Goal: Entertainment & Leisure: Consume media (video, audio)

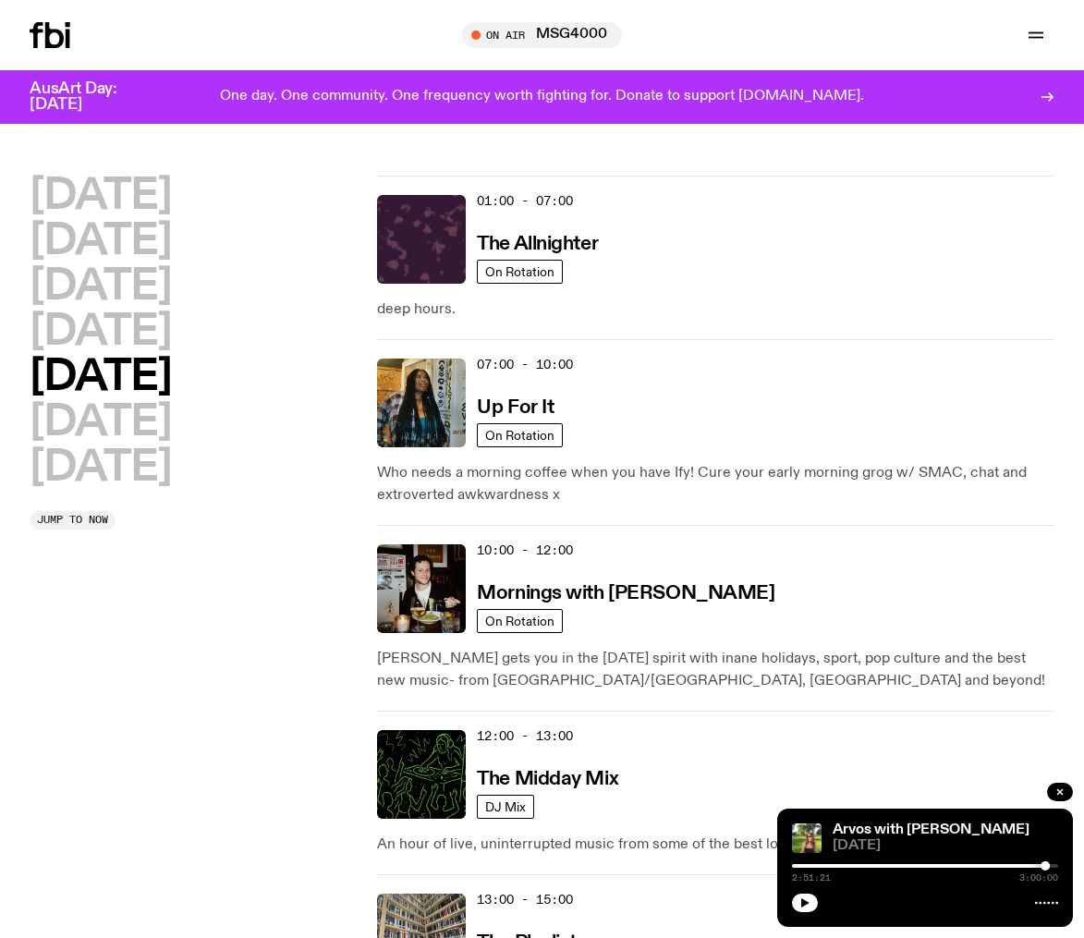
click at [54, 36] on icon at bounding box center [50, 35] width 41 height 26
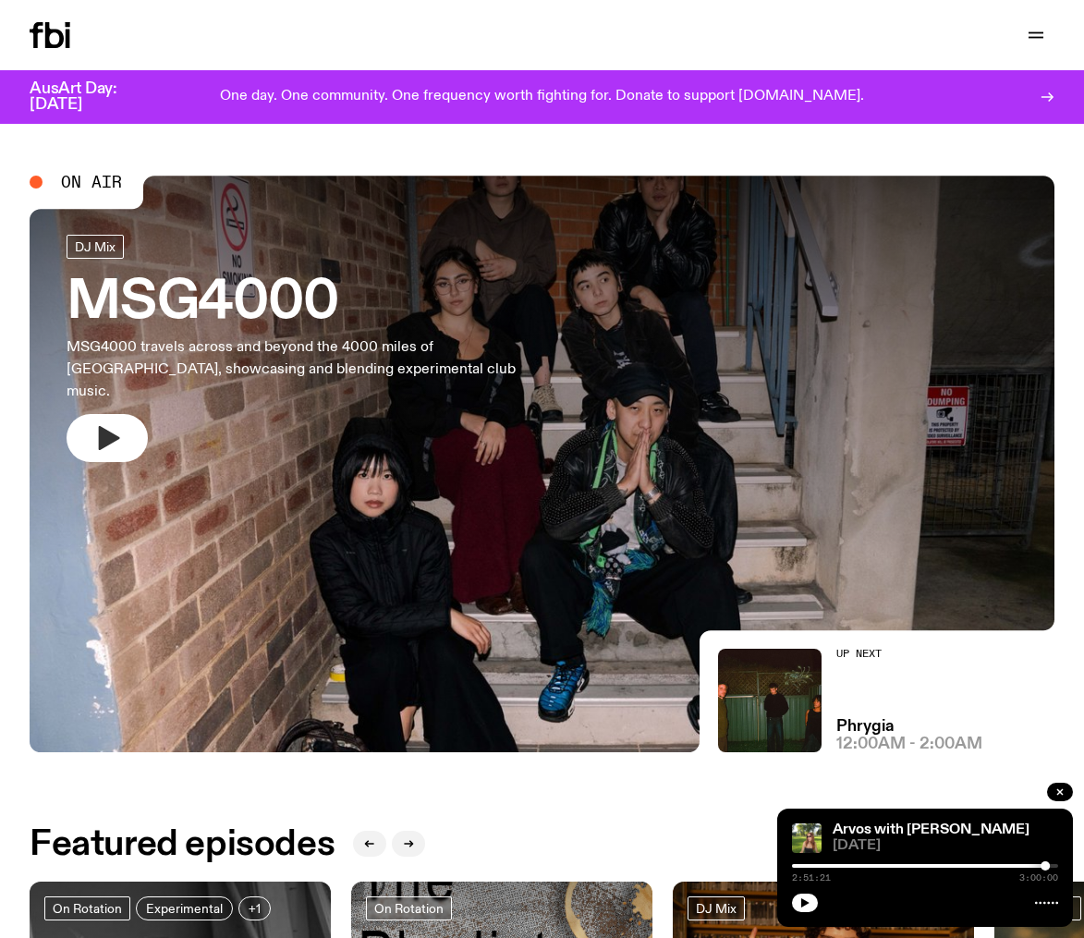
click at [99, 426] on icon "button" at bounding box center [109, 438] width 21 height 24
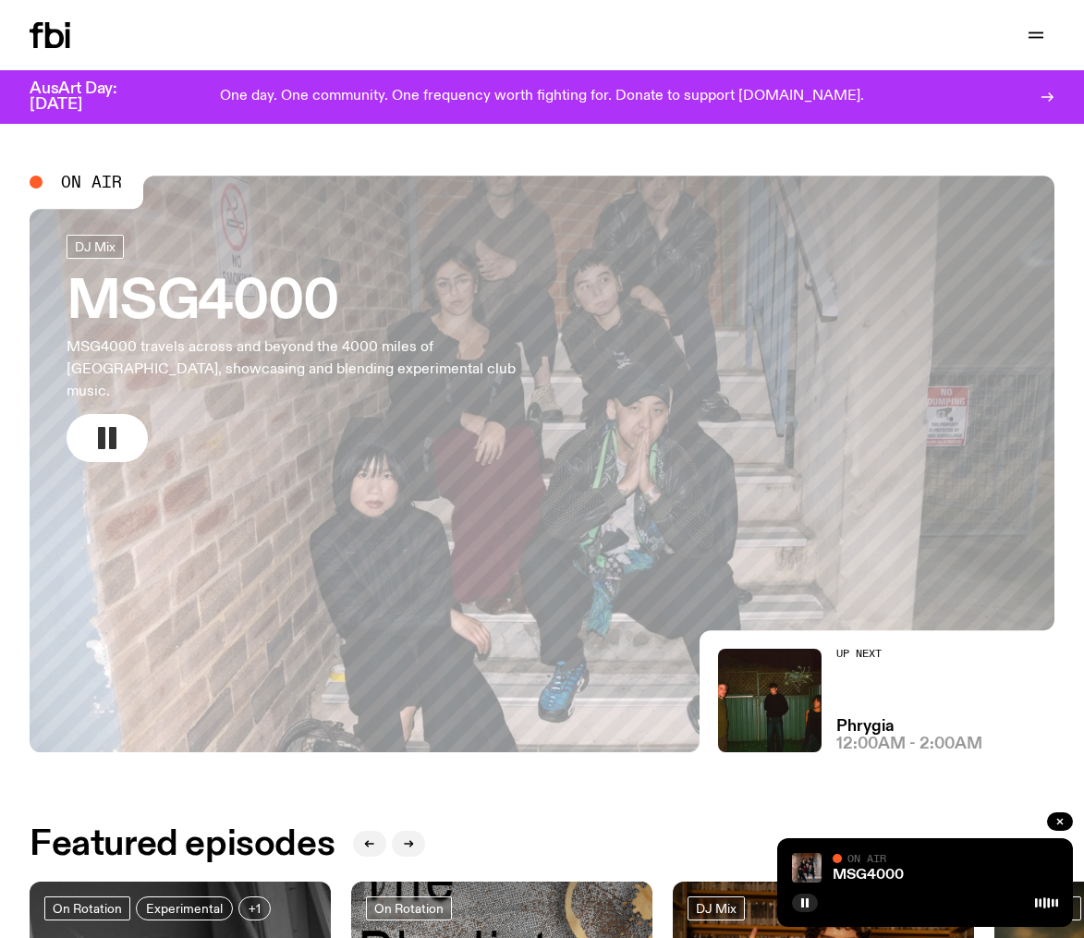
click at [46, 41] on icon at bounding box center [54, 35] width 18 height 26
click at [55, 34] on icon at bounding box center [50, 35] width 41 height 26
click at [1039, 34] on icon "button" at bounding box center [1036, 35] width 22 height 22
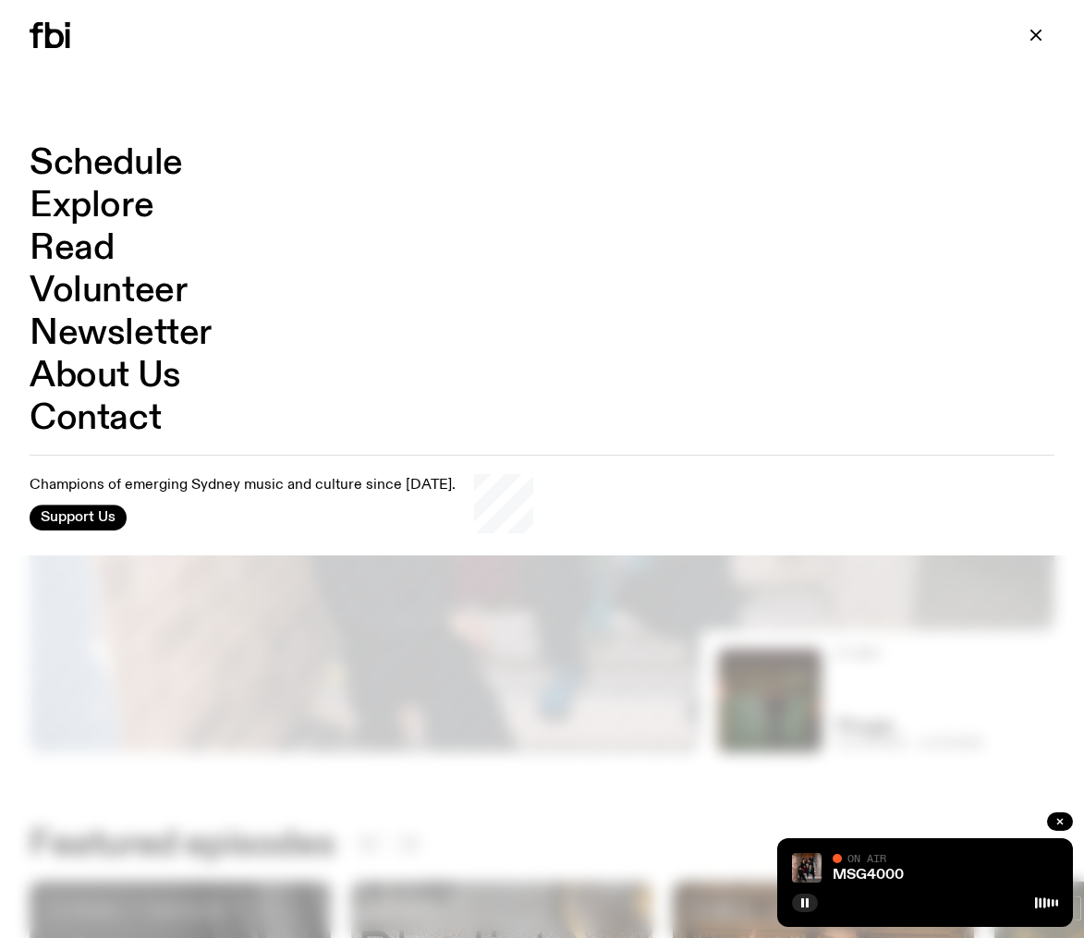
click at [113, 167] on link "Schedule" at bounding box center [106, 163] width 153 height 35
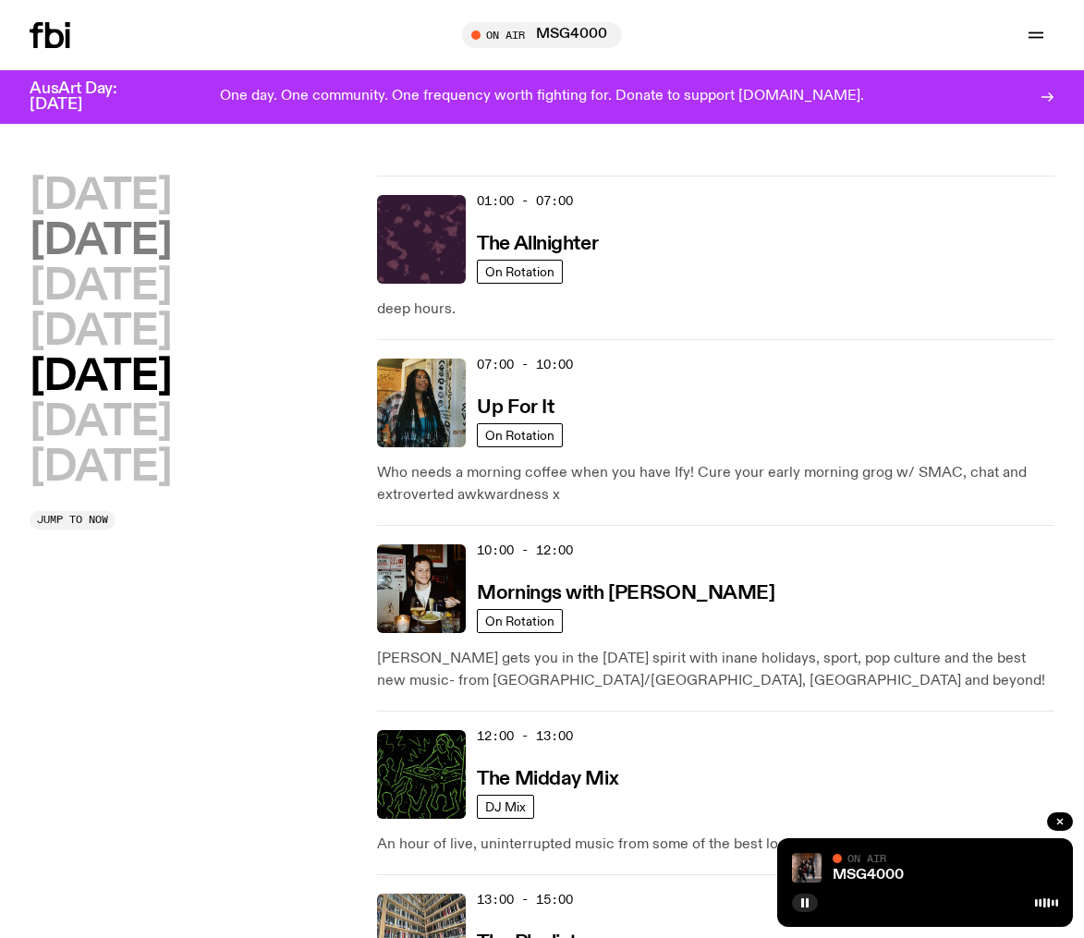
click at [106, 225] on h2 "[DATE]" at bounding box center [100, 242] width 141 height 42
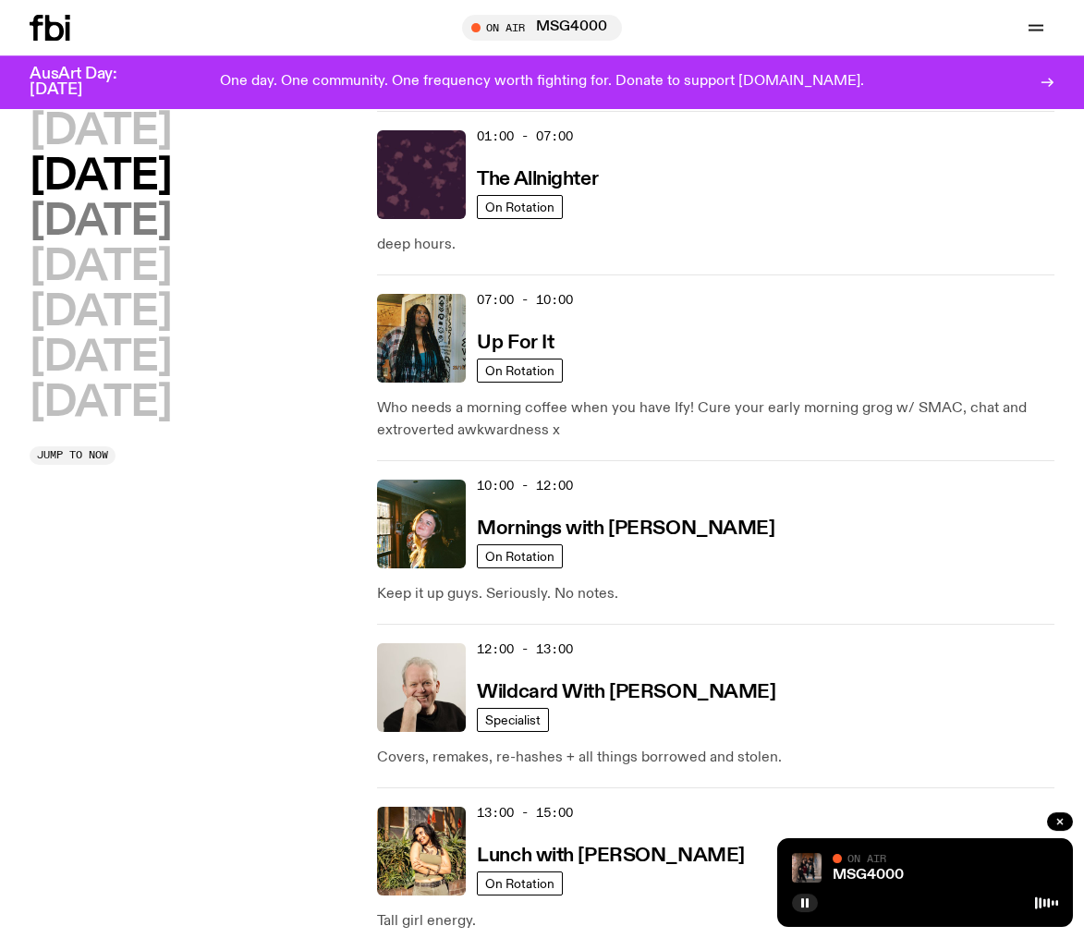
scroll to position [51, 0]
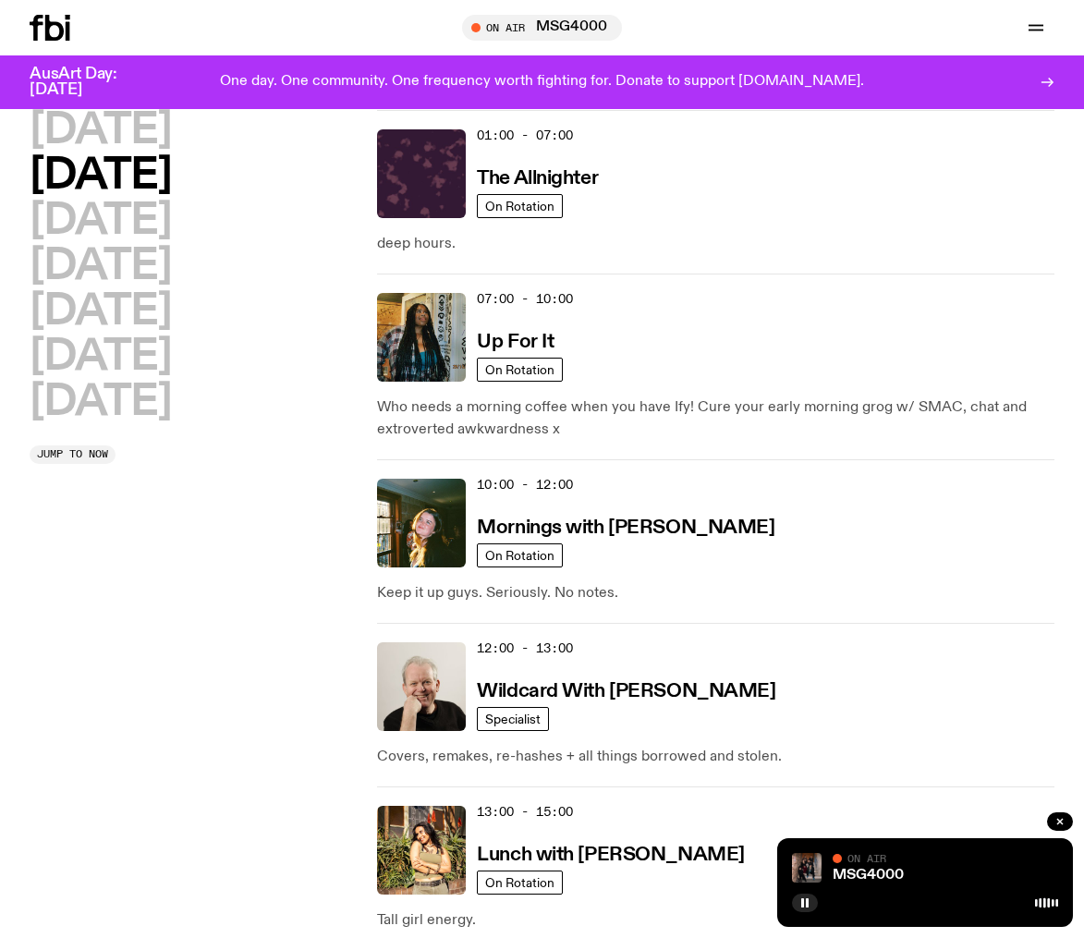
click at [116, 172] on h2 "[DATE]" at bounding box center [100, 176] width 141 height 42
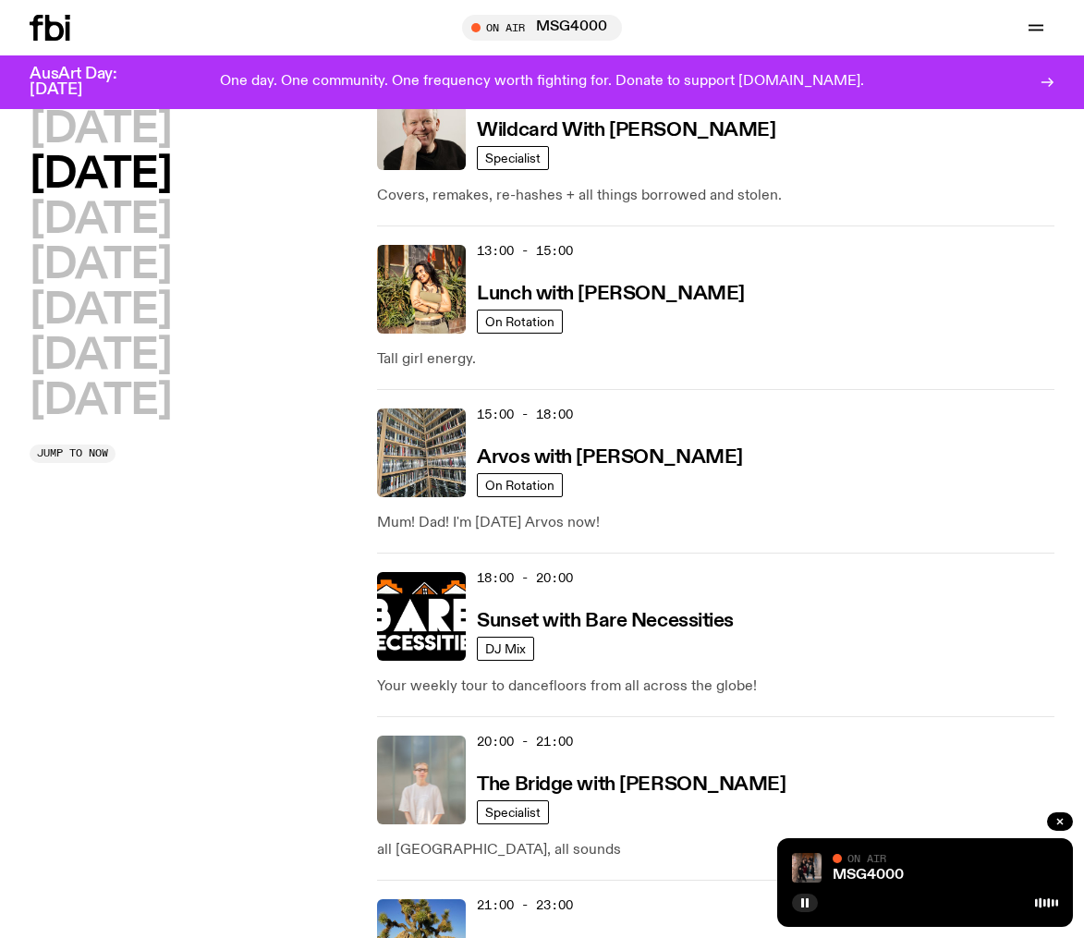
scroll to position [452, 0]
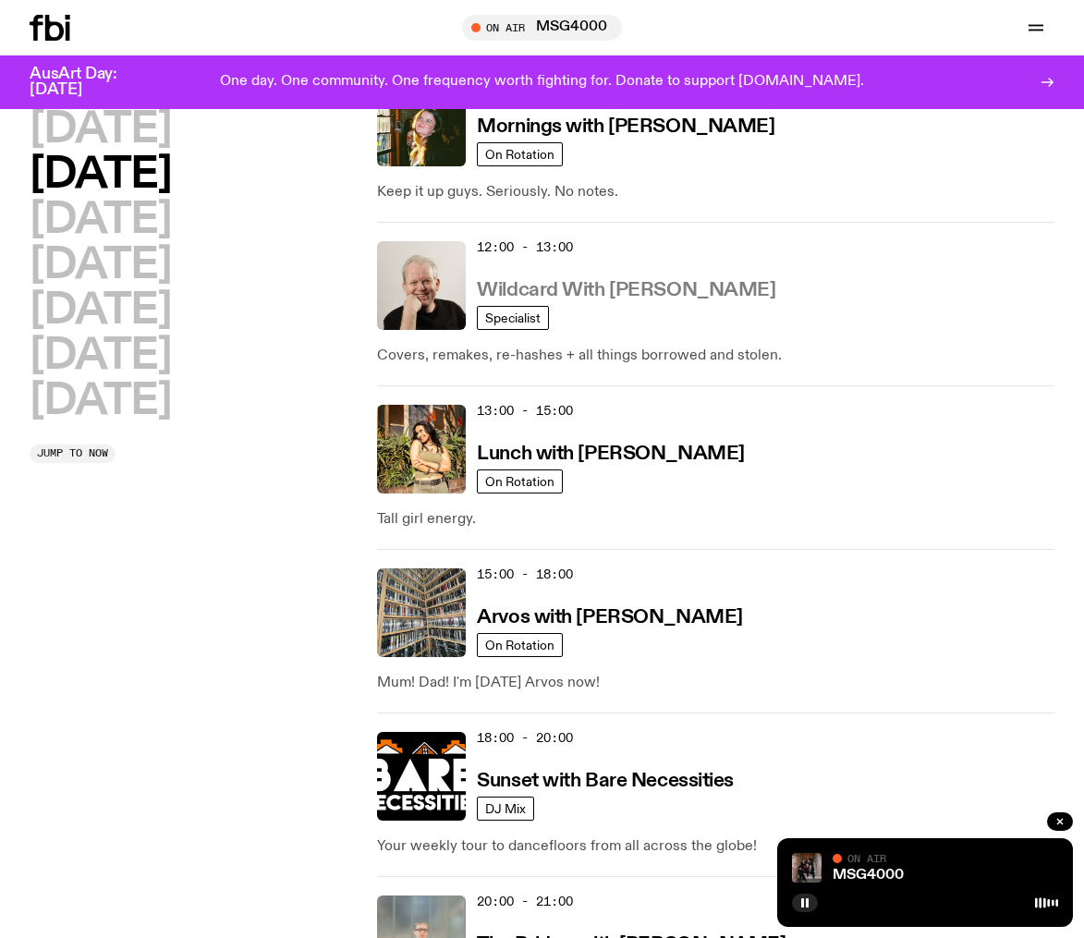
click at [559, 286] on h3 "Wildcard With [PERSON_NAME]" at bounding box center [626, 290] width 299 height 19
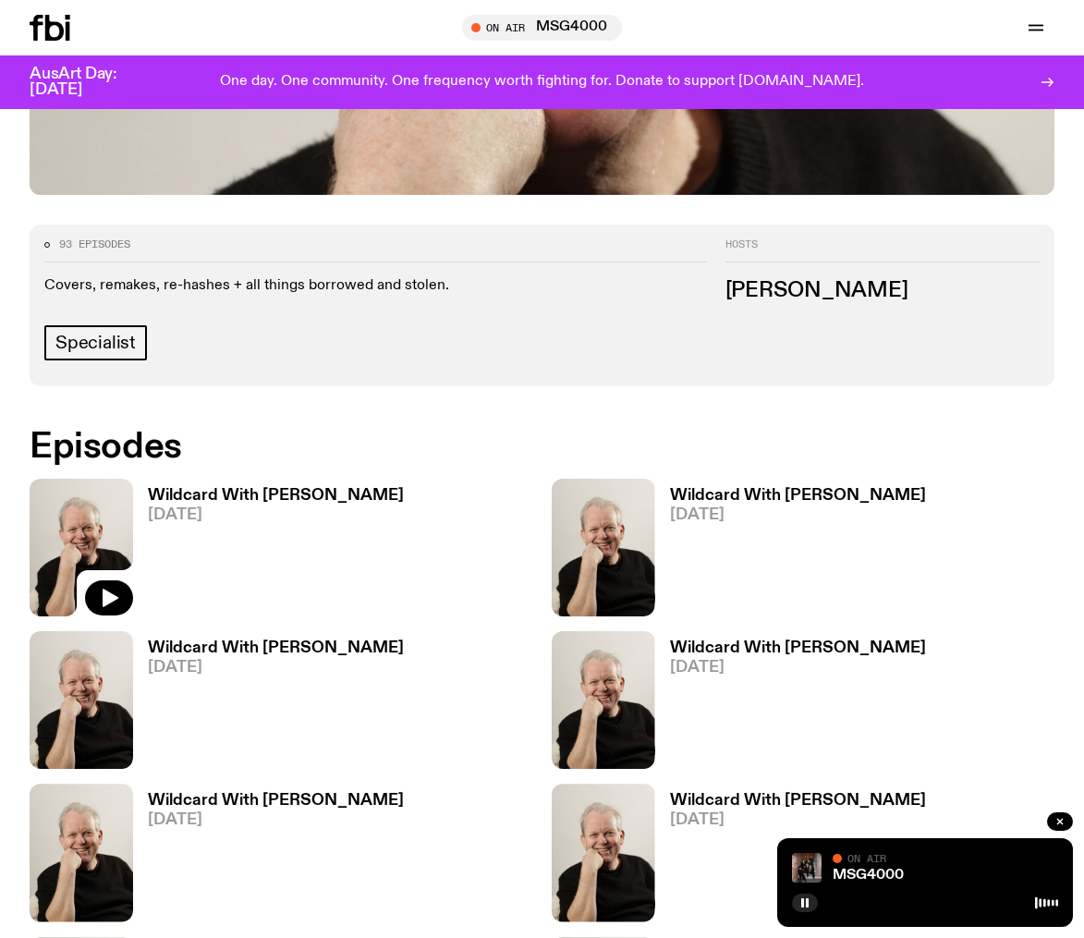
scroll to position [709, 0]
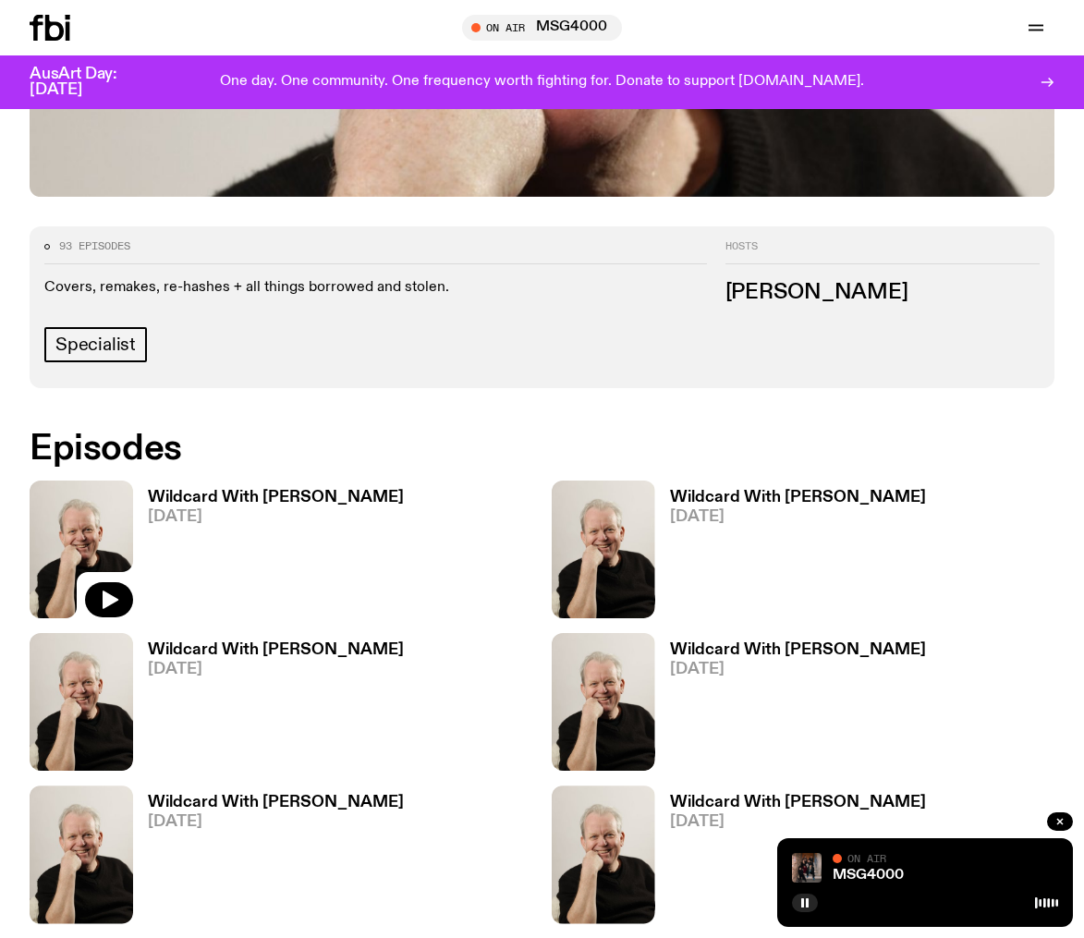
click at [92, 481] on img at bounding box center [82, 550] width 104 height 138
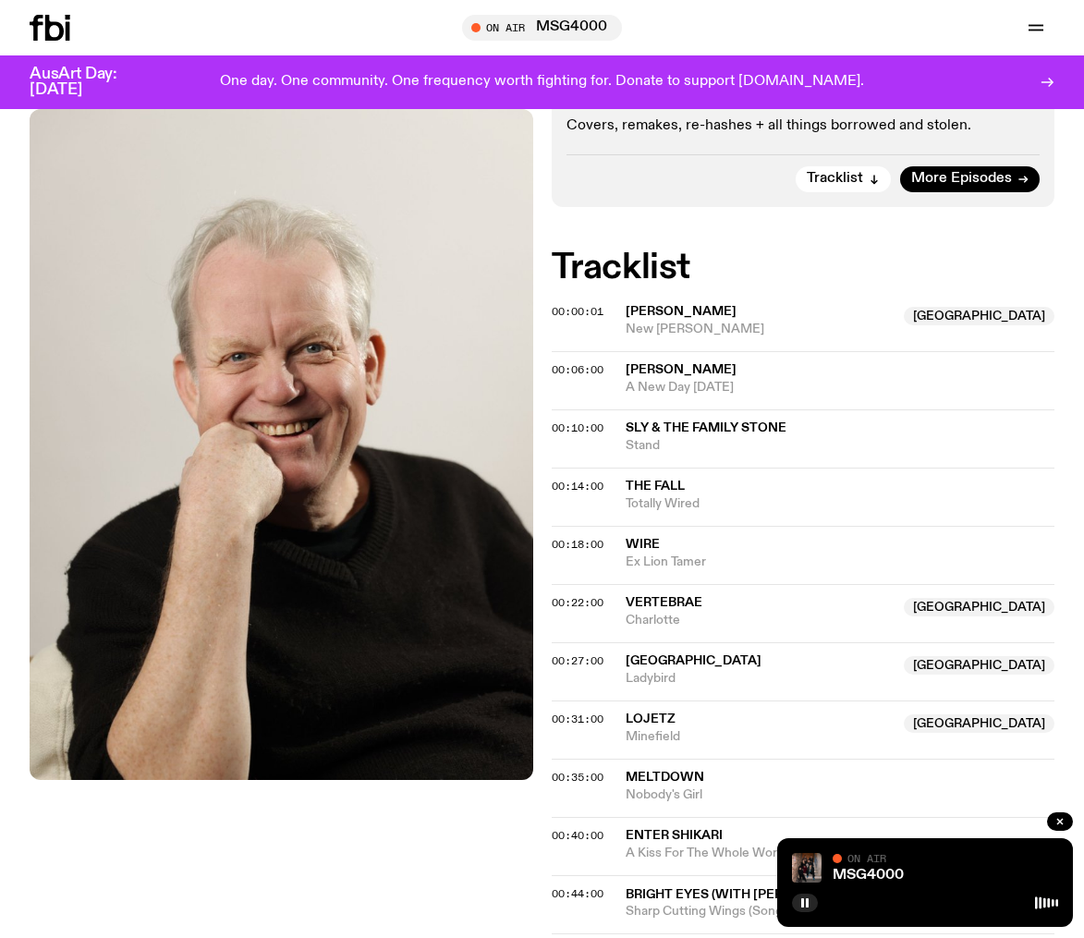
scroll to position [416, 0]
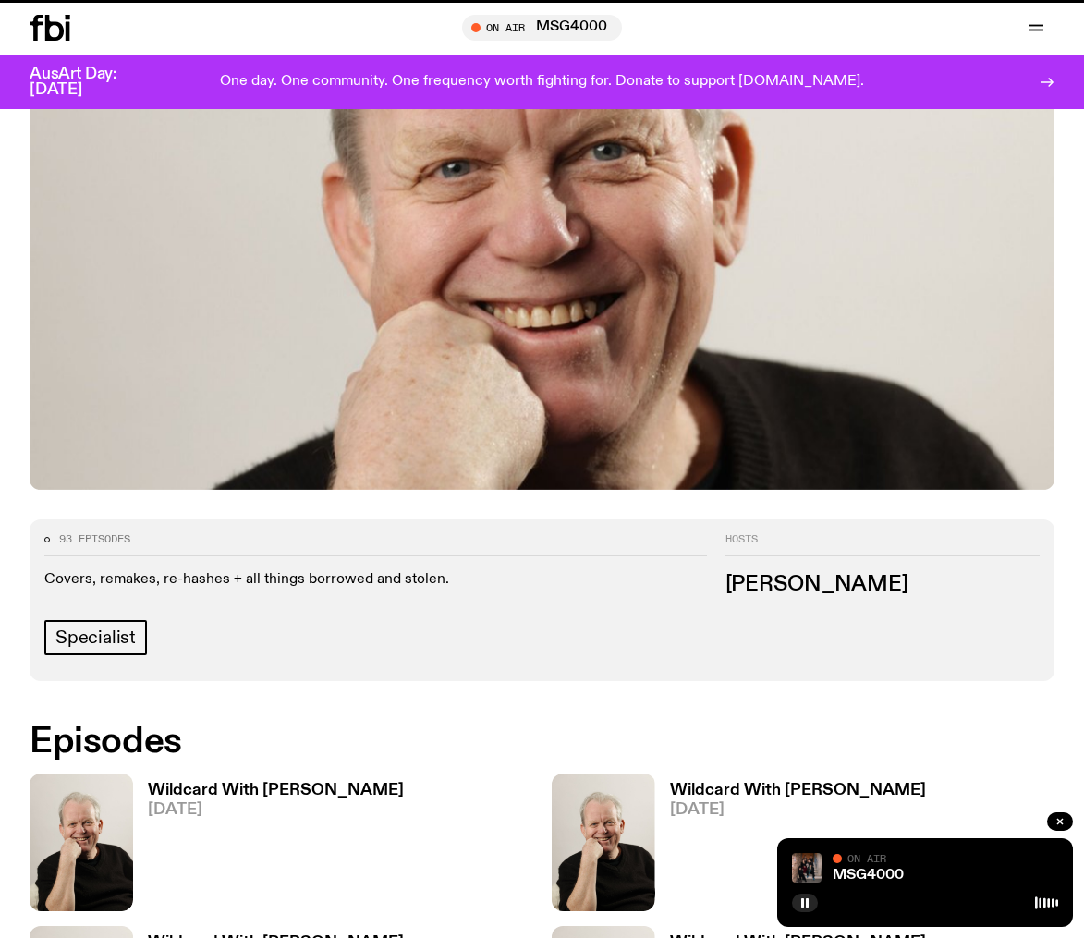
scroll to position [709, 0]
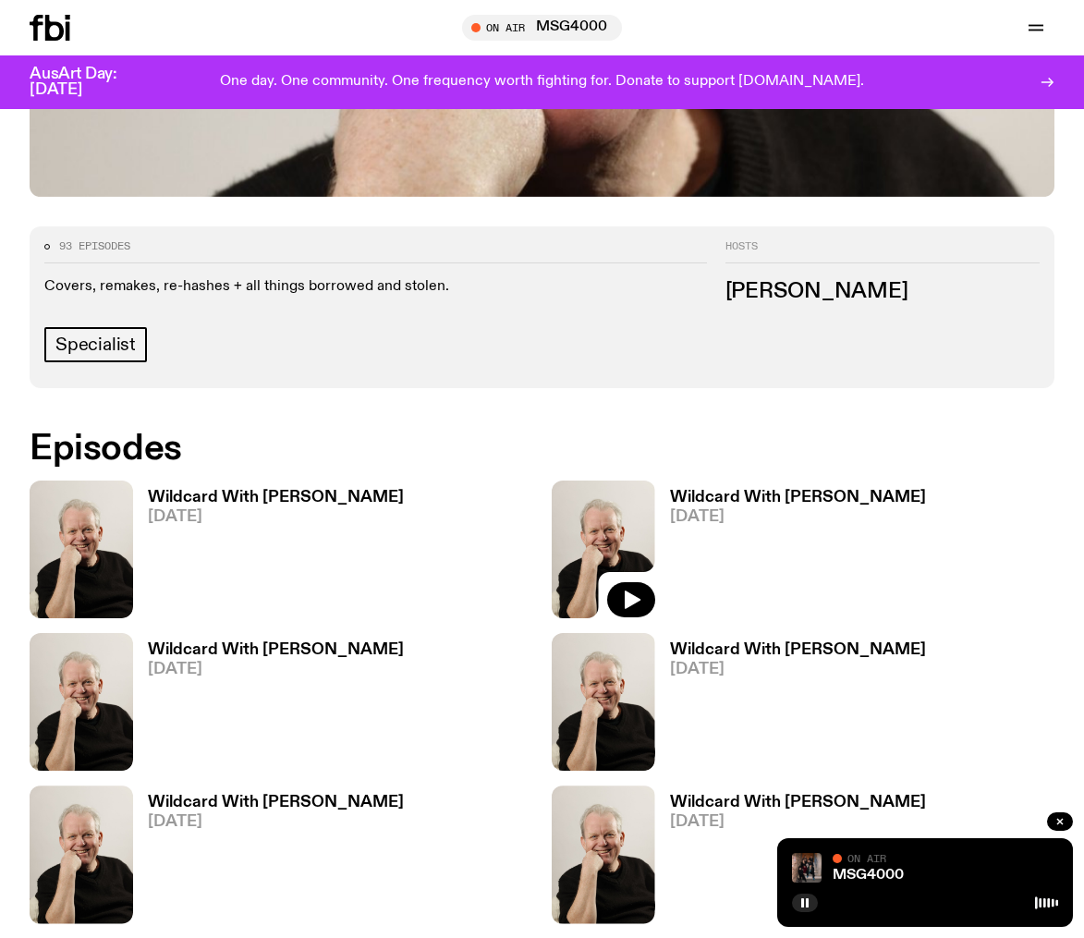
click at [620, 481] on img at bounding box center [604, 550] width 104 height 138
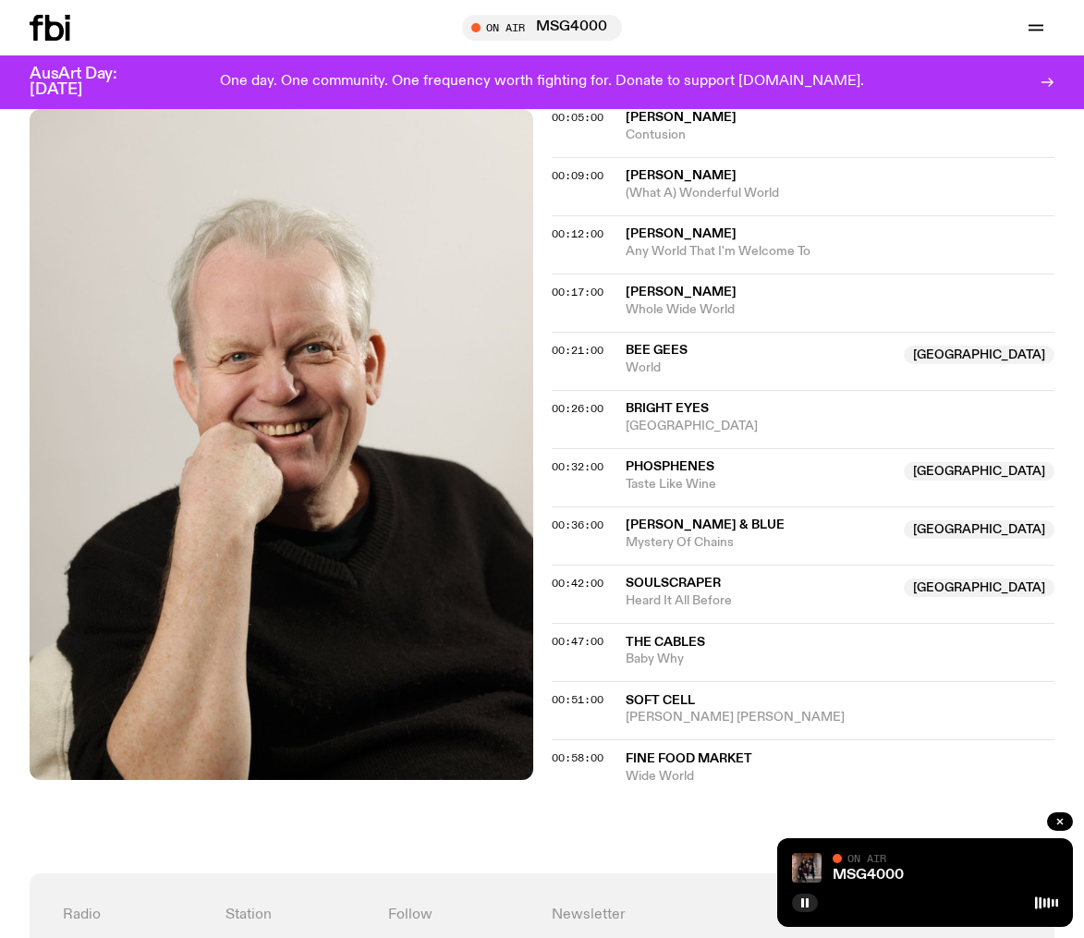
scroll to position [676, 0]
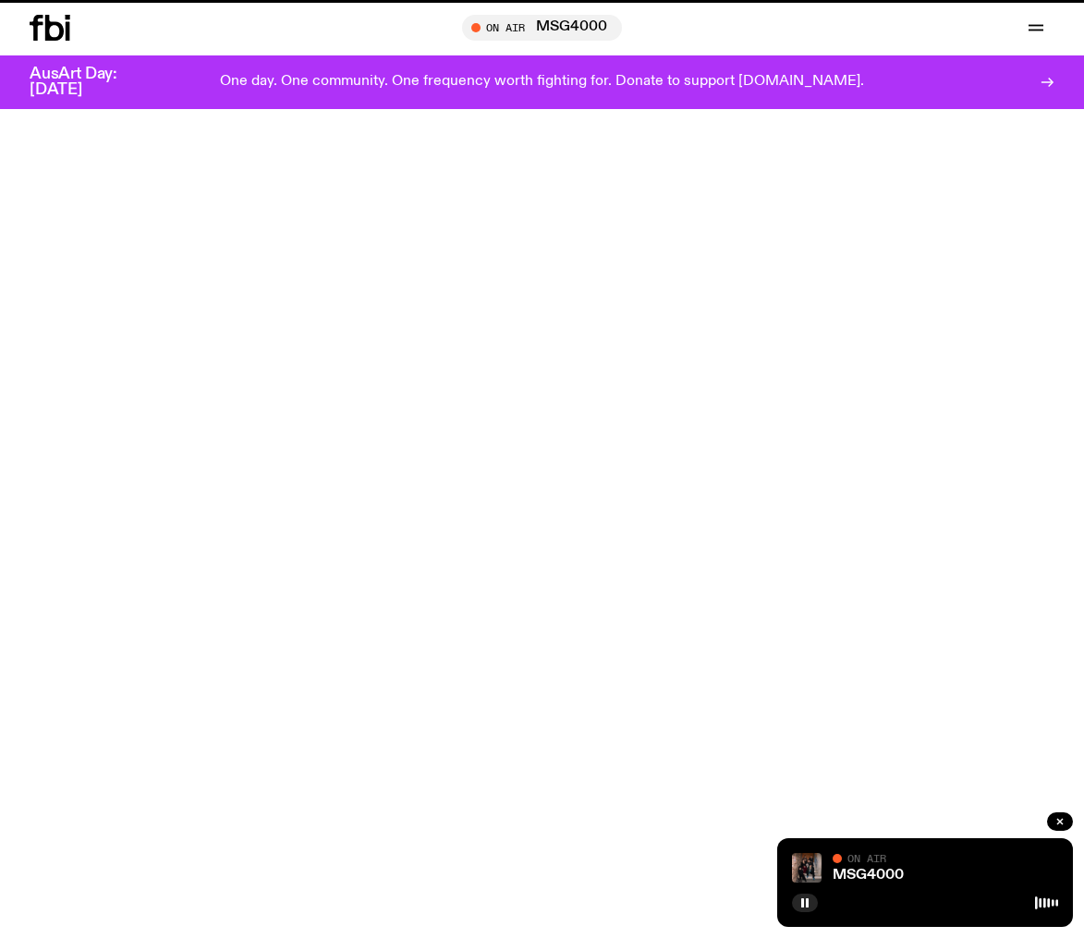
scroll to position [709, 0]
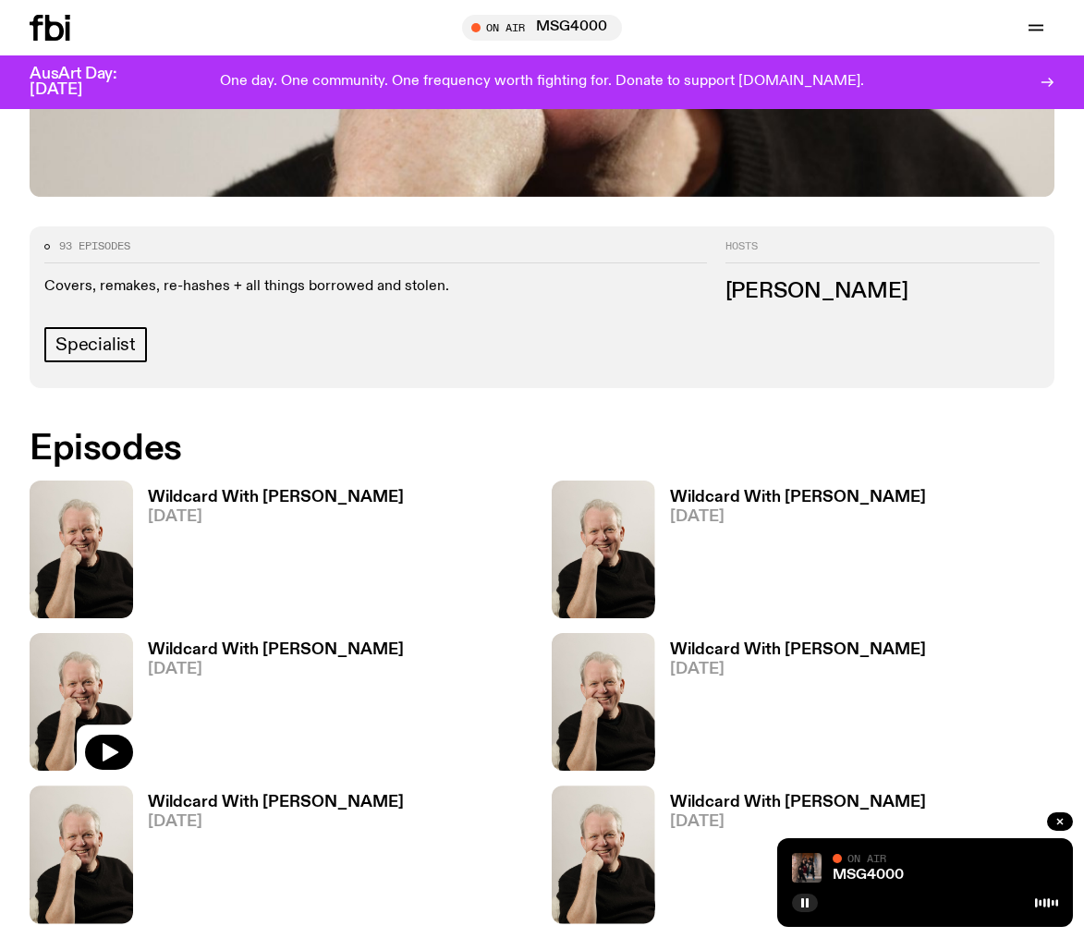
click at [77, 633] on img at bounding box center [82, 702] width 104 height 138
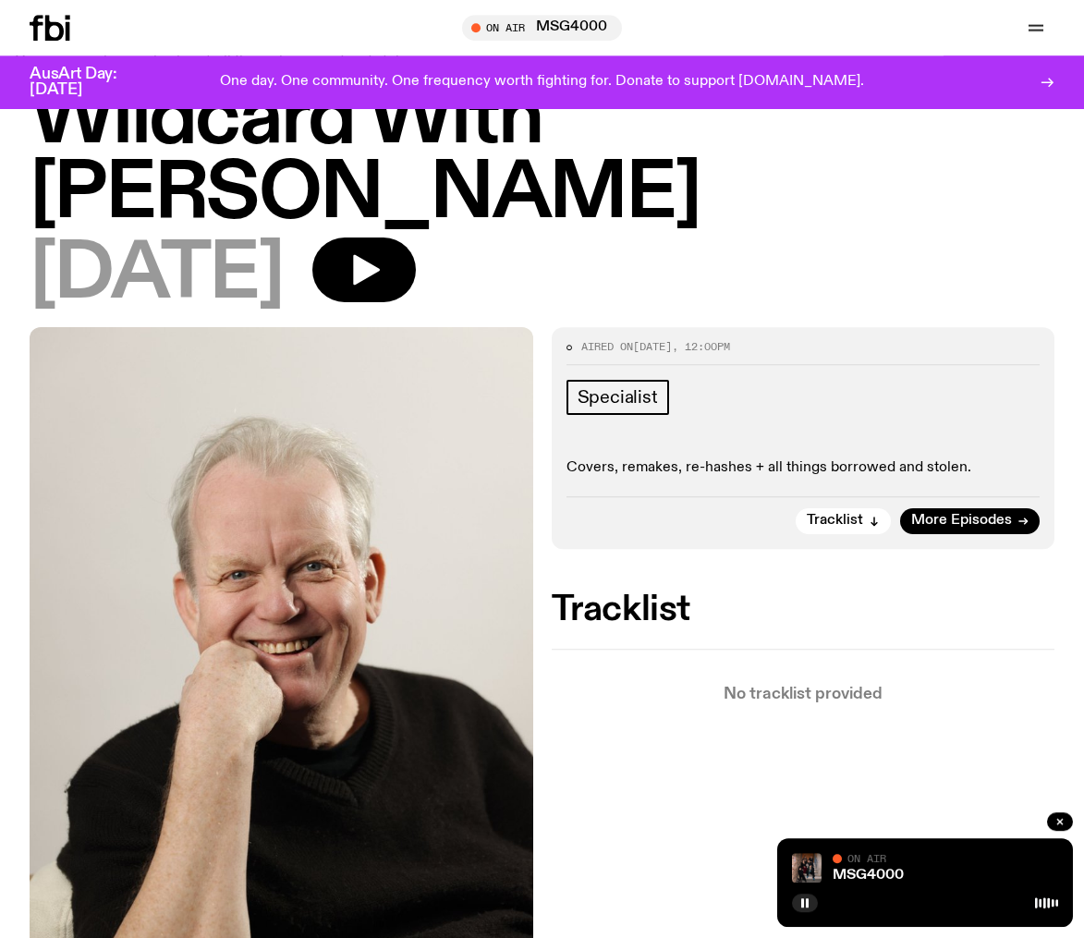
scroll to position [79, 0]
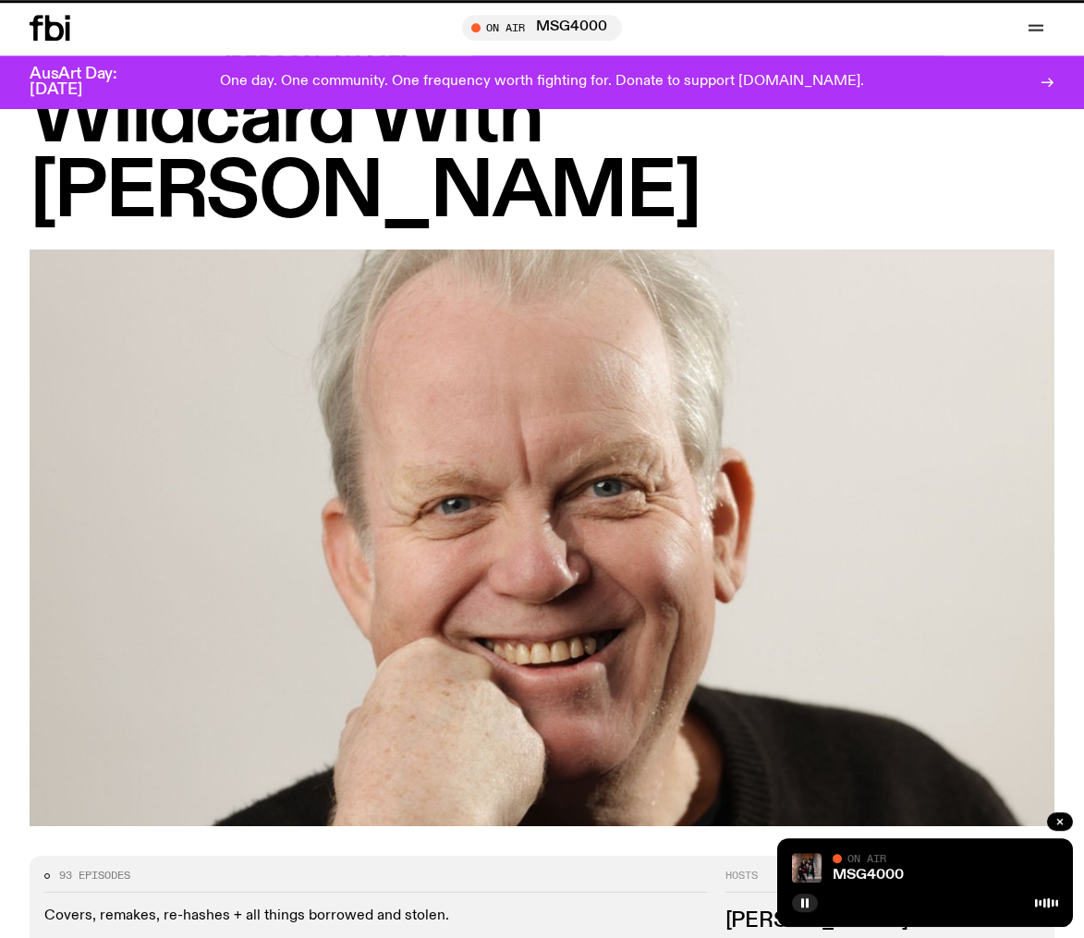
scroll to position [709, 0]
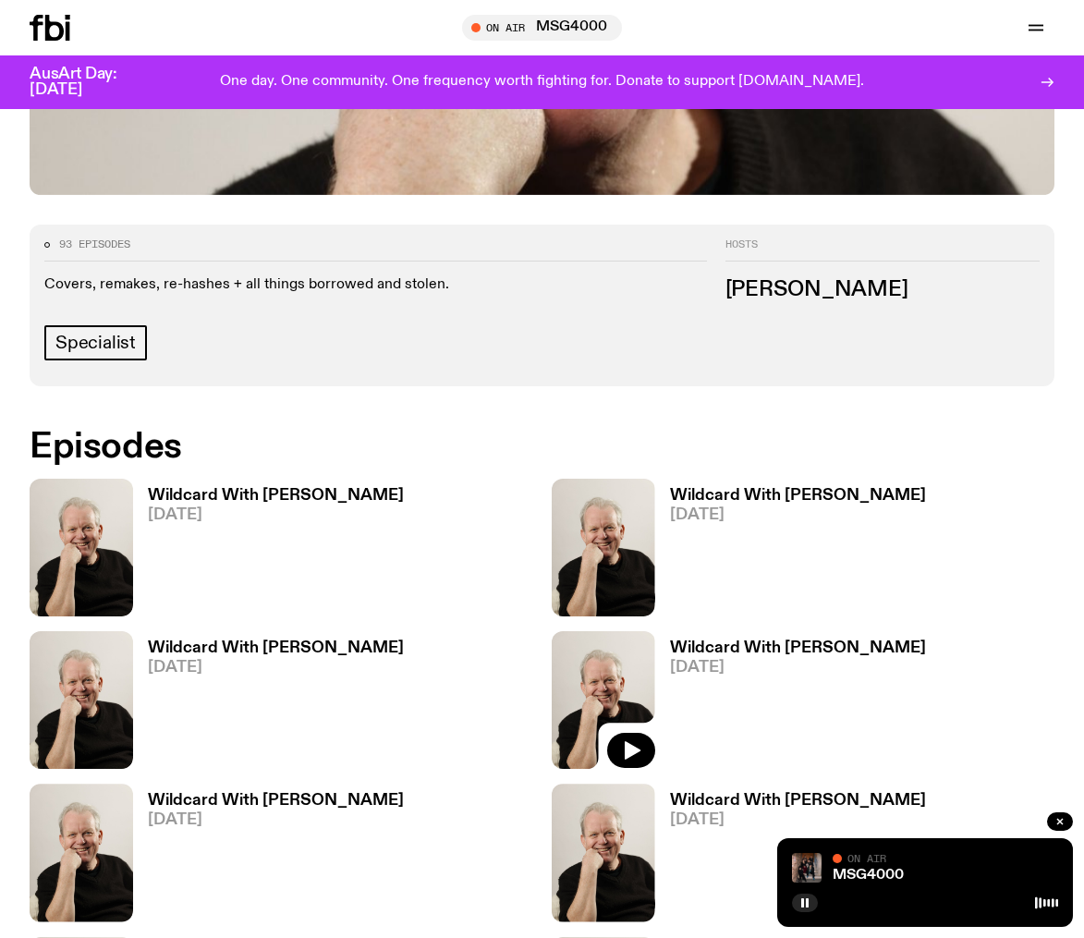
click at [582, 631] on img at bounding box center [604, 700] width 104 height 138
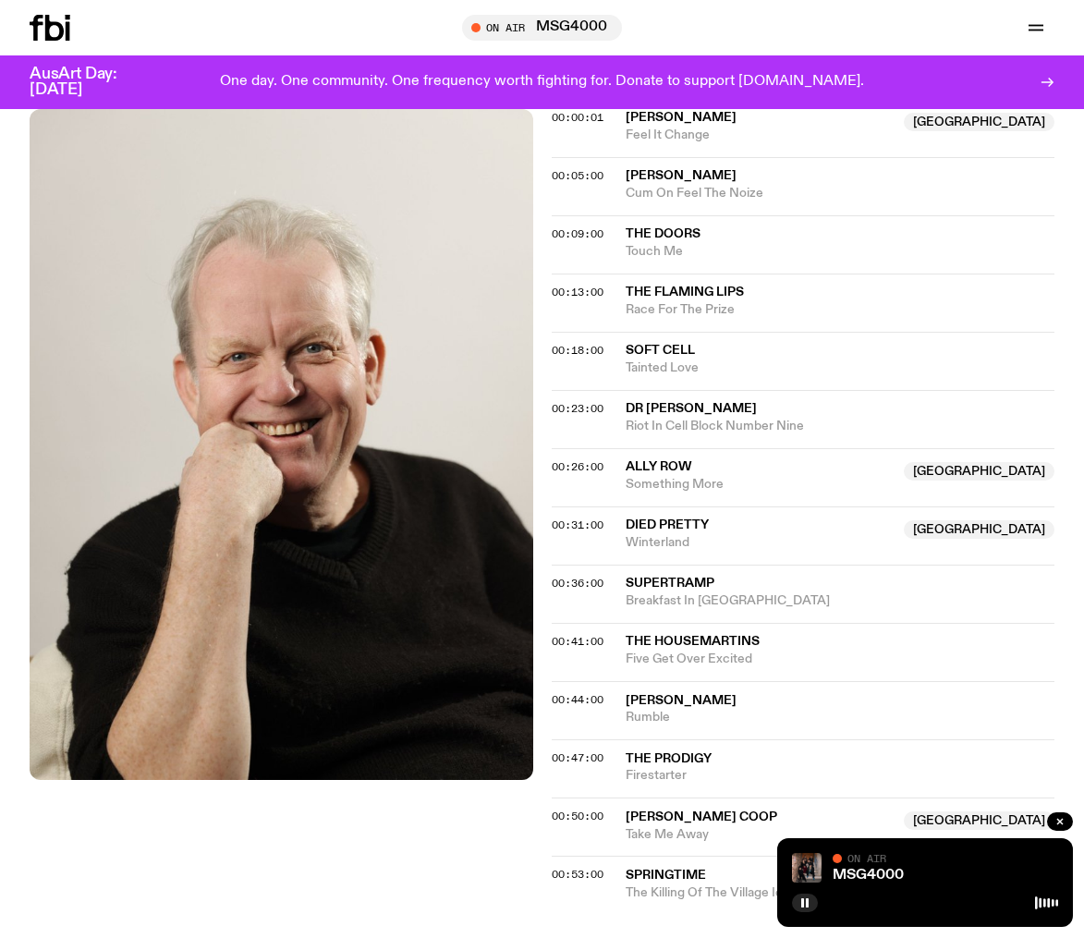
scroll to position [625, 0]
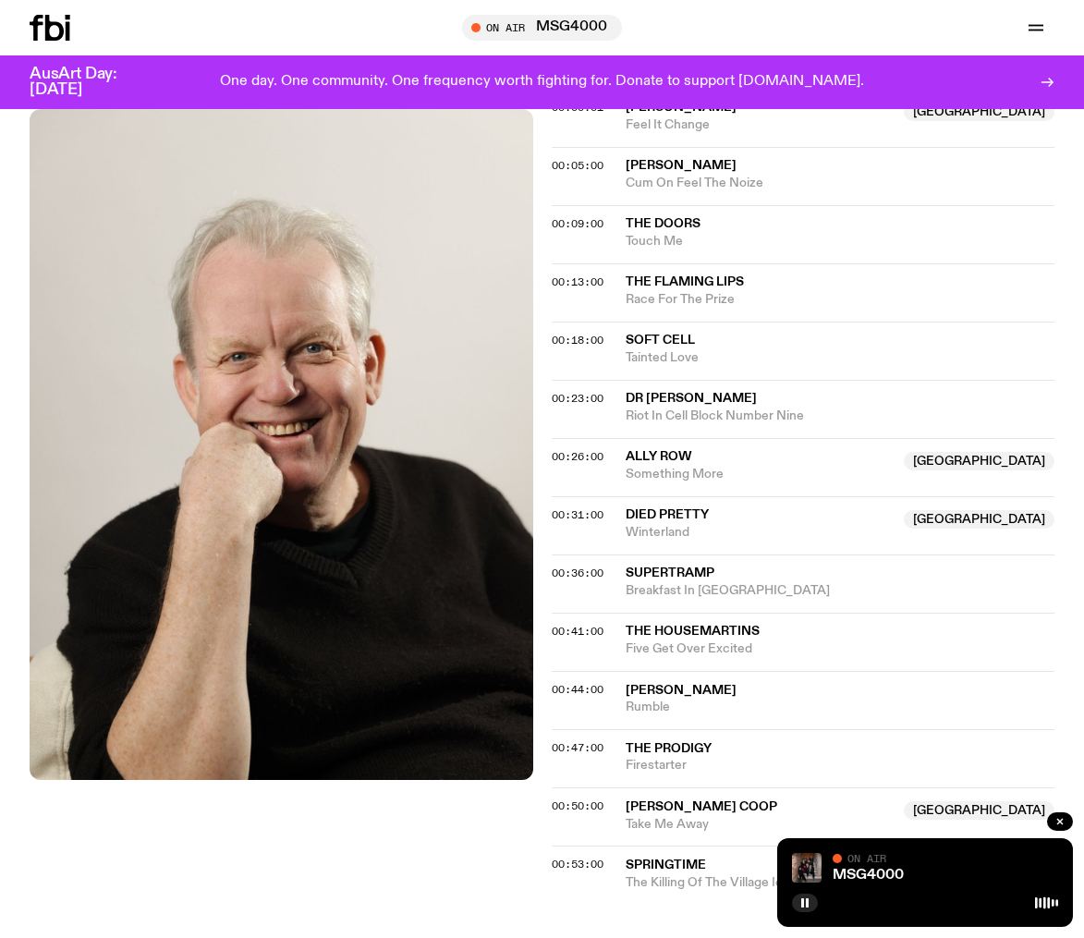
click at [644, 508] on span "Died Pretty" at bounding box center [667, 514] width 83 height 13
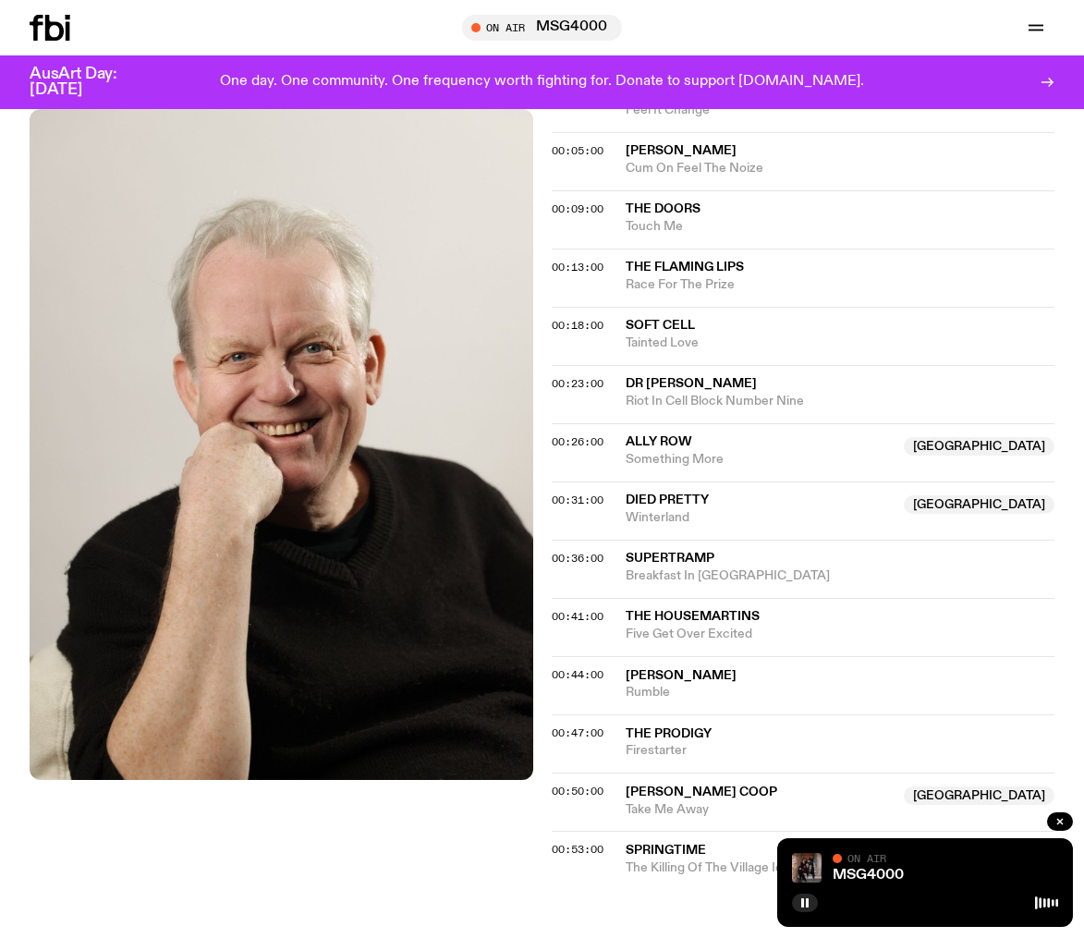
scroll to position [641, 0]
click at [540, 425] on div "Aired on [DATE] 12:00pm Specialist Covers, remakes, re-hashes + all things borr…" at bounding box center [542, 364] width 1084 height 1199
click at [564, 492] on span "00:31:00" at bounding box center [578, 499] width 52 height 15
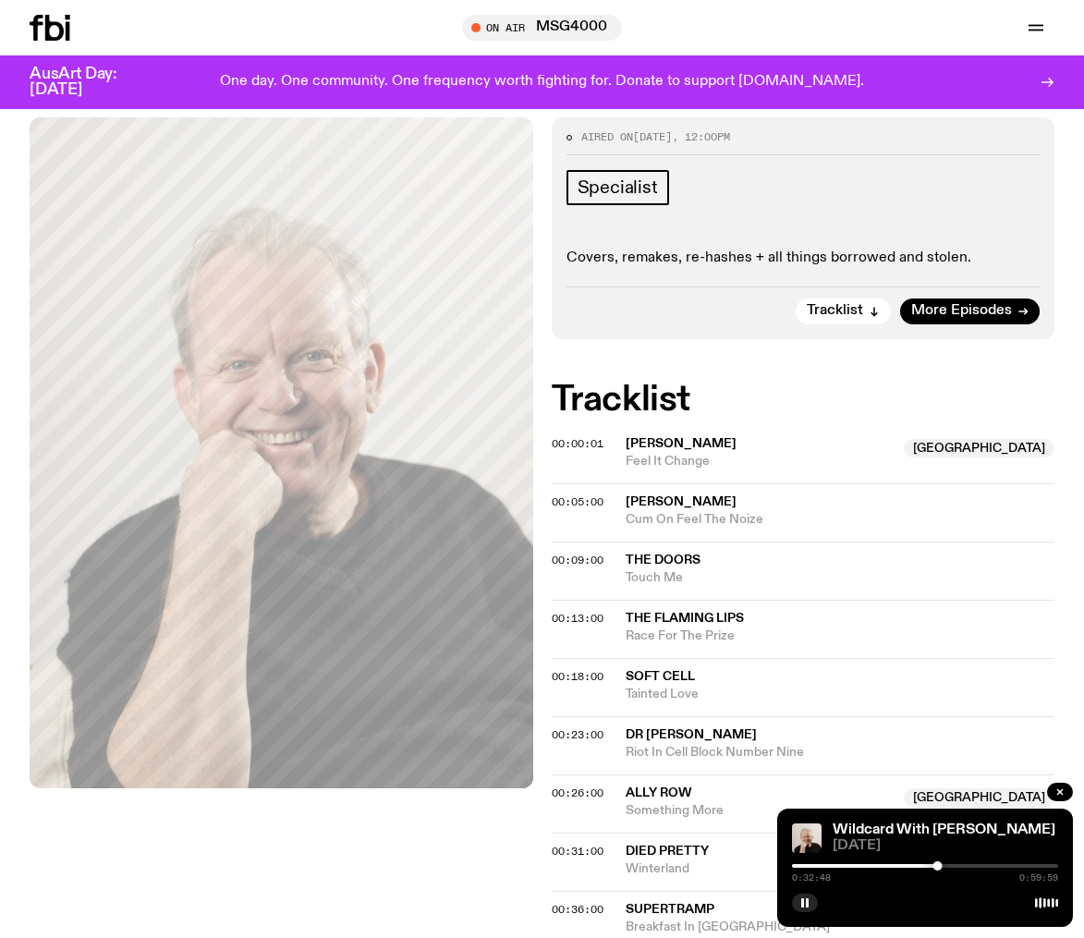
scroll to position [0, 0]
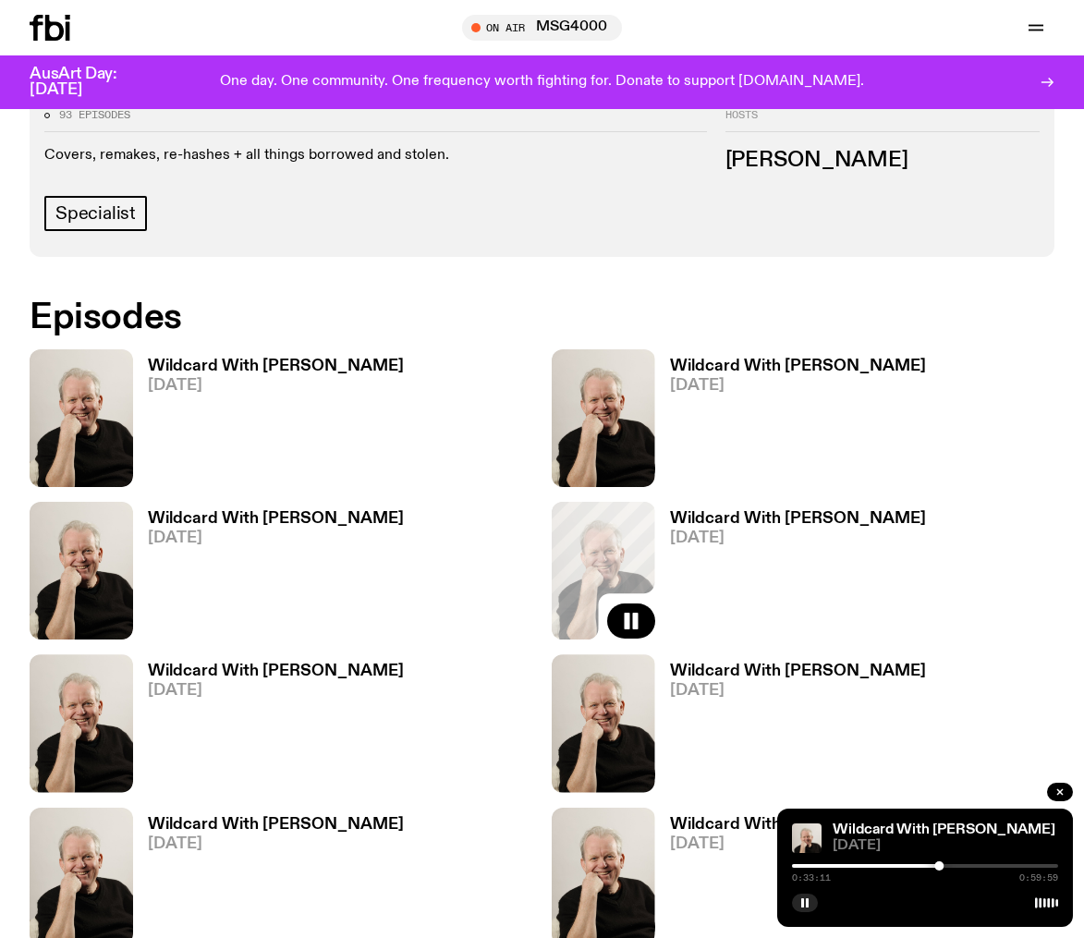
scroll to position [844, 0]
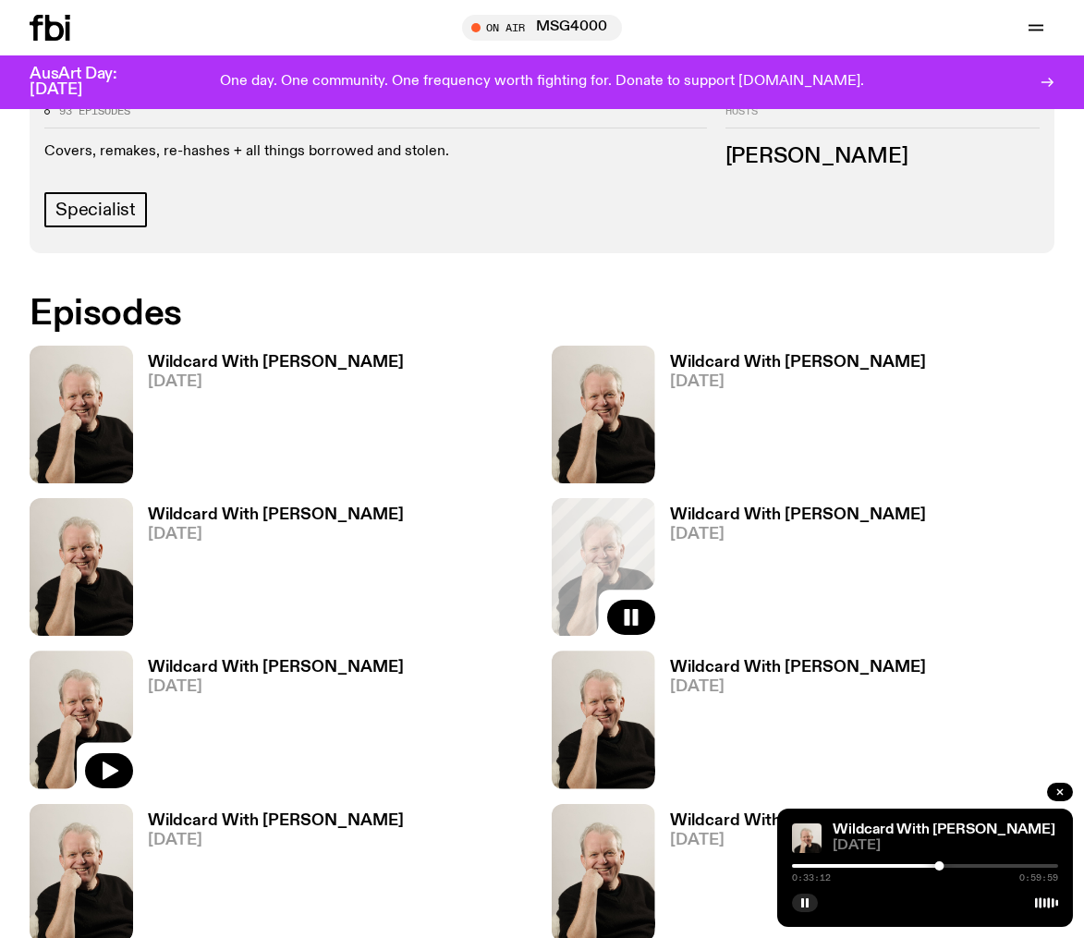
click at [85, 651] on img at bounding box center [82, 720] width 104 height 138
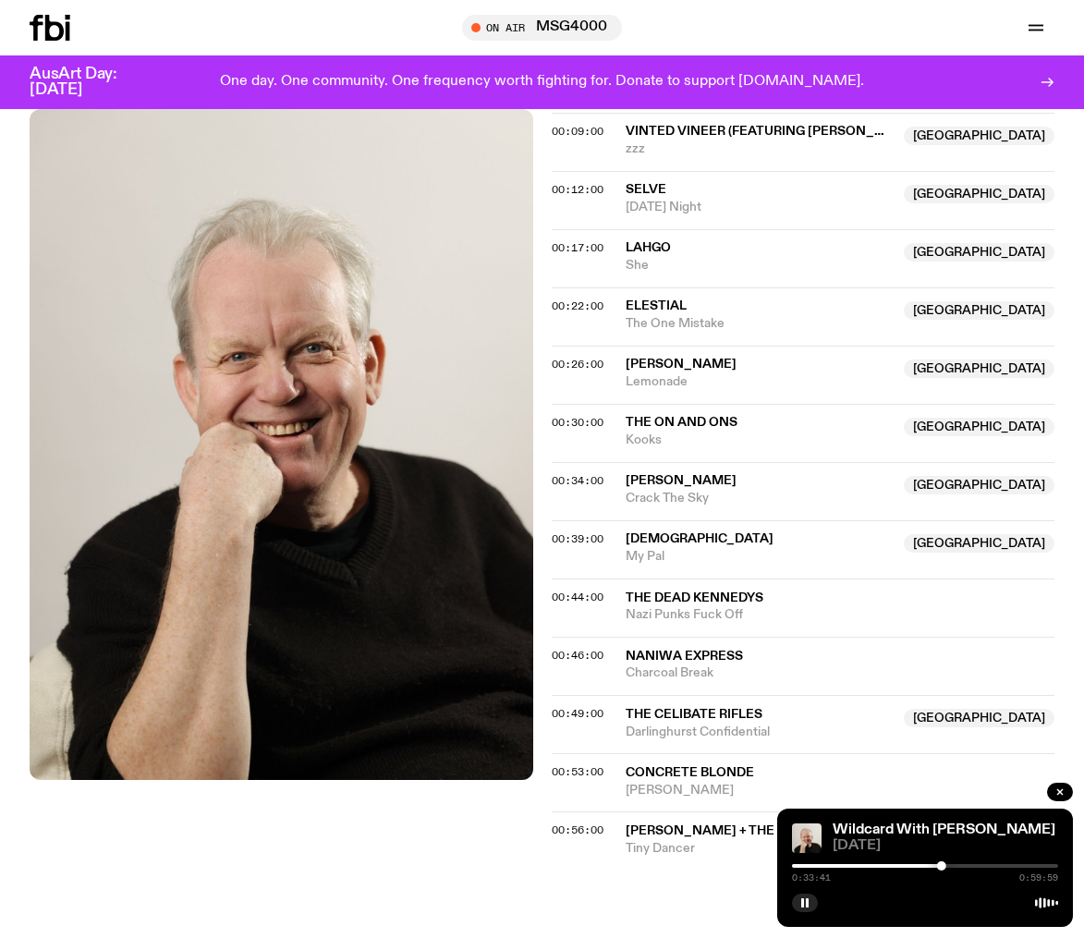
scroll to position [718, 0]
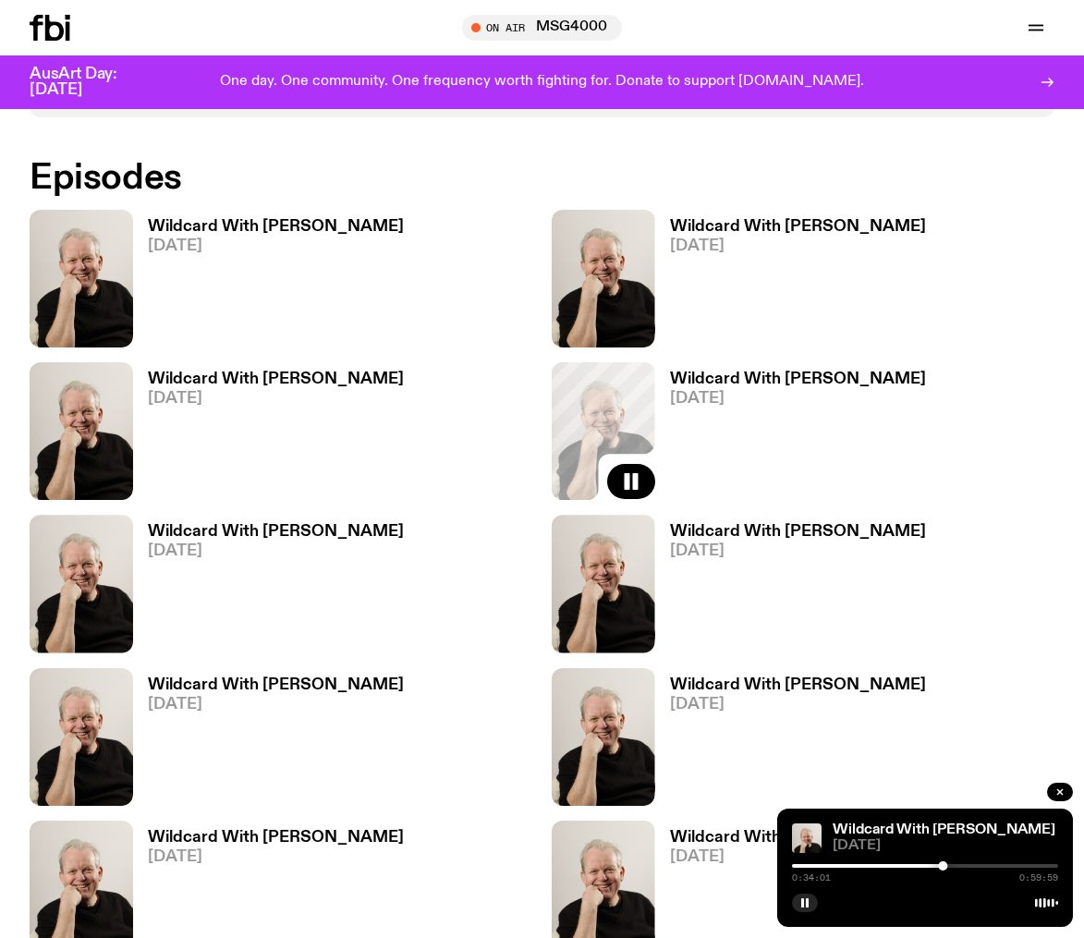
scroll to position [995, 0]
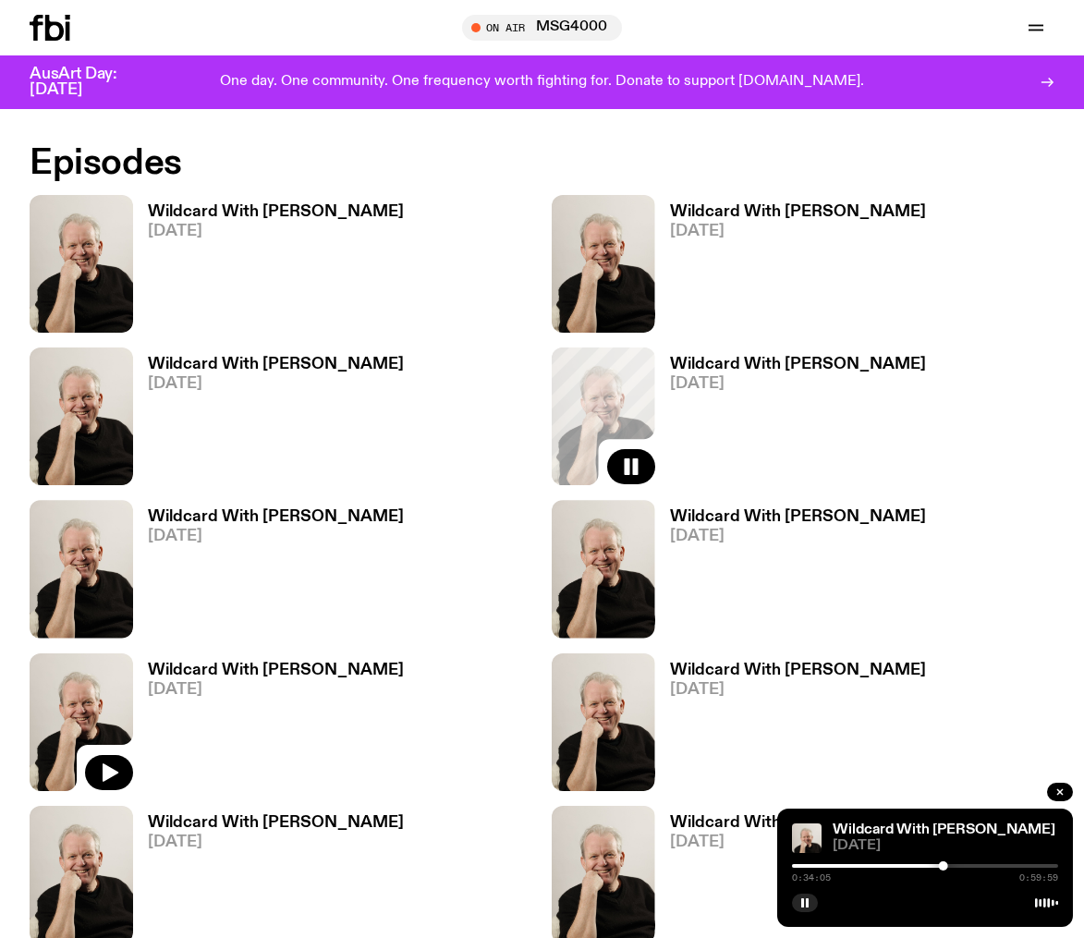
click at [89, 653] on img at bounding box center [82, 722] width 104 height 138
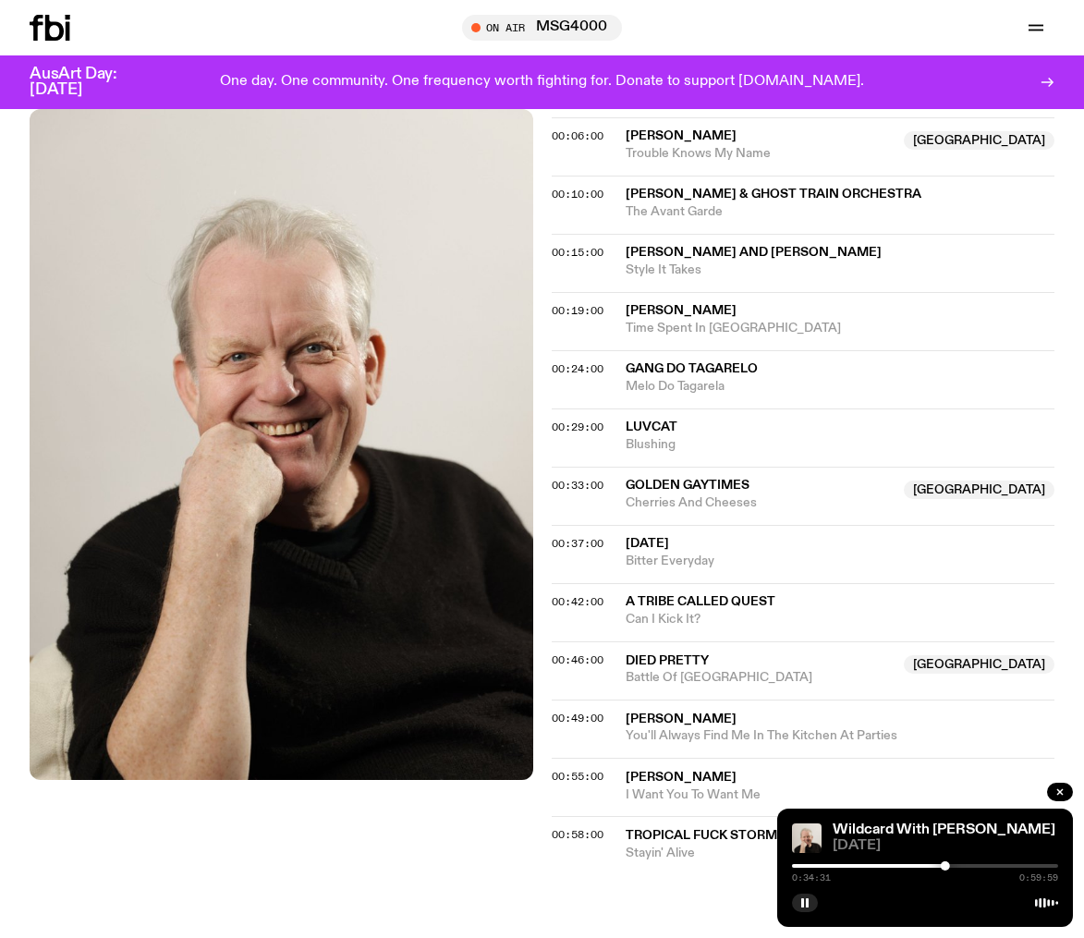
scroll to position [670, 0]
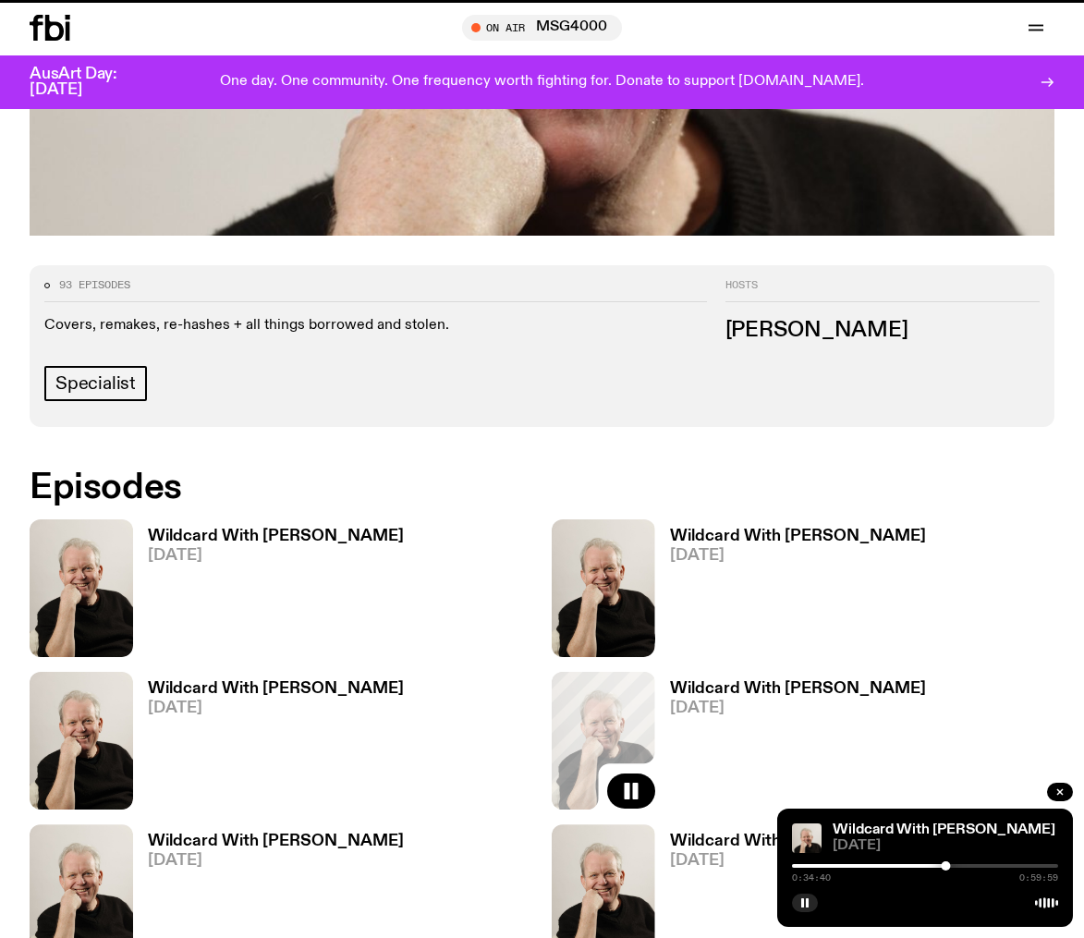
scroll to position [995, 0]
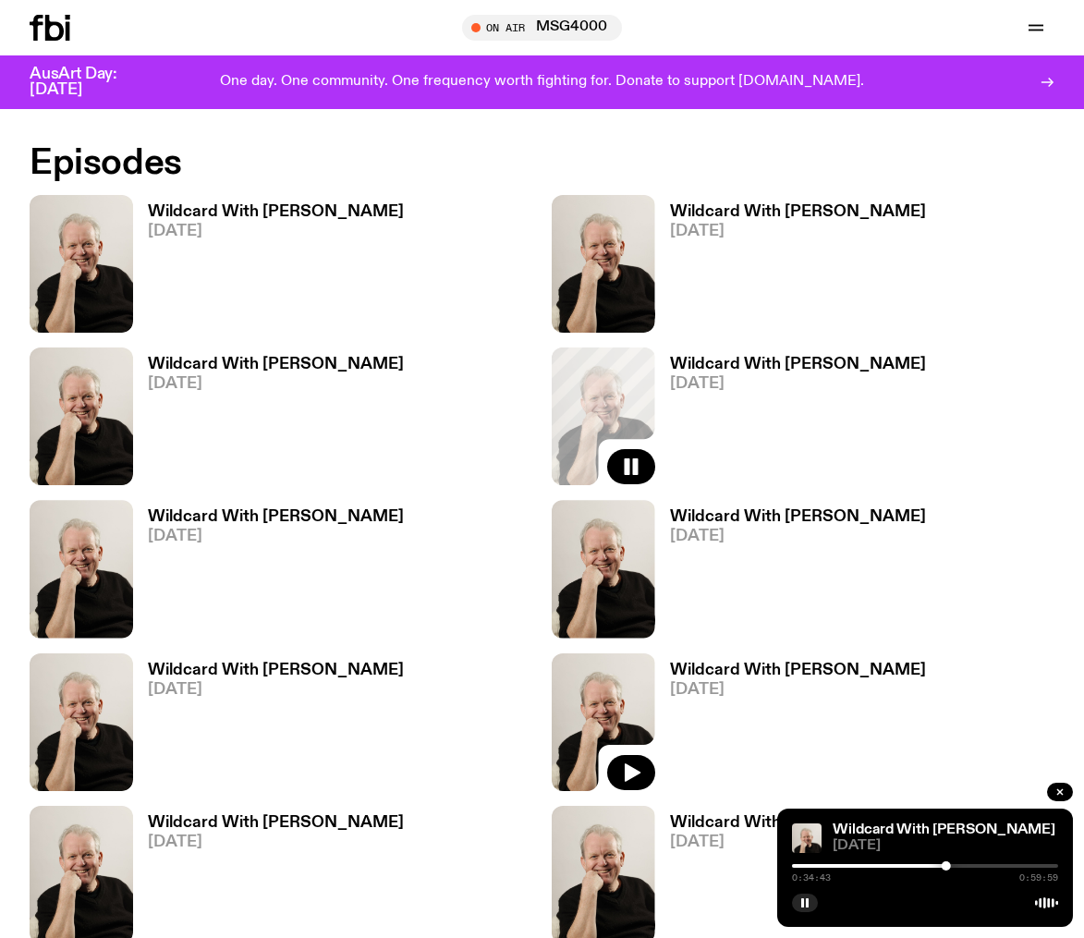
click at [588, 653] on img at bounding box center [604, 722] width 104 height 138
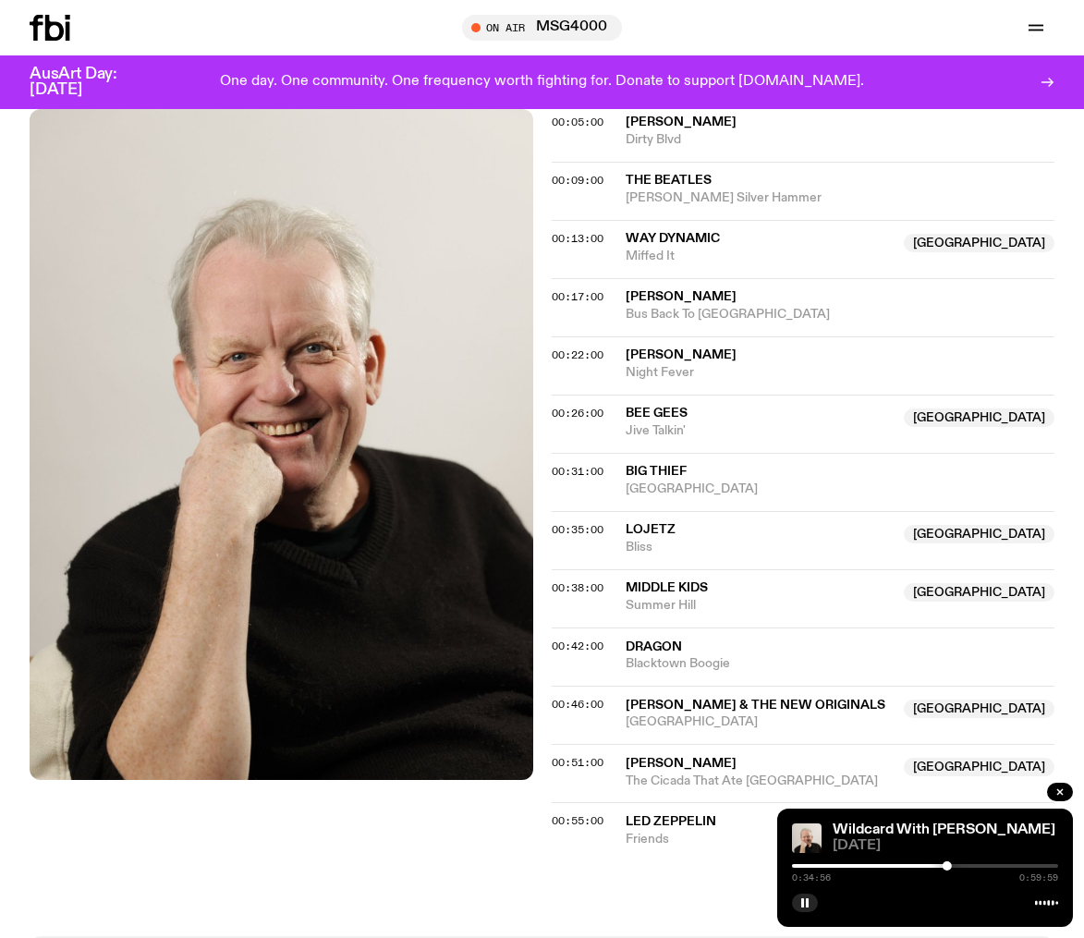
scroll to position [672, 0]
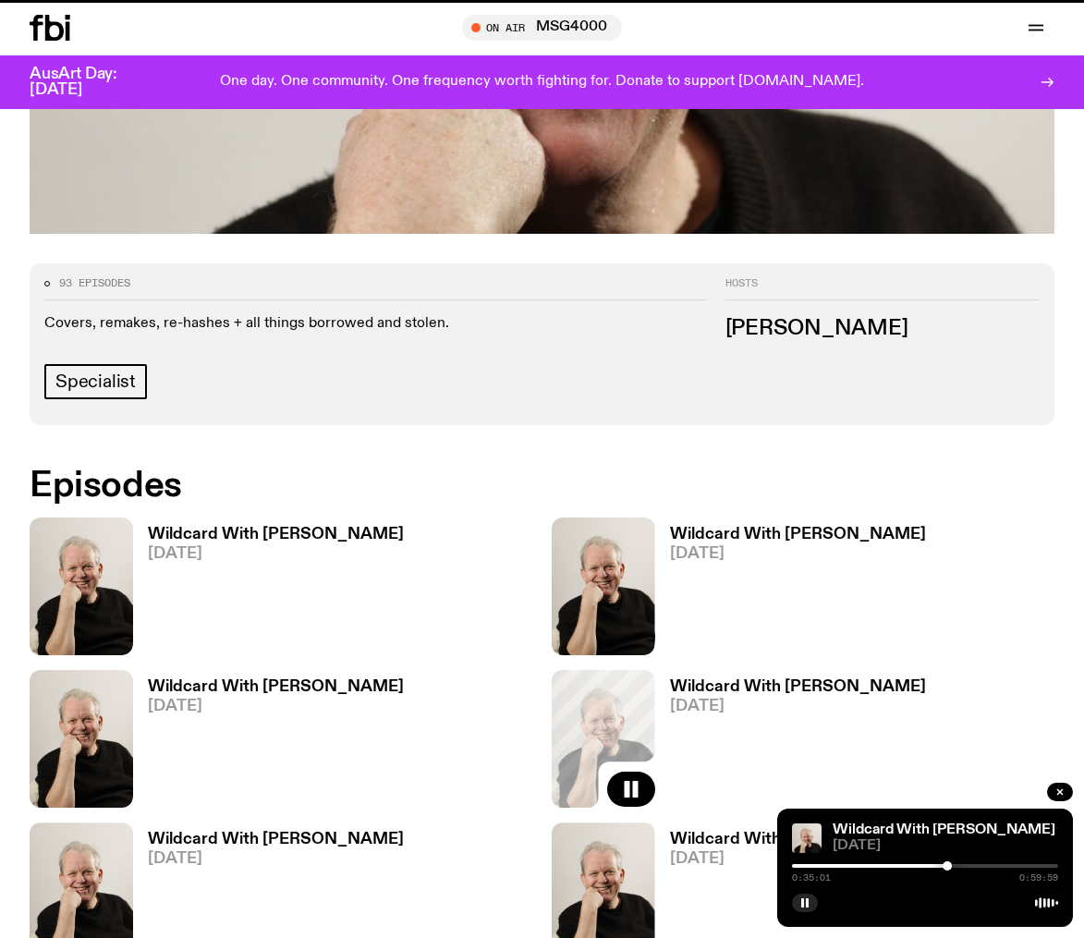
scroll to position [995, 0]
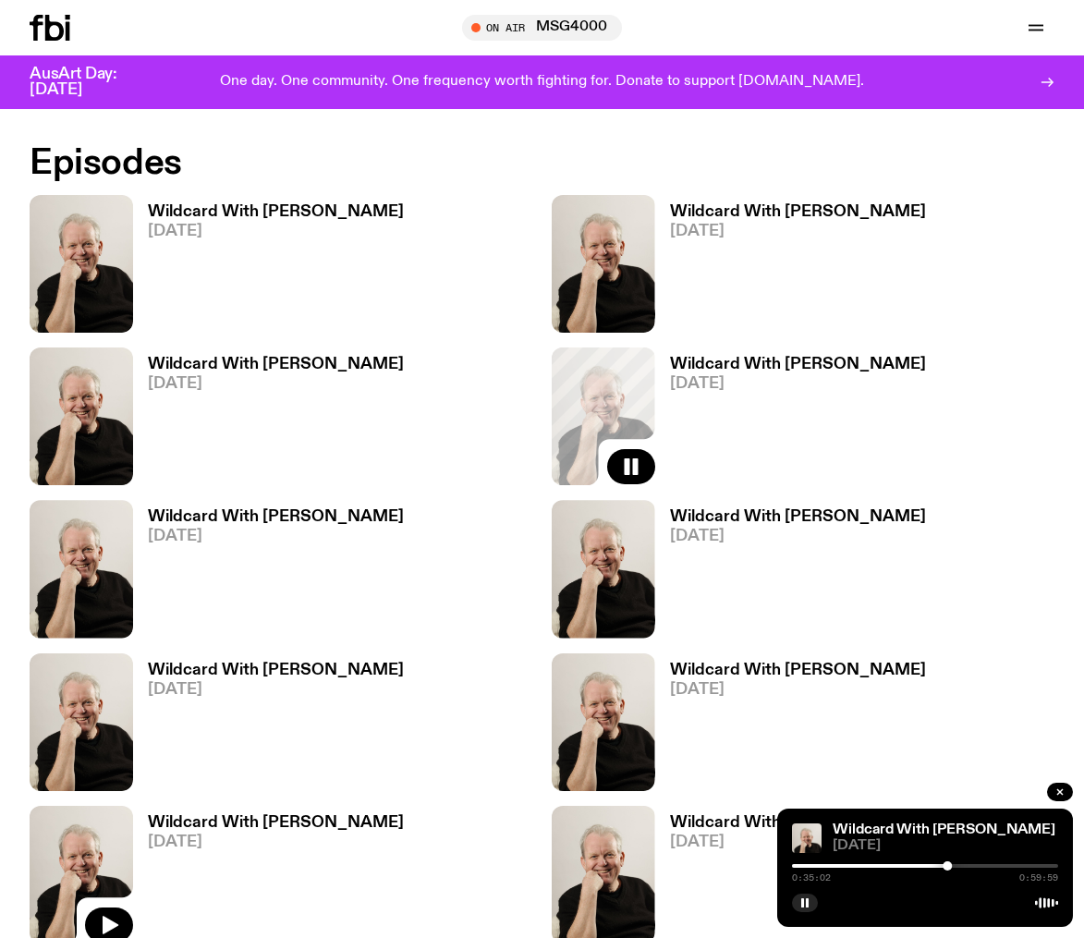
click at [80, 806] on img at bounding box center [82, 875] width 104 height 138
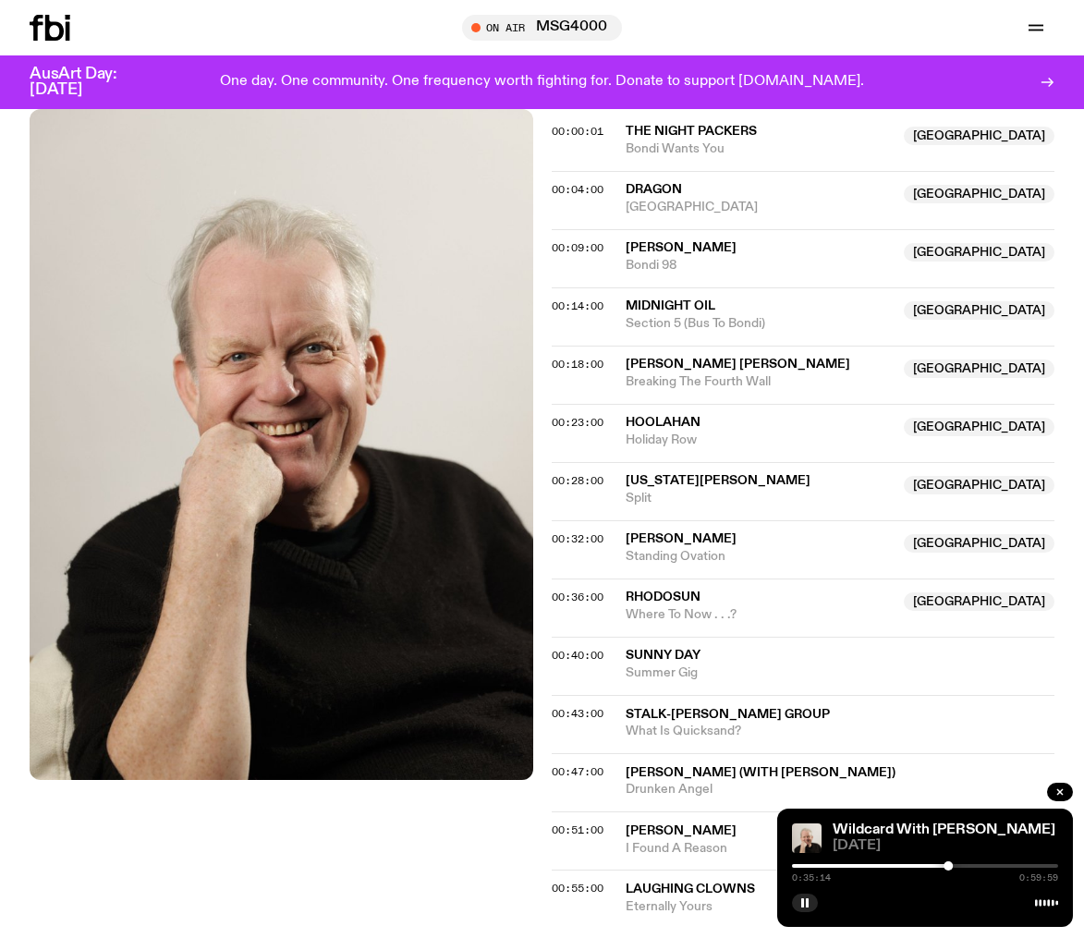
scroll to position [603, 0]
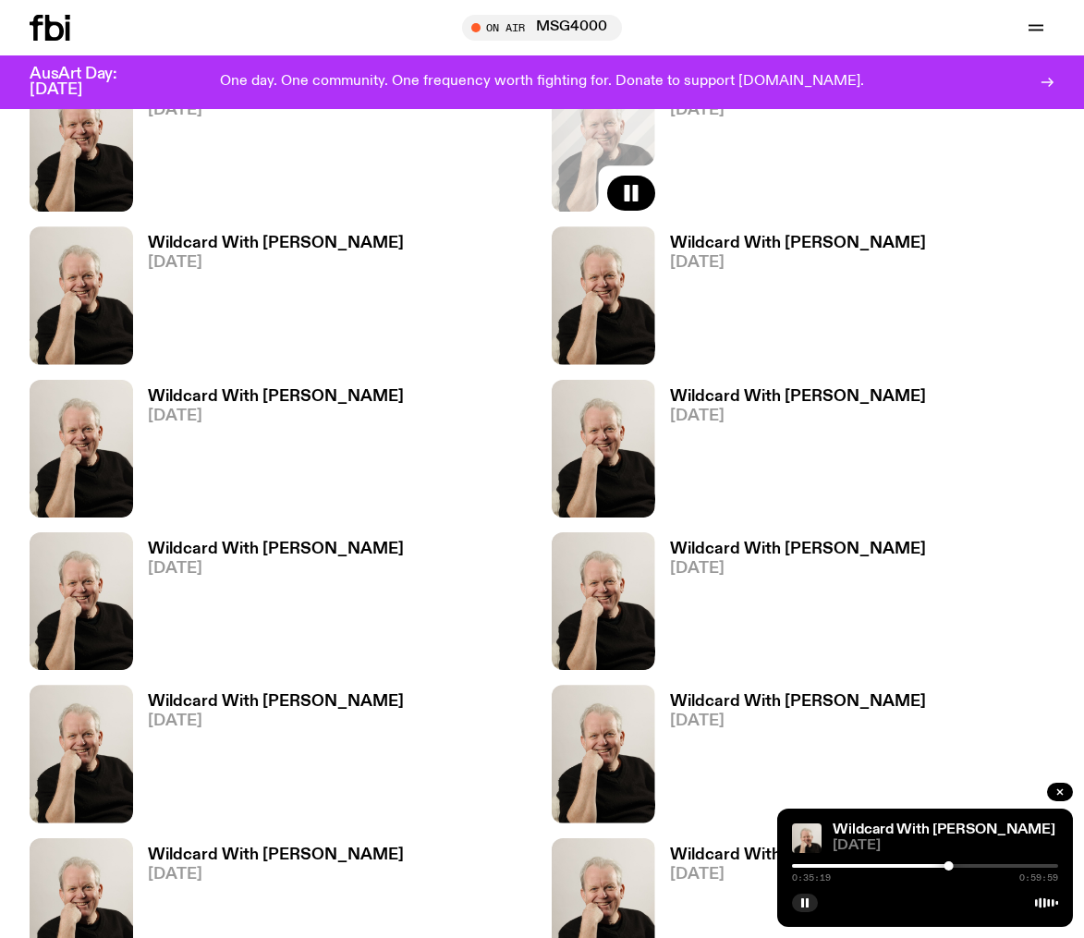
scroll to position [1332, 0]
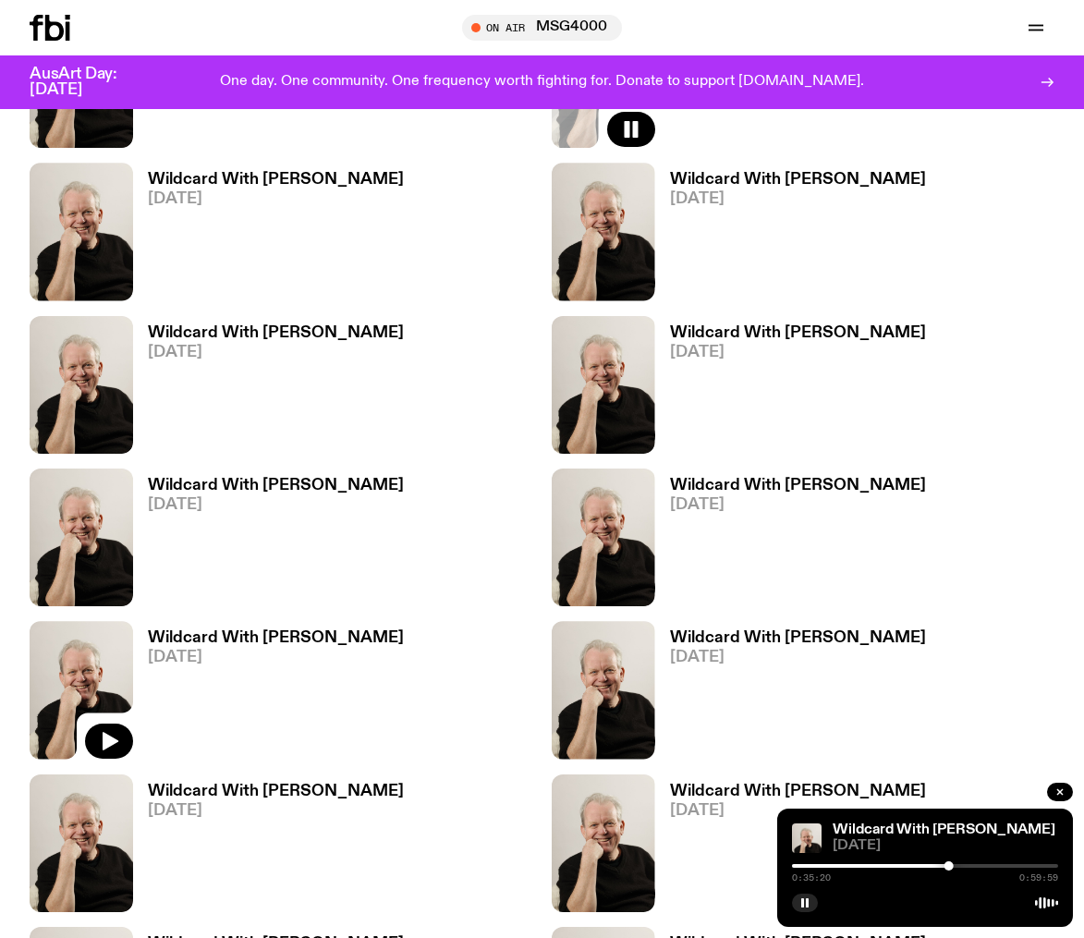
click at [94, 621] on img at bounding box center [82, 690] width 104 height 138
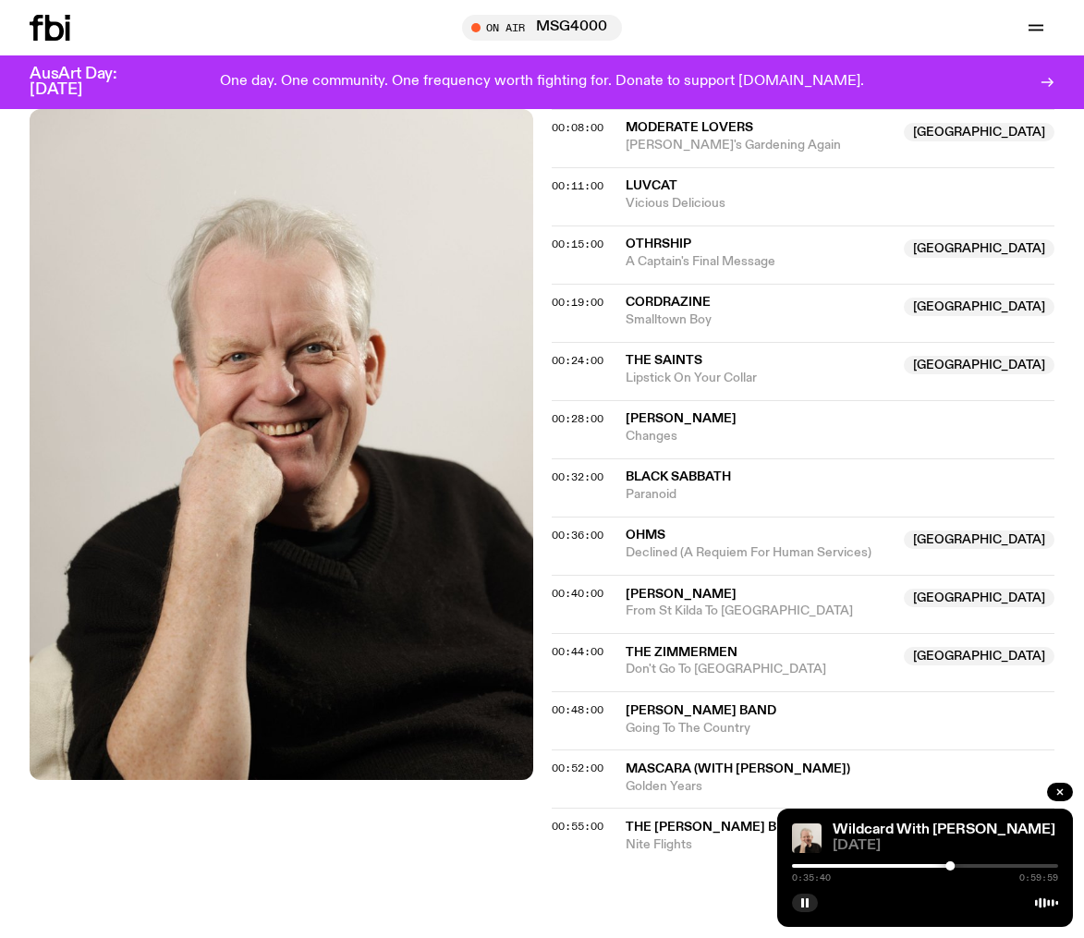
scroll to position [728, 0]
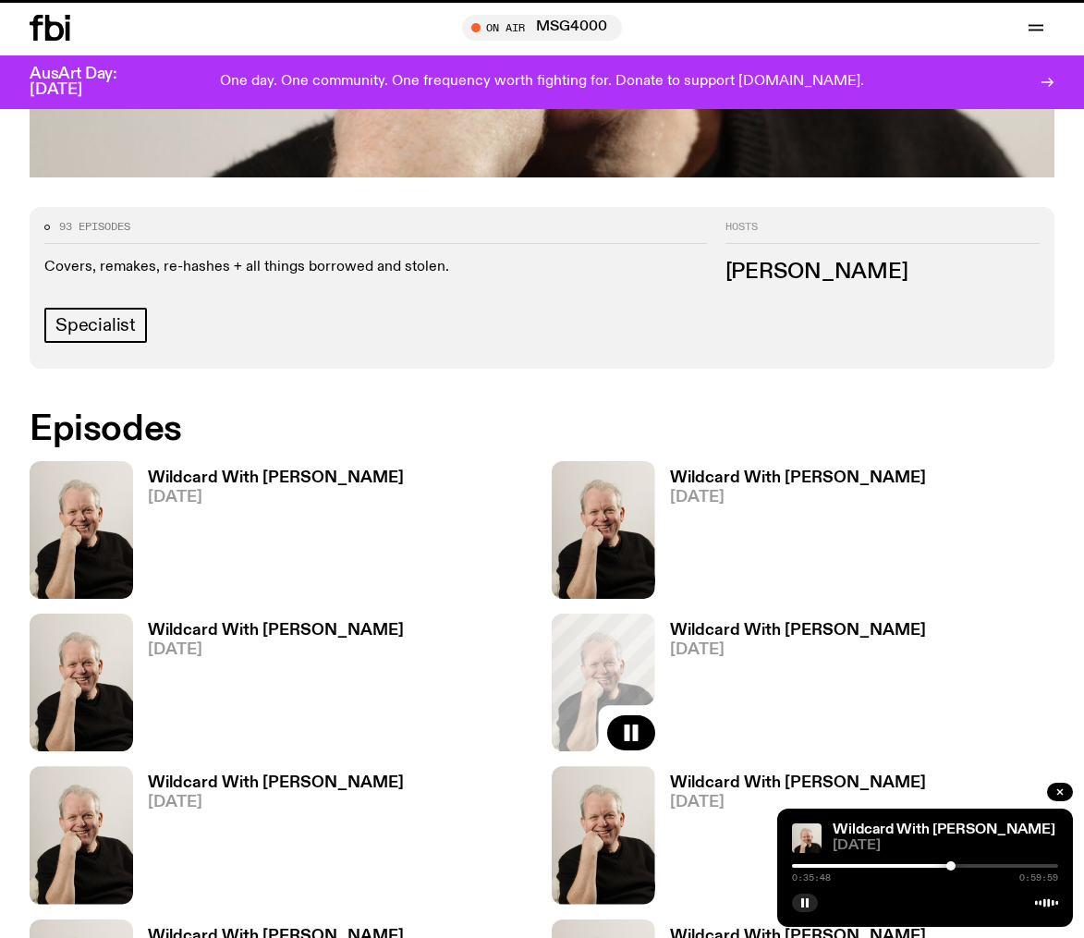
scroll to position [1332, 0]
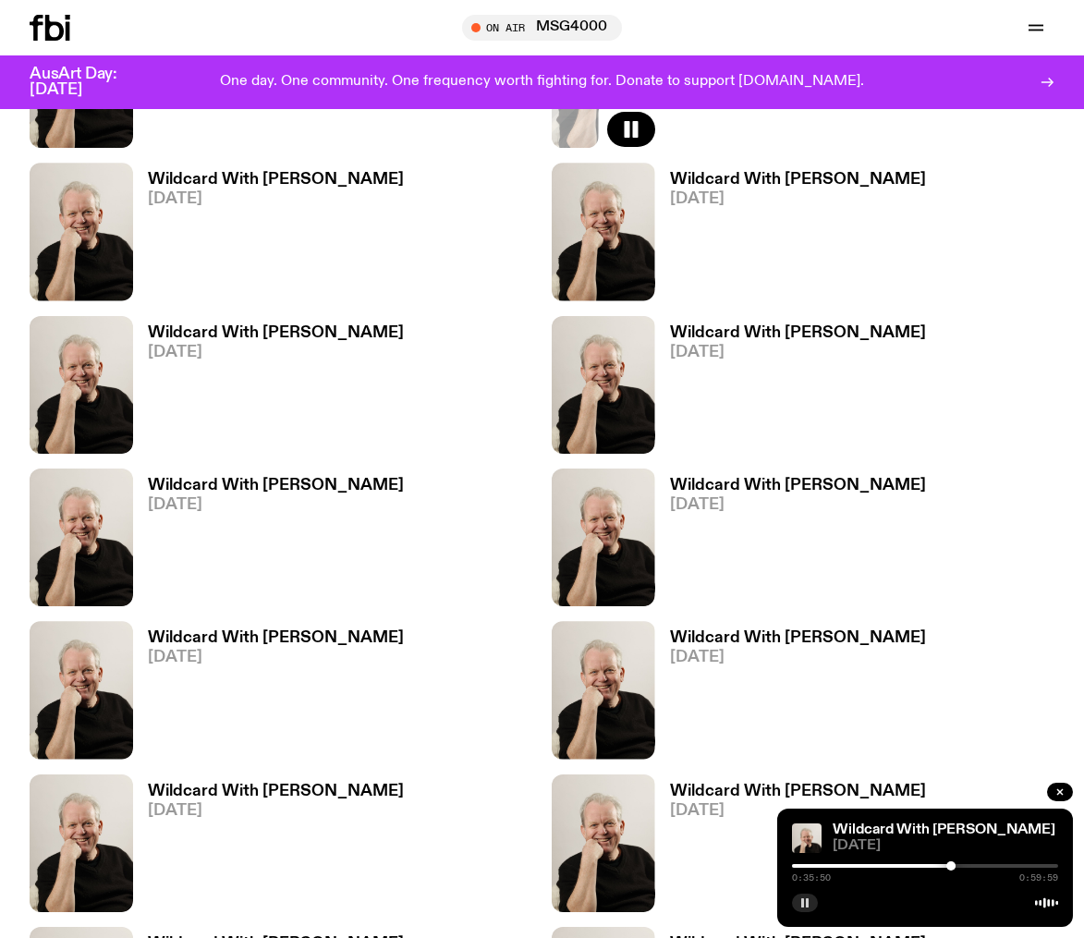
click at [802, 900] on rect "button" at bounding box center [802, 902] width 3 height 9
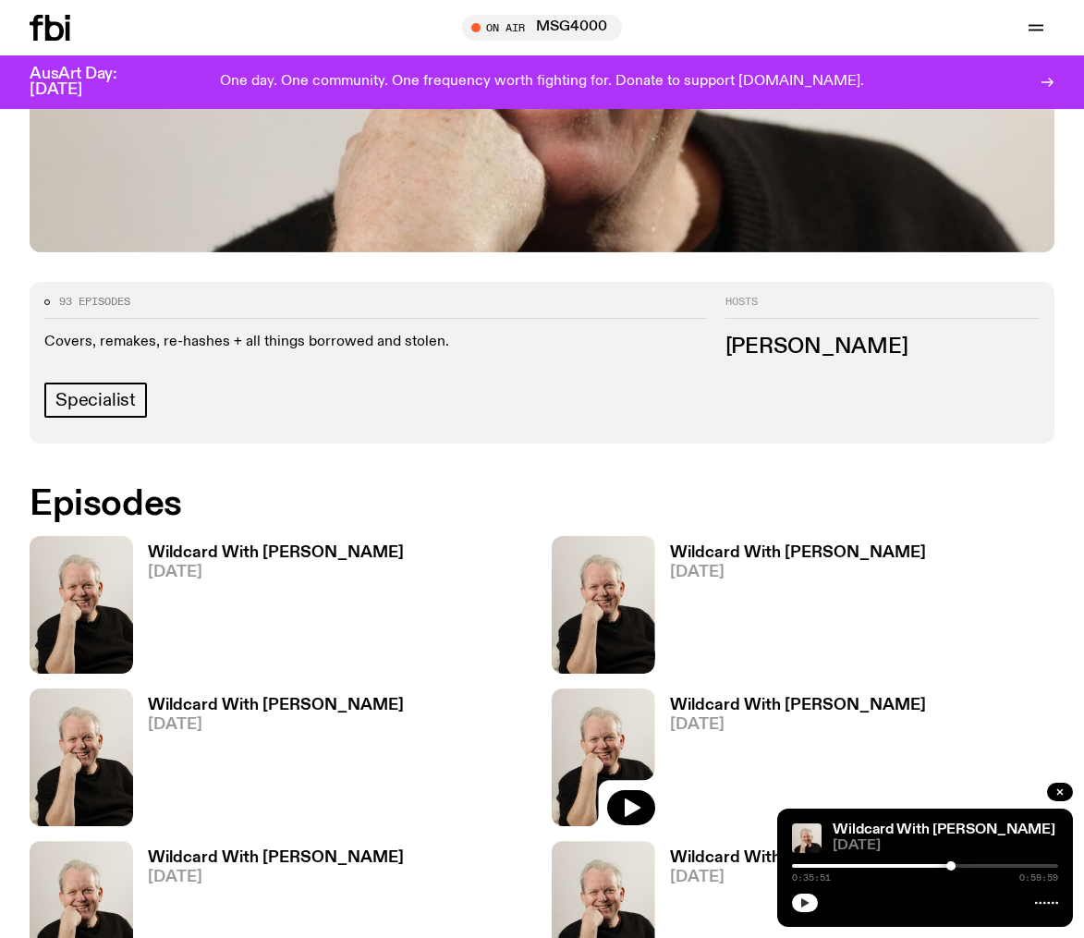
scroll to position [550, 0]
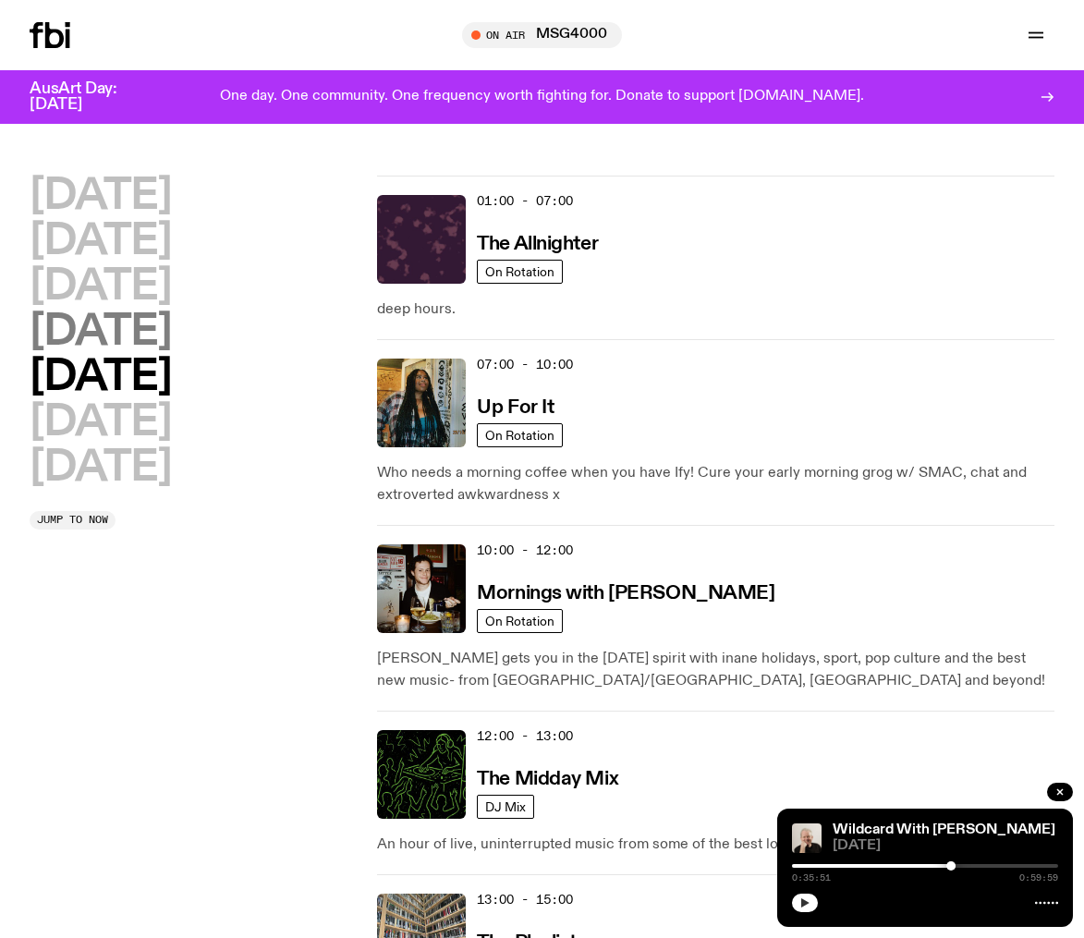
click at [79, 336] on h2 "[DATE]" at bounding box center [100, 332] width 141 height 42
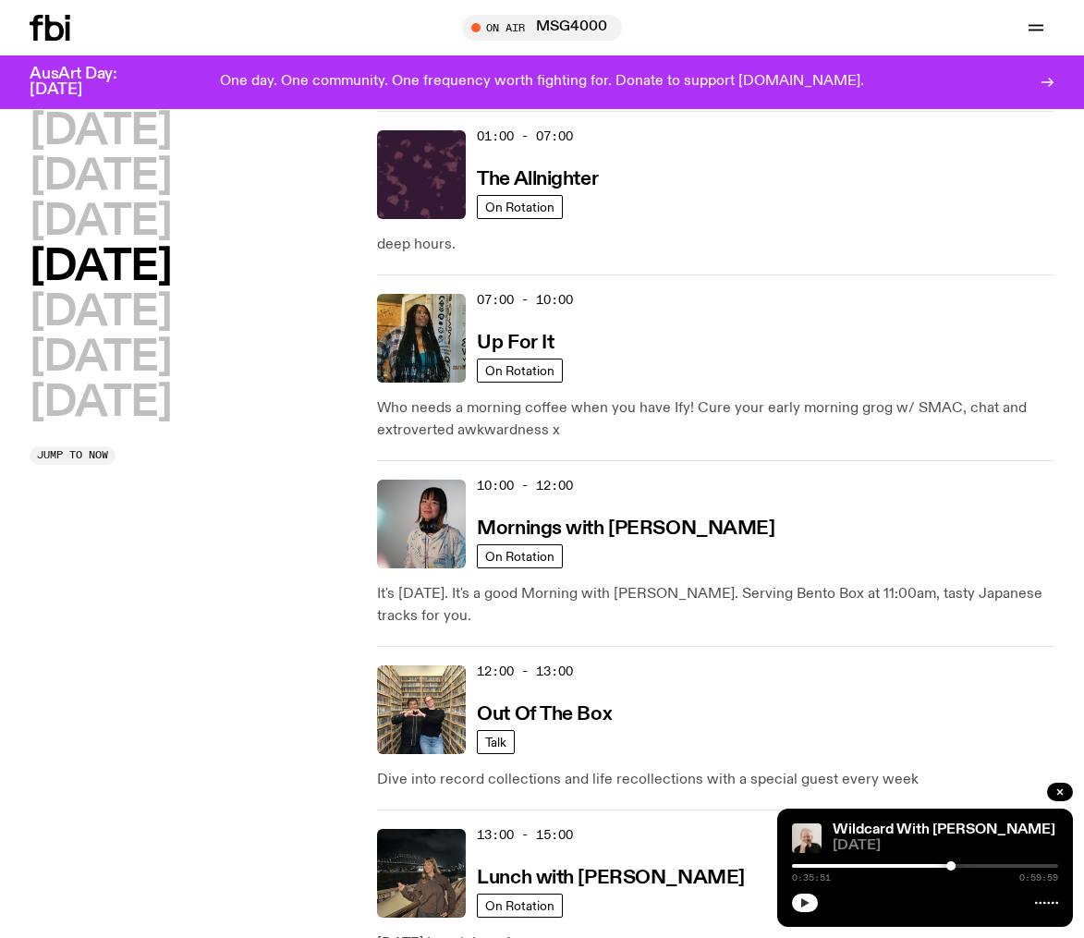
scroll to position [51, 0]
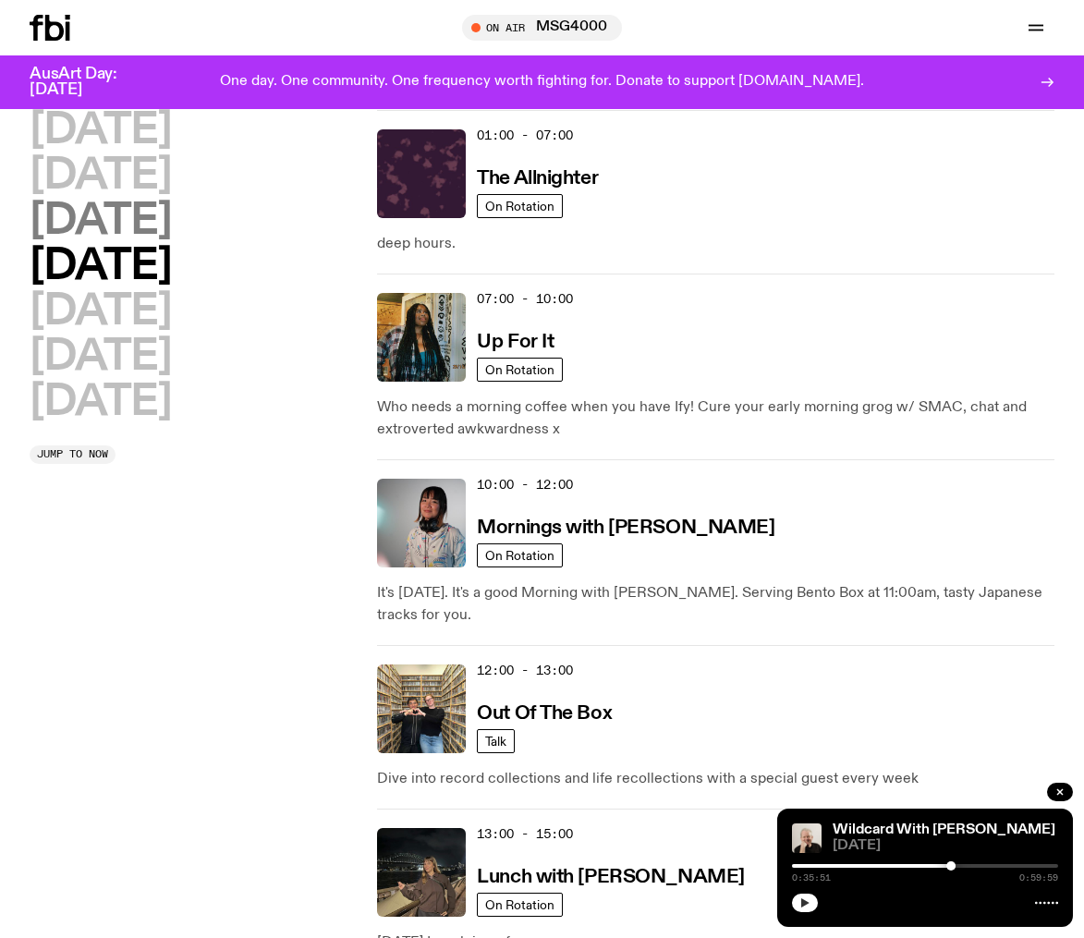
click at [98, 218] on h2 "[DATE]" at bounding box center [100, 222] width 141 height 42
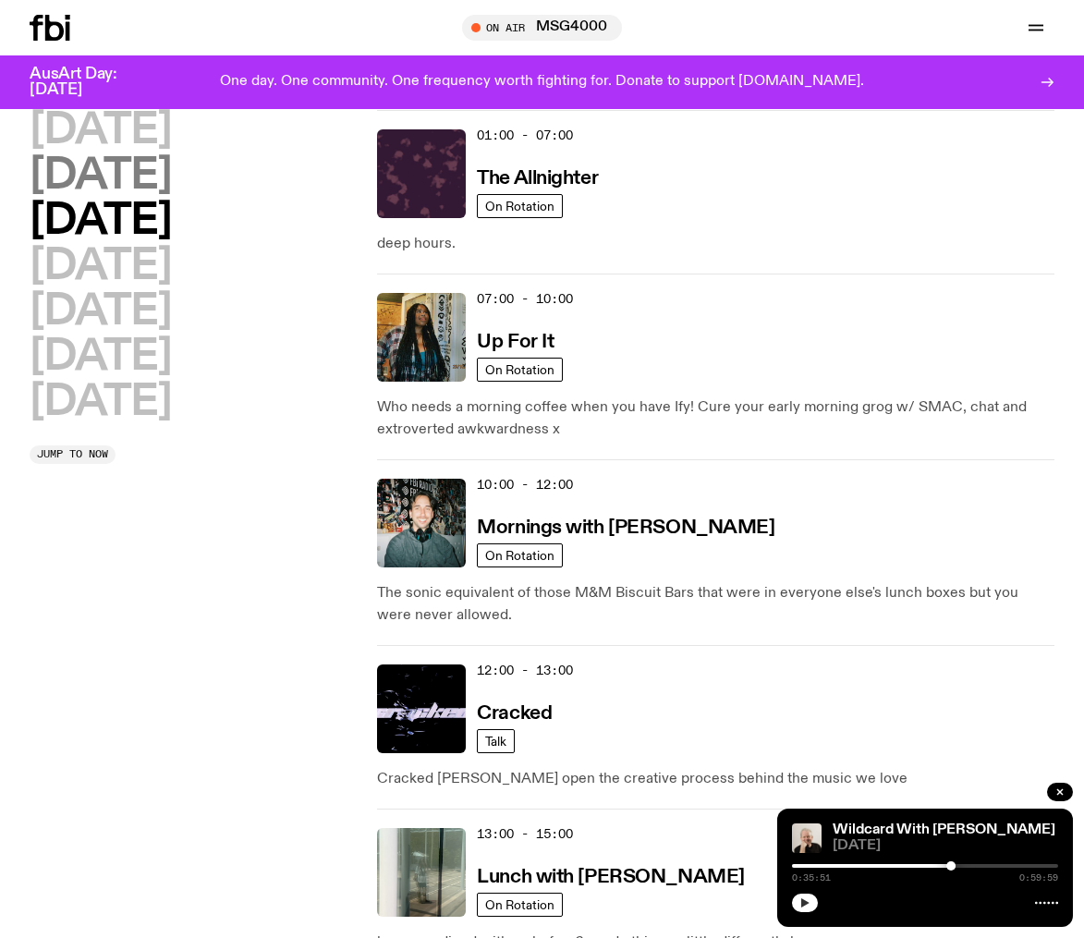
click at [95, 177] on h2 "[DATE]" at bounding box center [100, 176] width 141 height 42
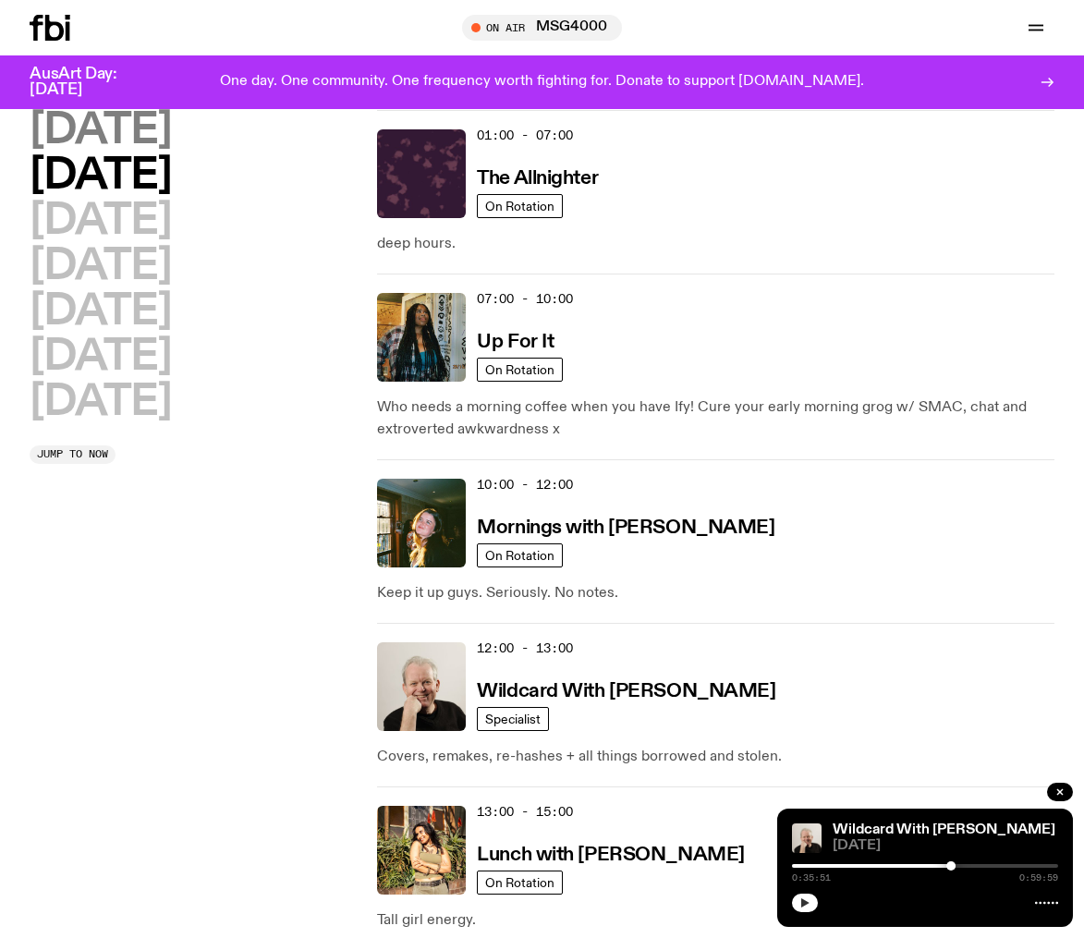
click at [86, 127] on h2 "[DATE]" at bounding box center [100, 131] width 141 height 42
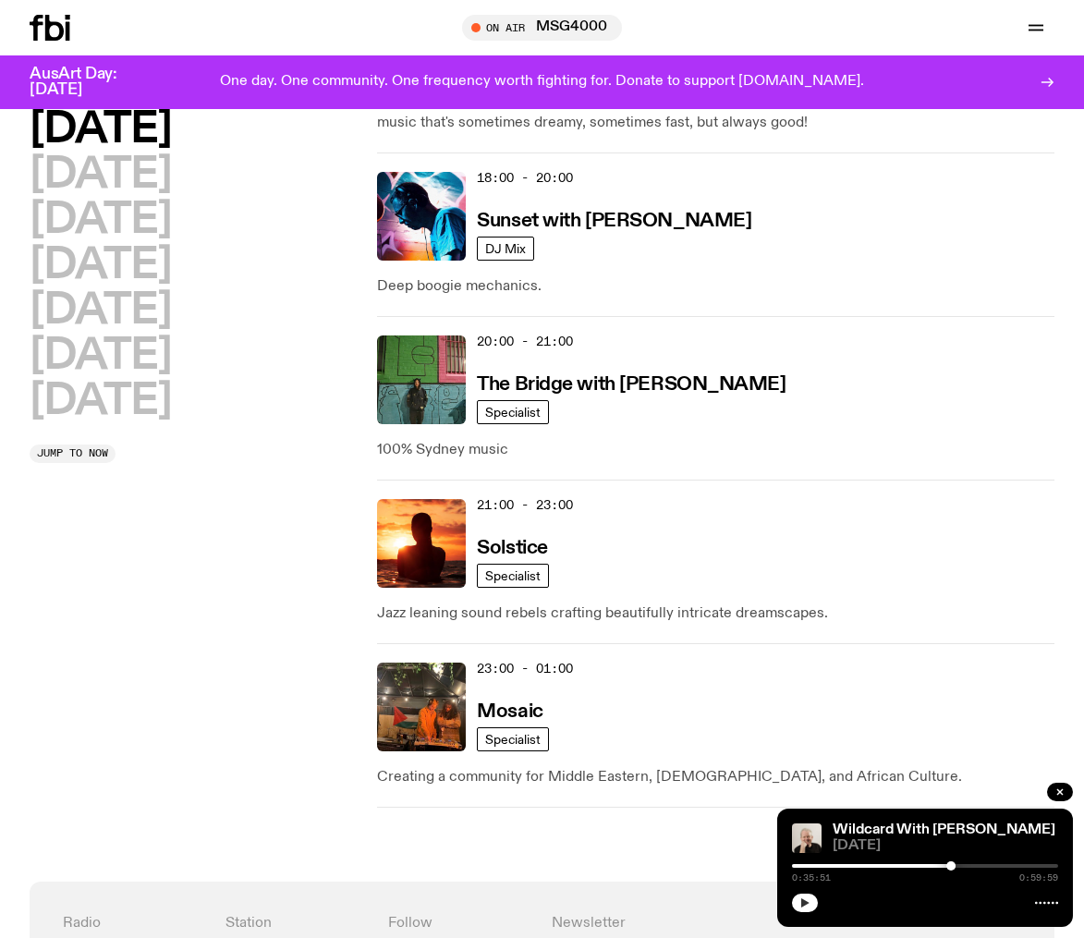
scroll to position [1023, 0]
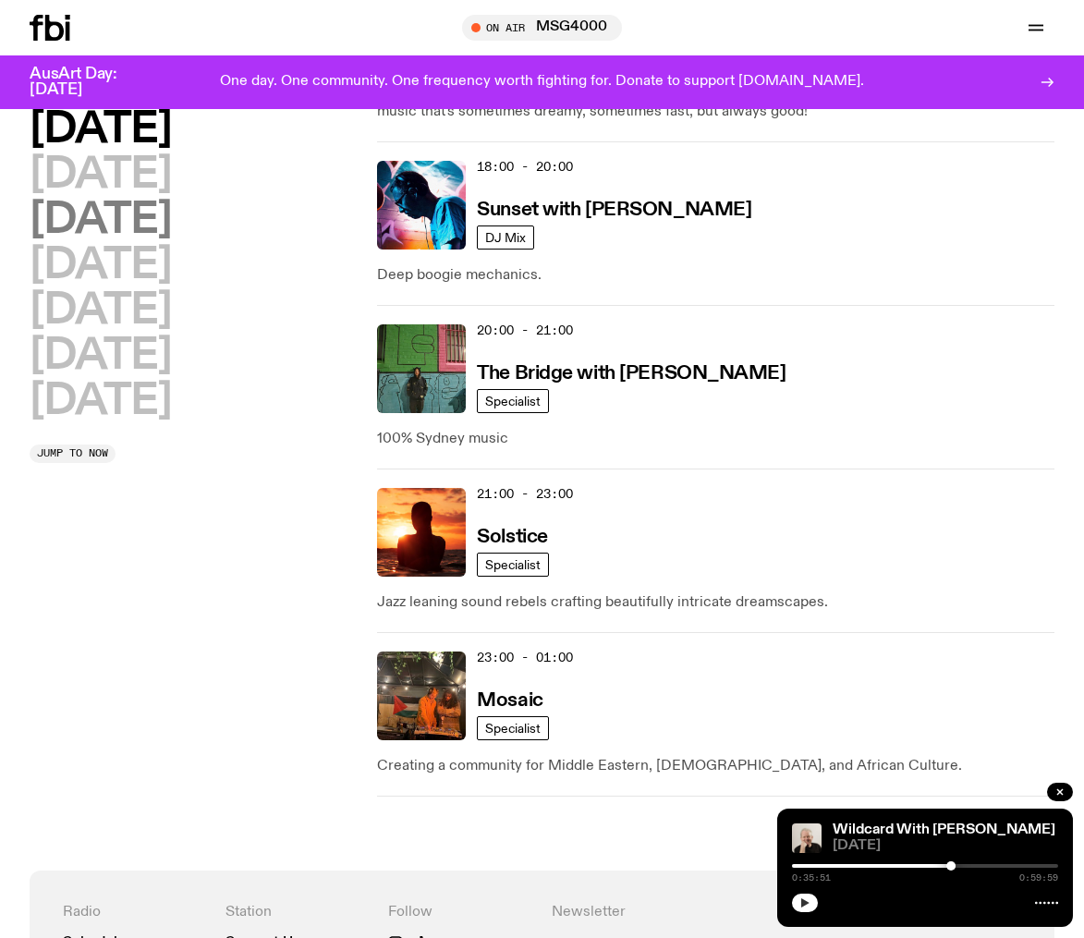
click at [138, 217] on h2 "[DATE]" at bounding box center [100, 221] width 141 height 42
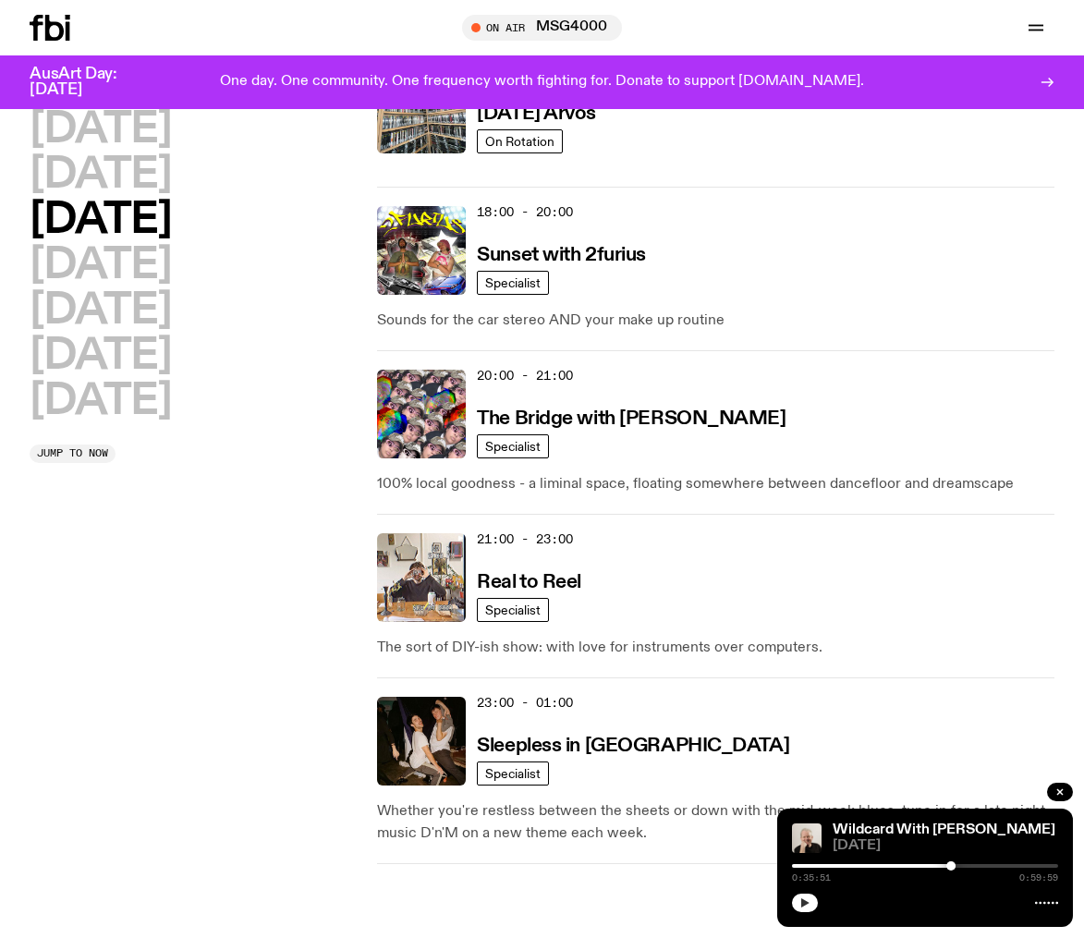
scroll to position [797, 0]
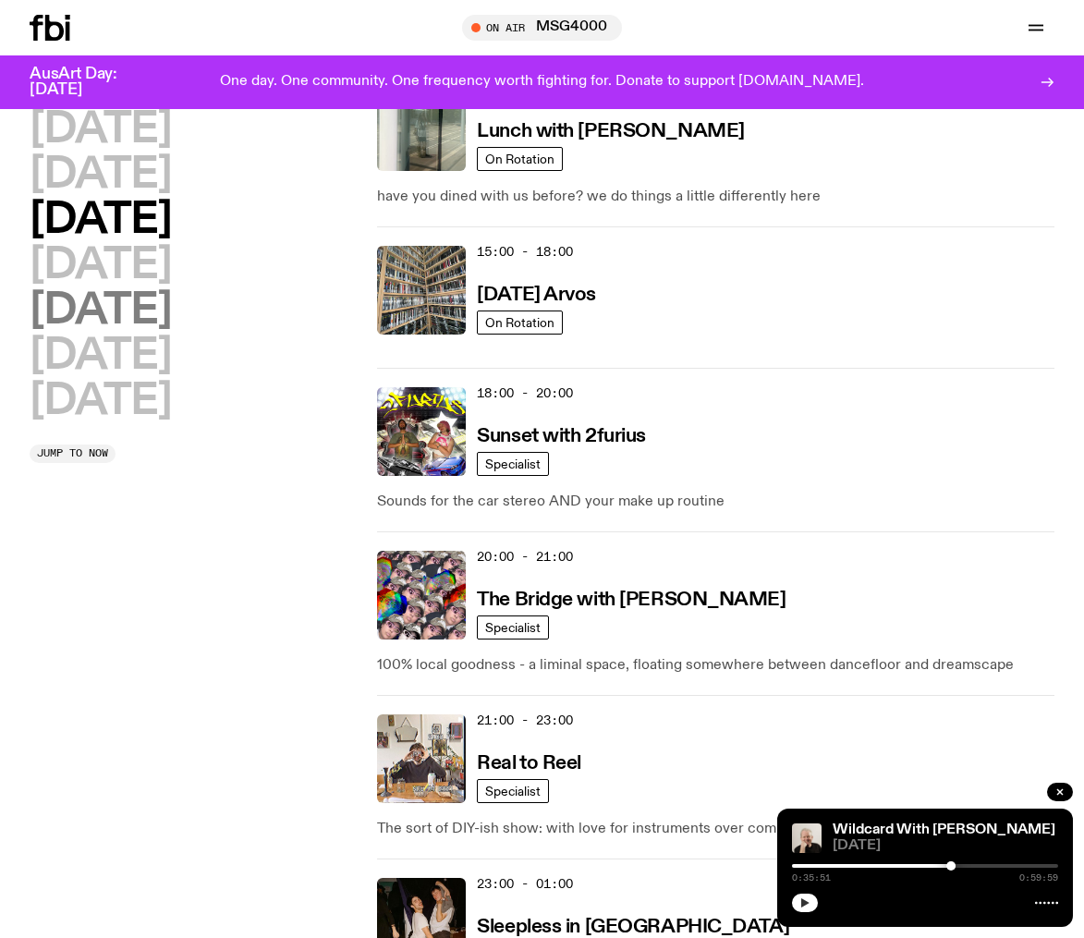
click at [120, 311] on h2 "[DATE]" at bounding box center [100, 311] width 141 height 42
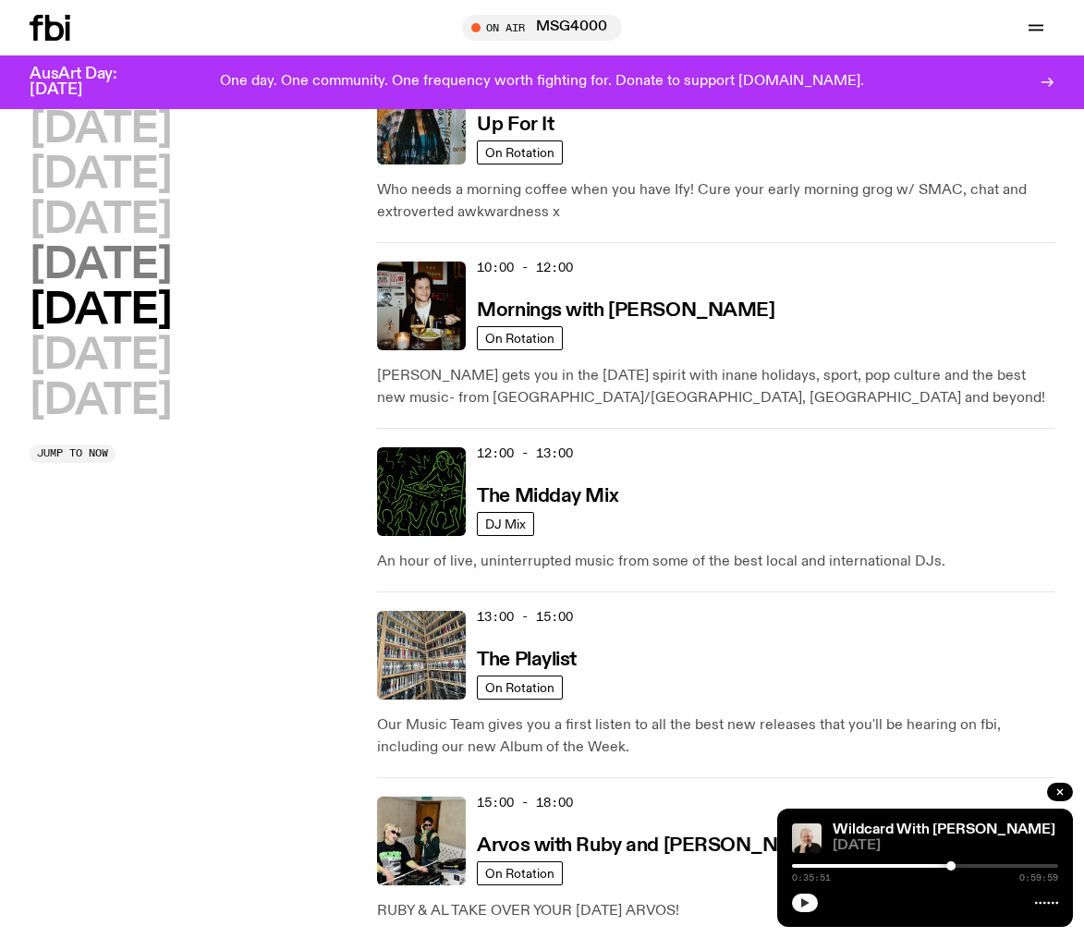
click at [122, 276] on h2 "[DATE]" at bounding box center [100, 266] width 141 height 42
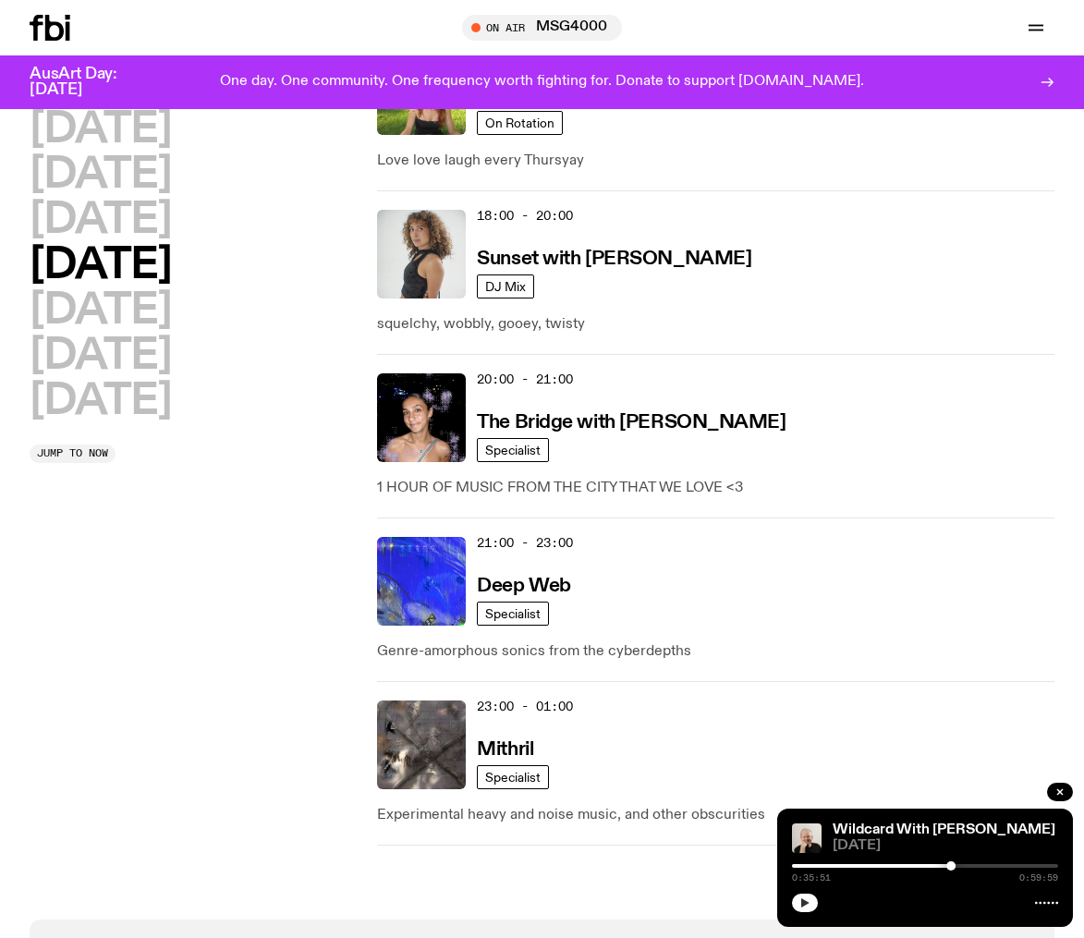
scroll to position [1016, 0]
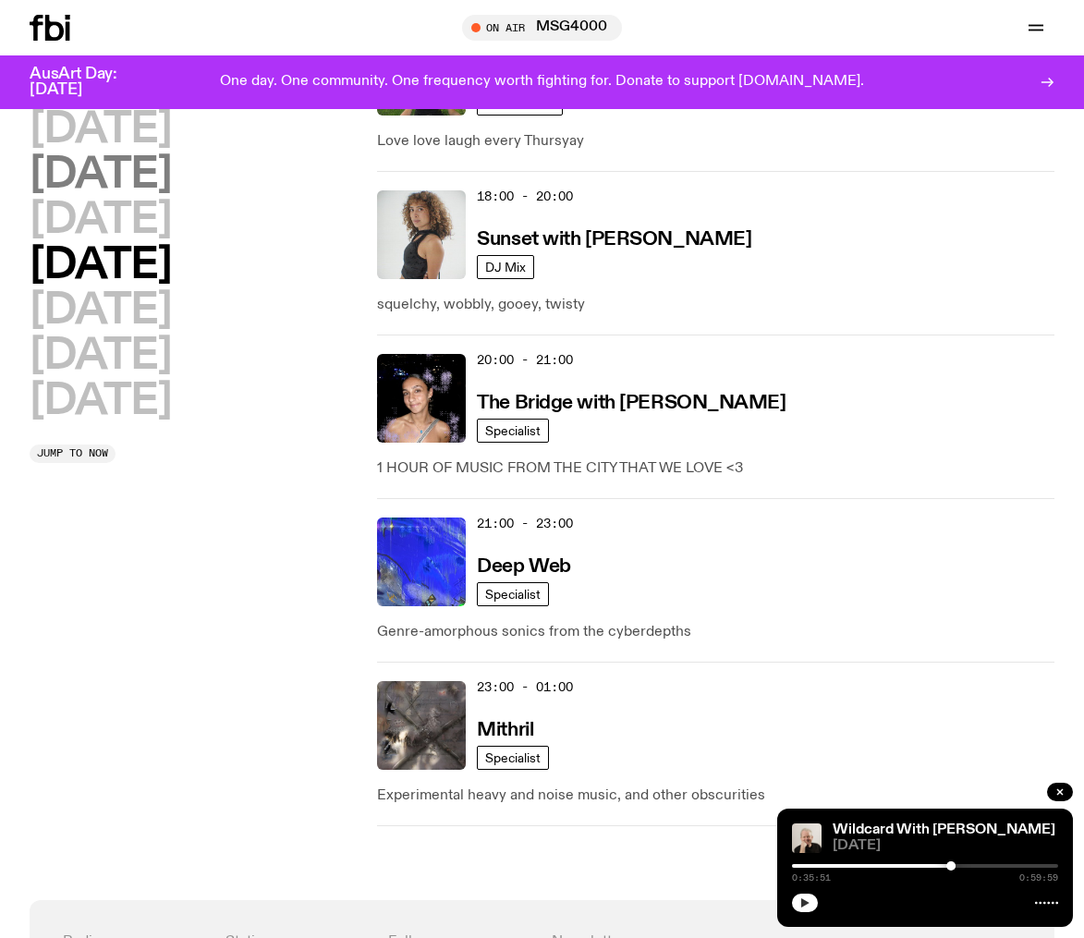
click at [116, 187] on h2 "[DATE]" at bounding box center [100, 175] width 141 height 42
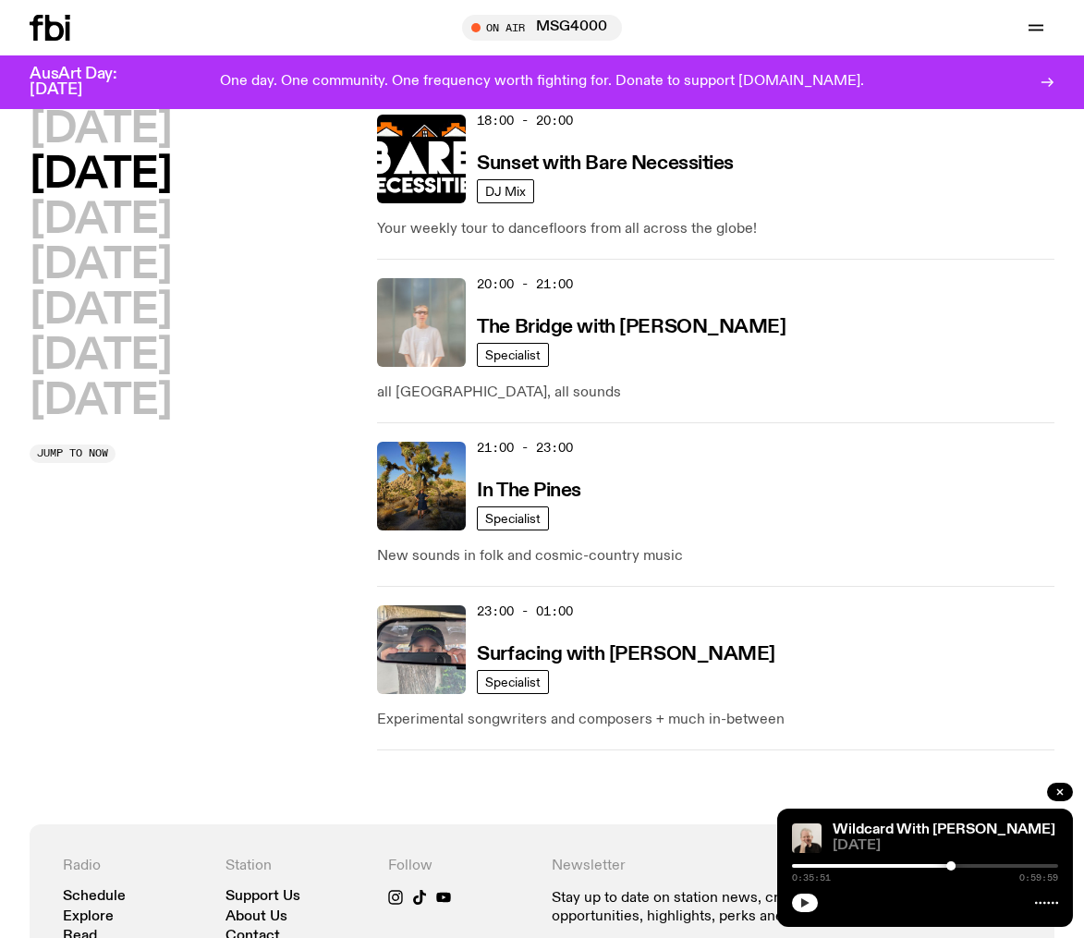
scroll to position [1093, 0]
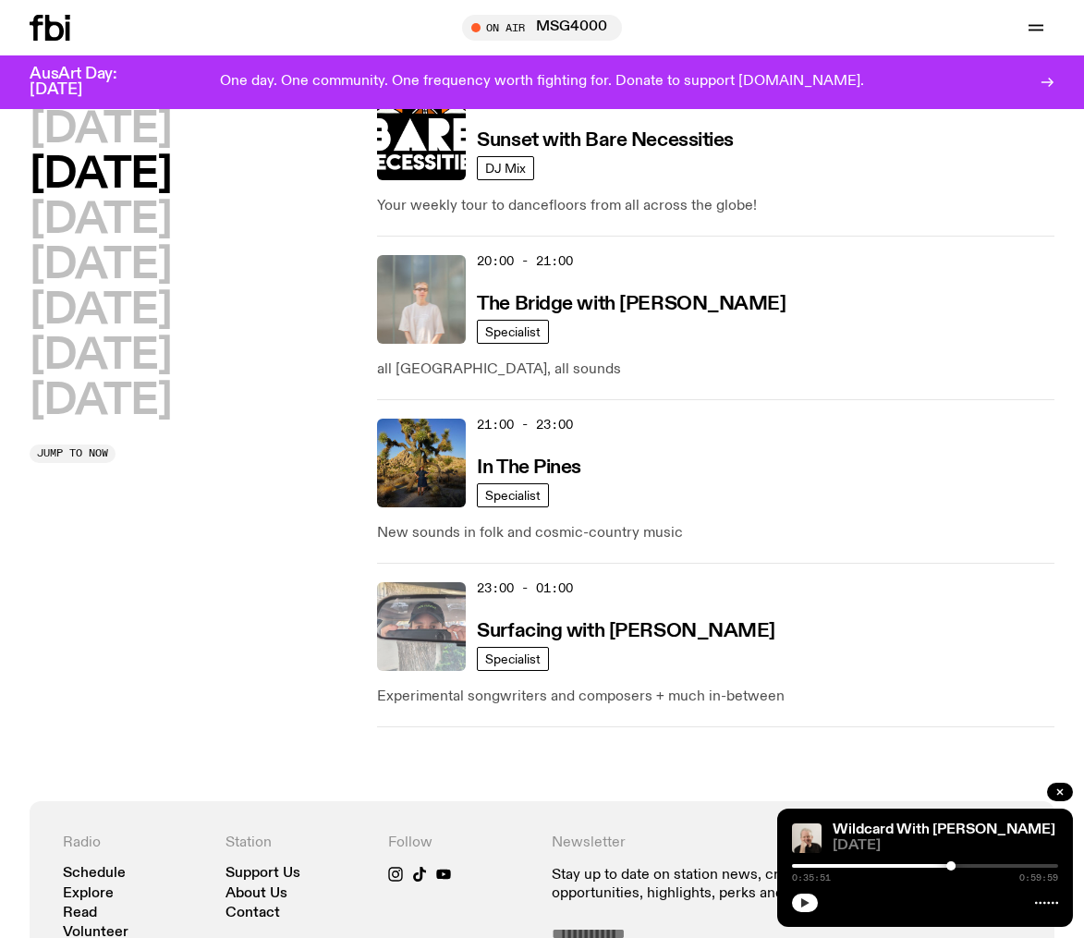
click at [404, 623] on img at bounding box center [421, 626] width 89 height 89
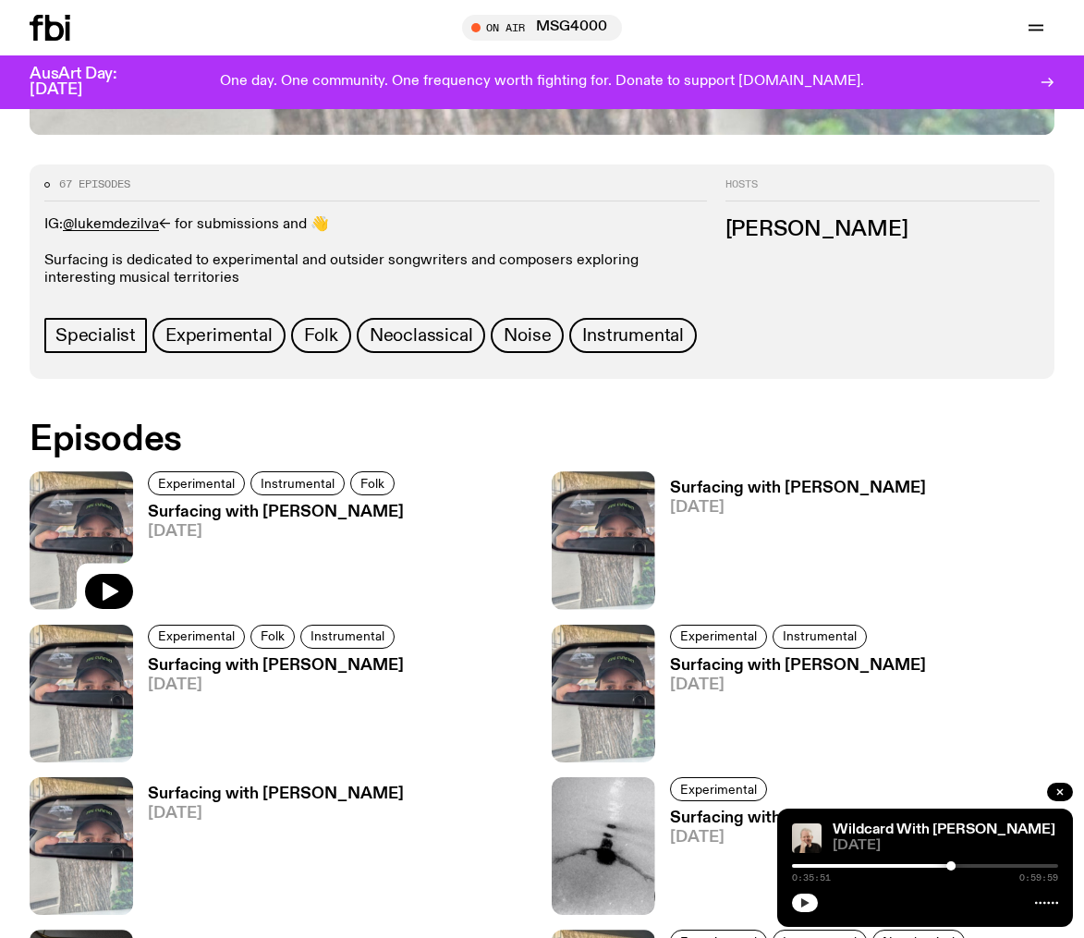
scroll to position [766, 0]
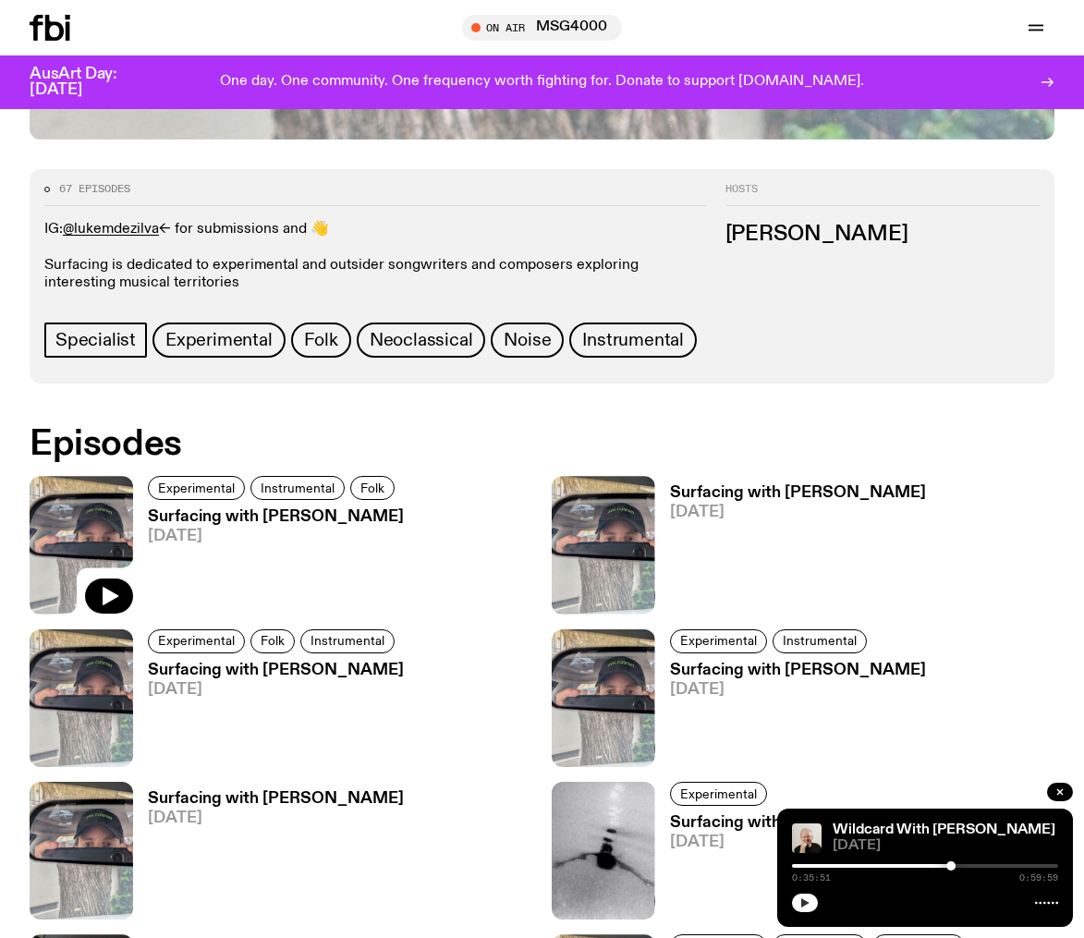
click at [75, 527] on img at bounding box center [82, 545] width 104 height 138
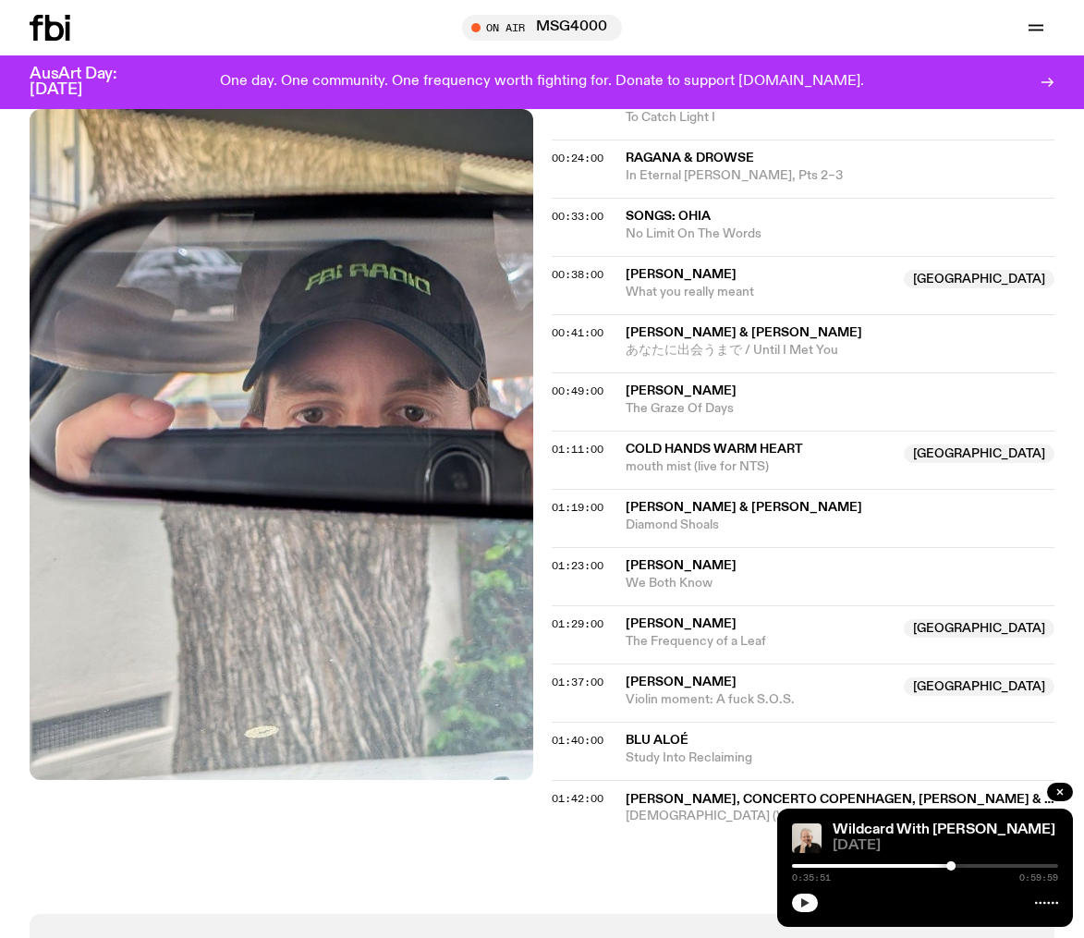
scroll to position [1024, 0]
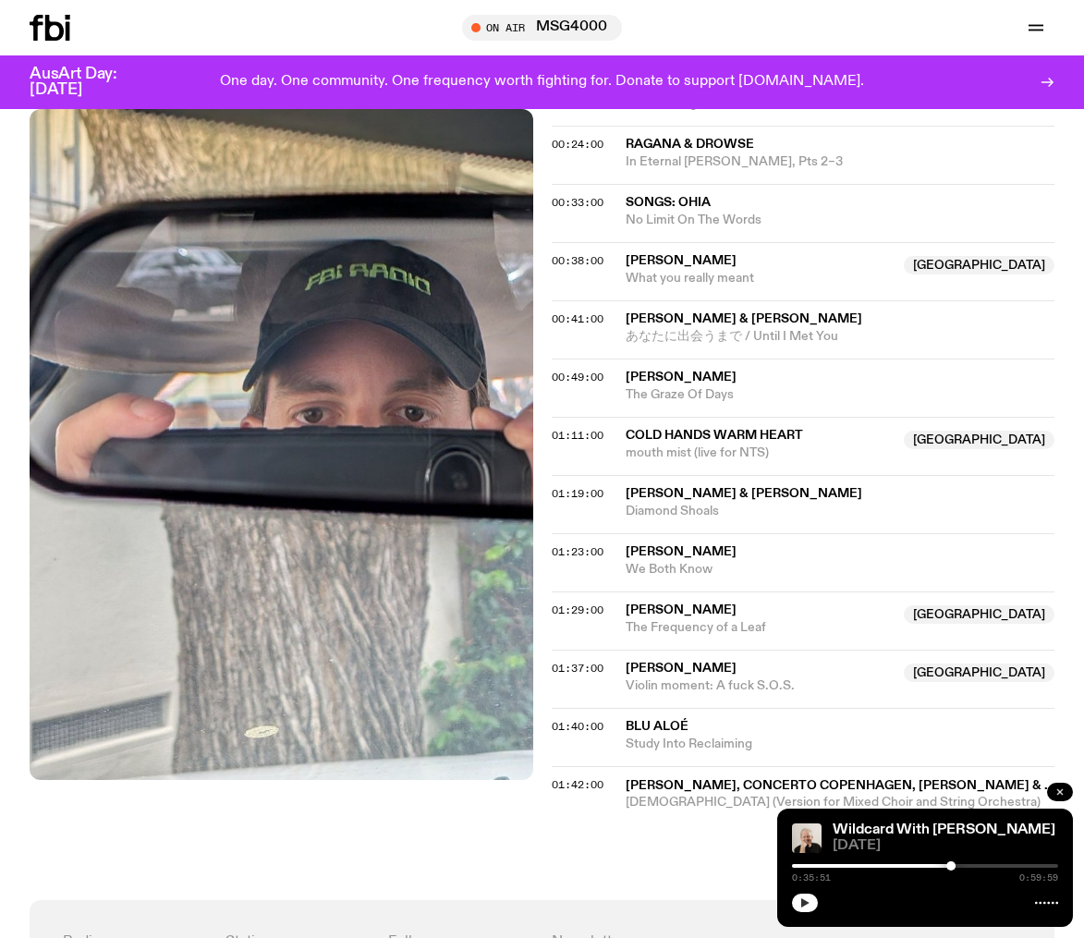
click at [1064, 794] on icon "button" at bounding box center [1060, 792] width 11 height 11
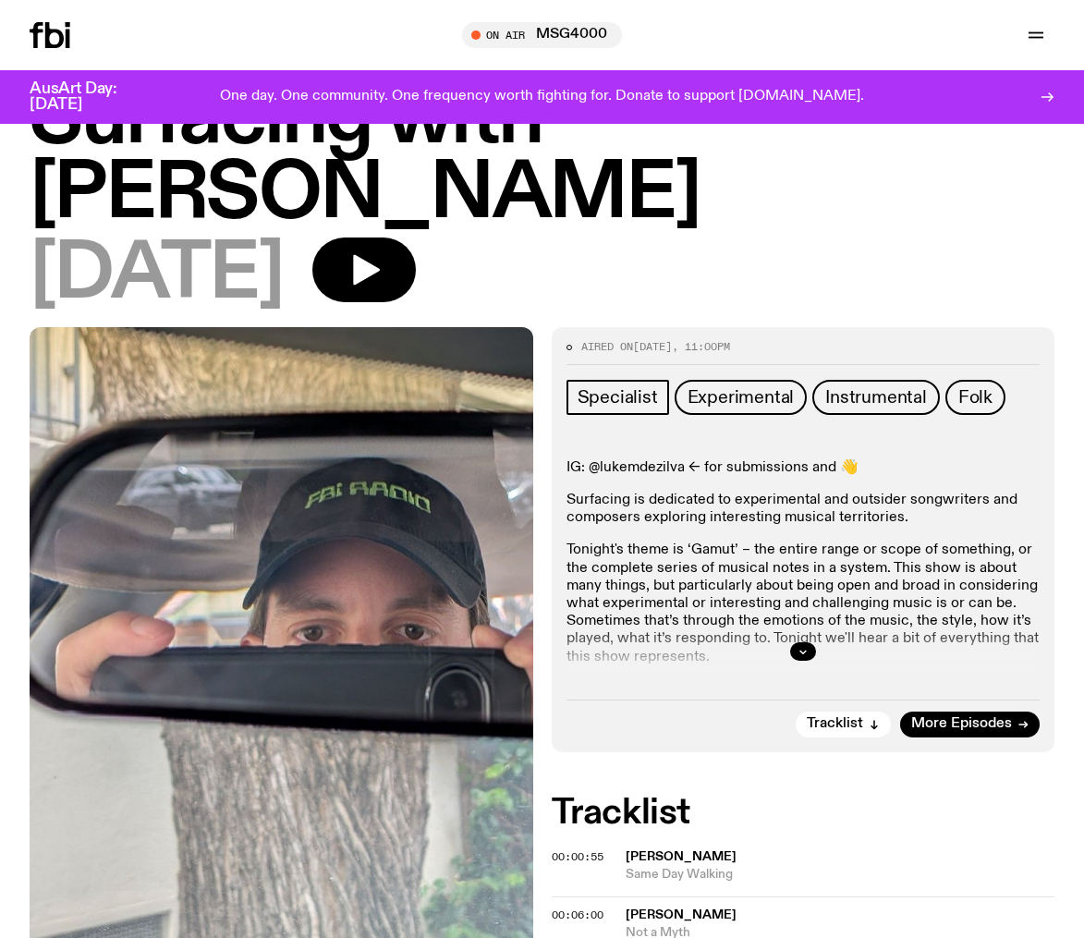
scroll to position [0, 0]
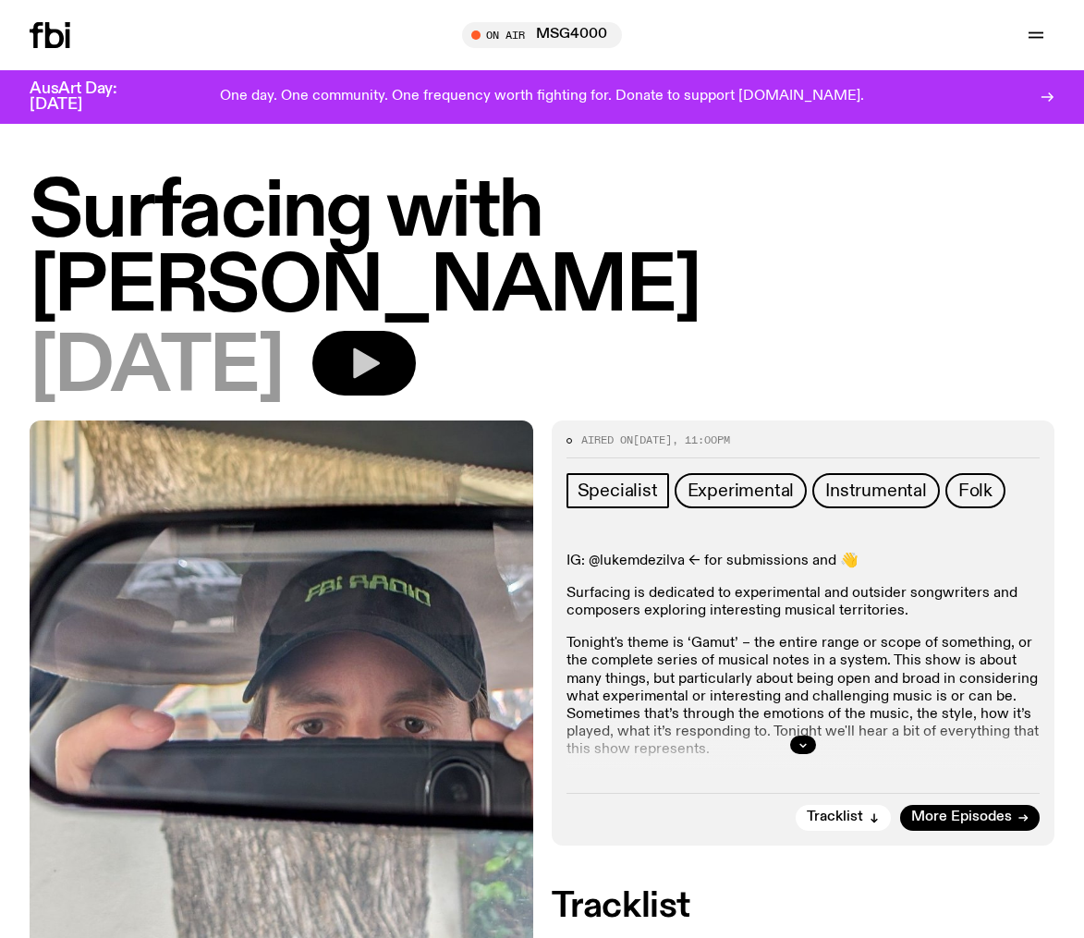
click at [380, 360] on icon "button" at bounding box center [366, 363] width 27 height 31
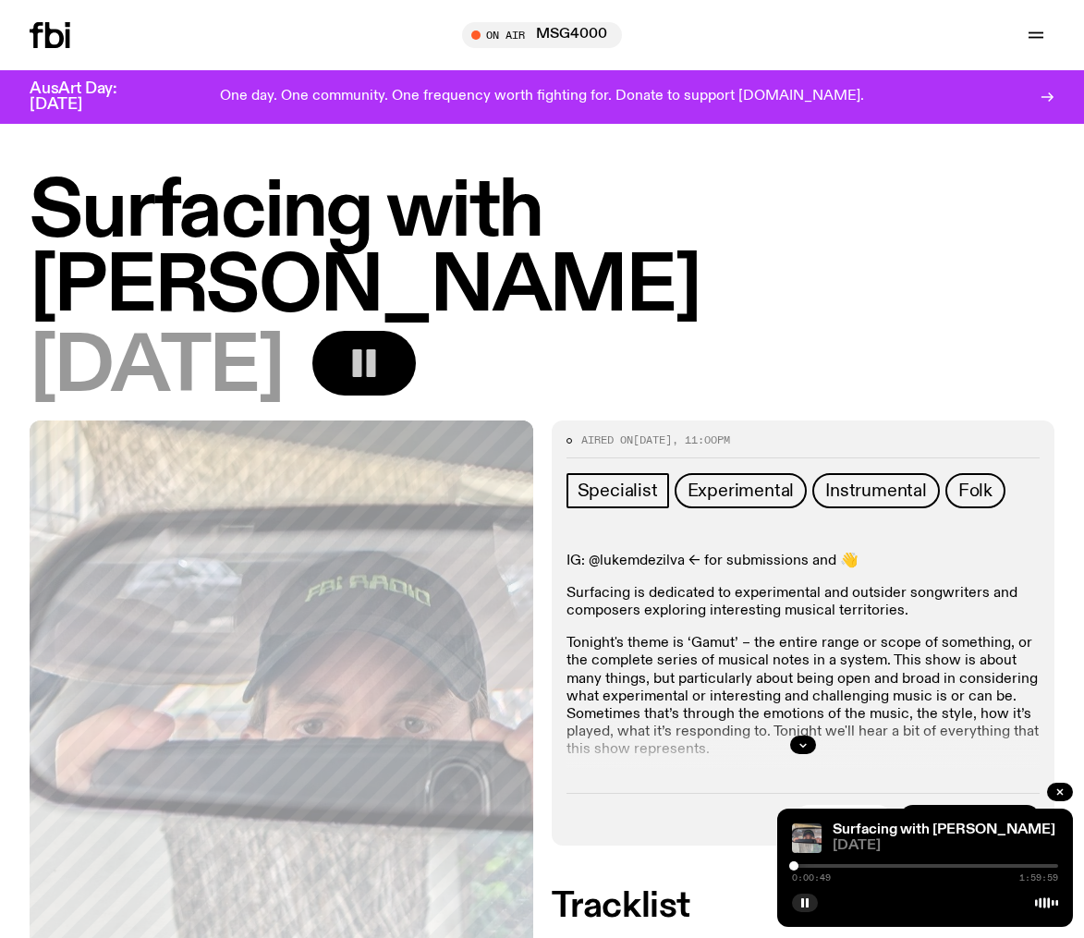
click at [794, 868] on div at bounding box center [793, 865] width 9 height 9
click at [796, 868] on div at bounding box center [795, 865] width 9 height 9
click at [800, 868] on div at bounding box center [799, 865] width 9 height 9
click at [804, 867] on div at bounding box center [804, 865] width 9 height 9
click at [806, 867] on div at bounding box center [805, 865] width 9 height 9
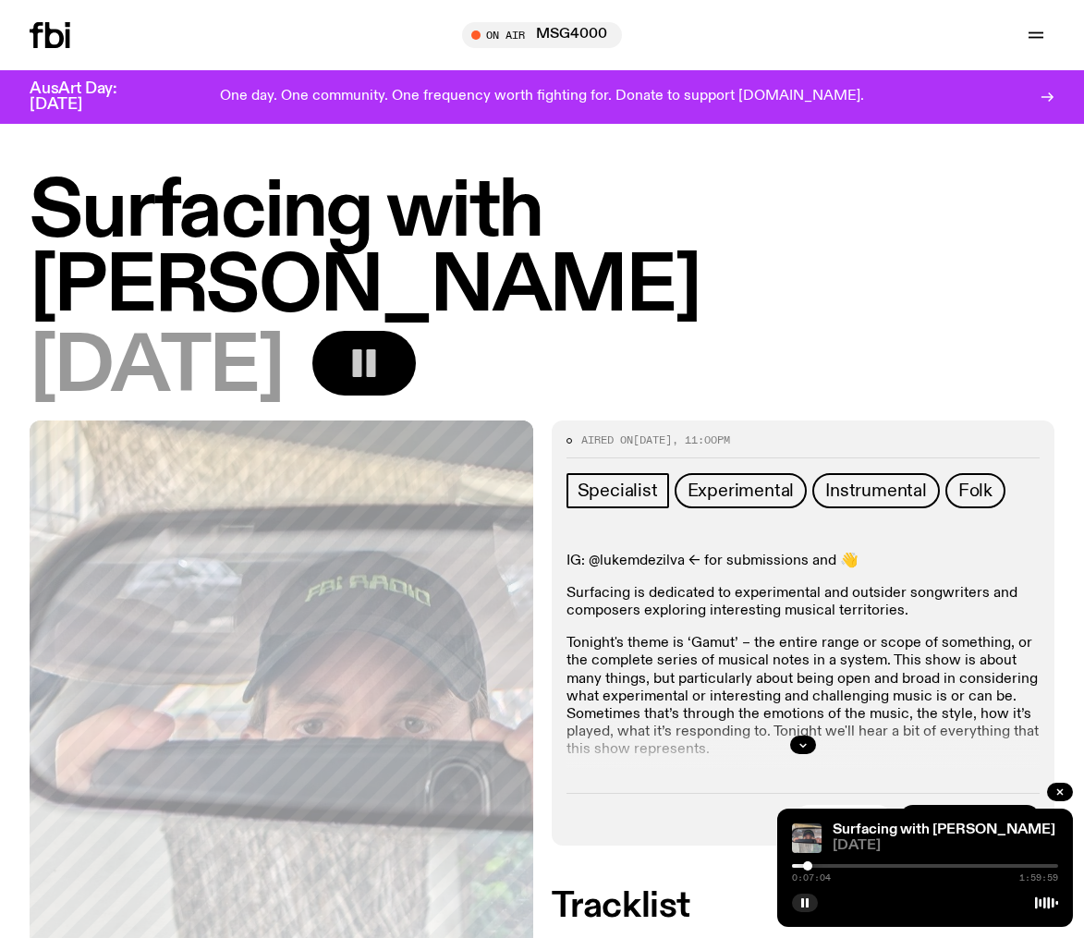
click at [808, 867] on div at bounding box center [807, 865] width 9 height 9
click at [811, 867] on div at bounding box center [810, 865] width 9 height 9
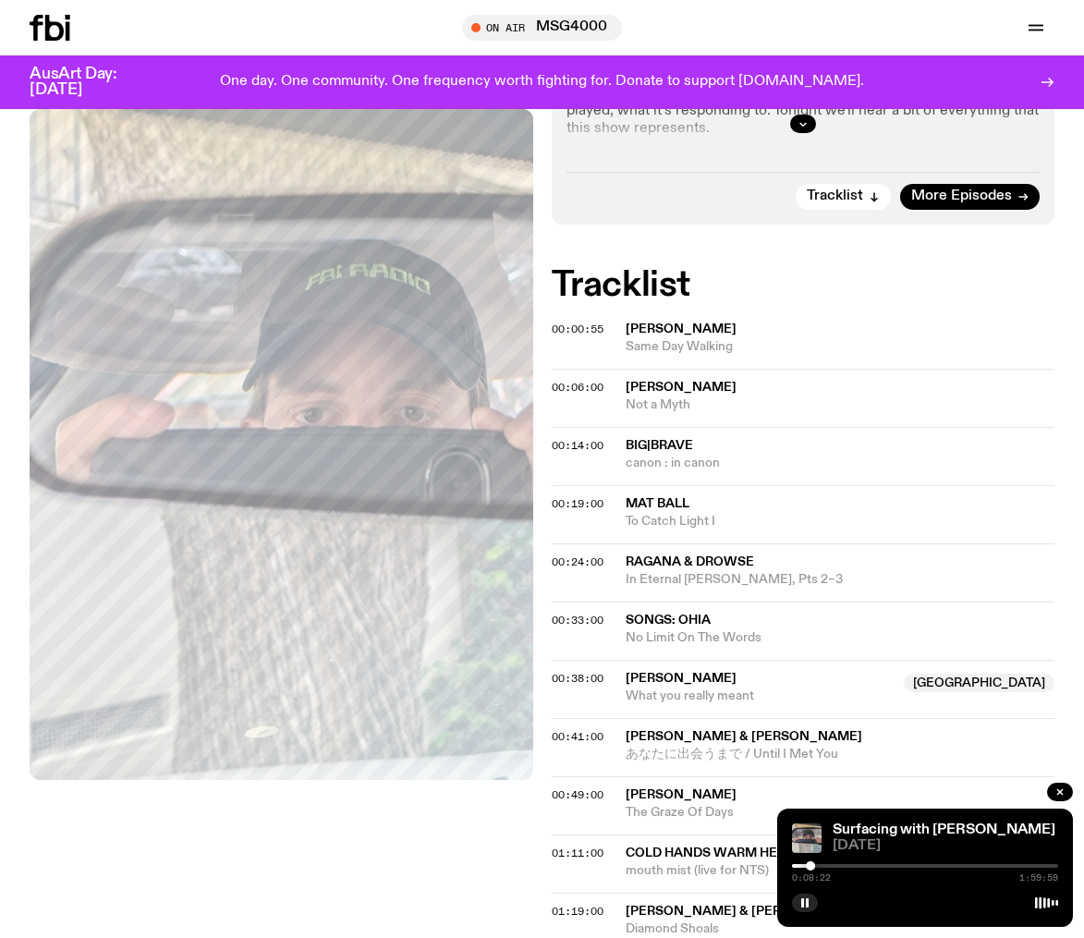
scroll to position [677, 0]
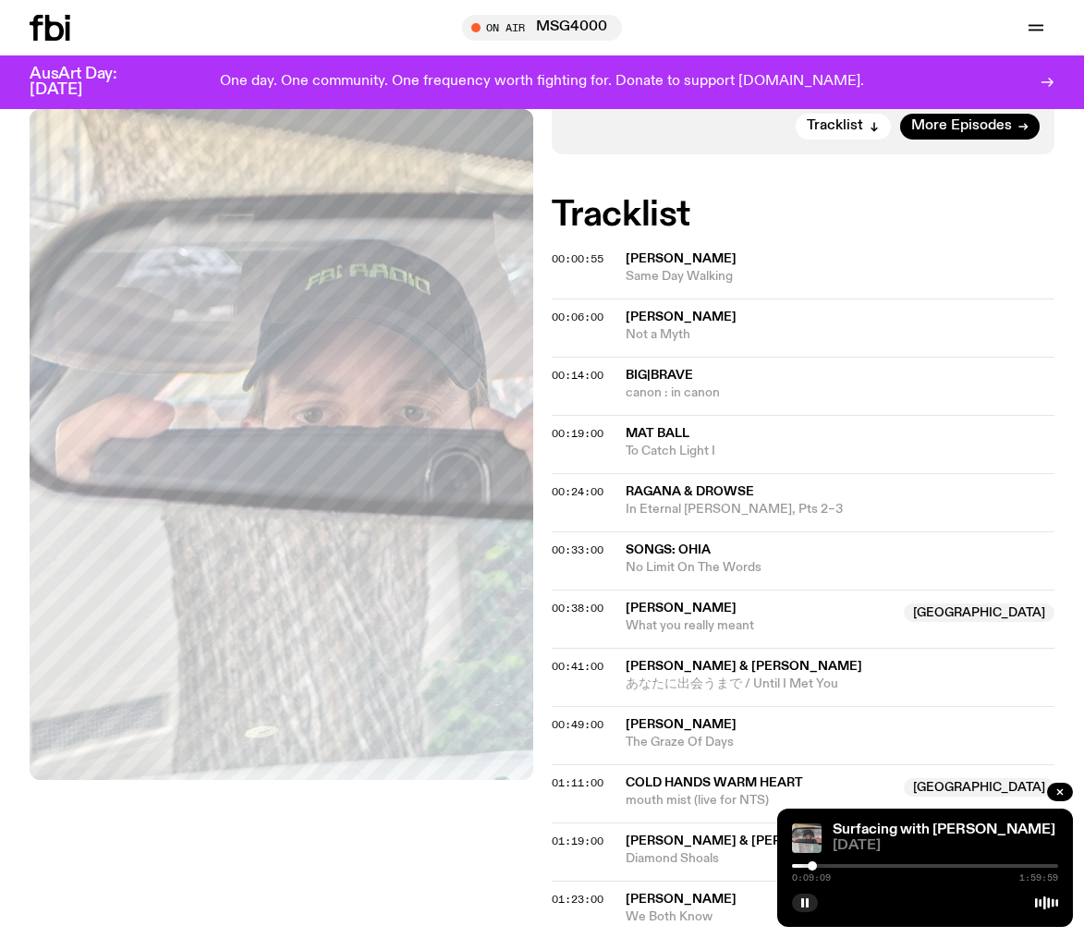
click at [812, 865] on div at bounding box center [812, 865] width 9 height 9
click at [816, 865] on div at bounding box center [816, 865] width 9 height 9
click at [818, 865] on div at bounding box center [817, 865] width 9 height 9
click at [821, 866] on div at bounding box center [820, 865] width 9 height 9
click at [827, 867] on div at bounding box center [827, 865] width 9 height 9
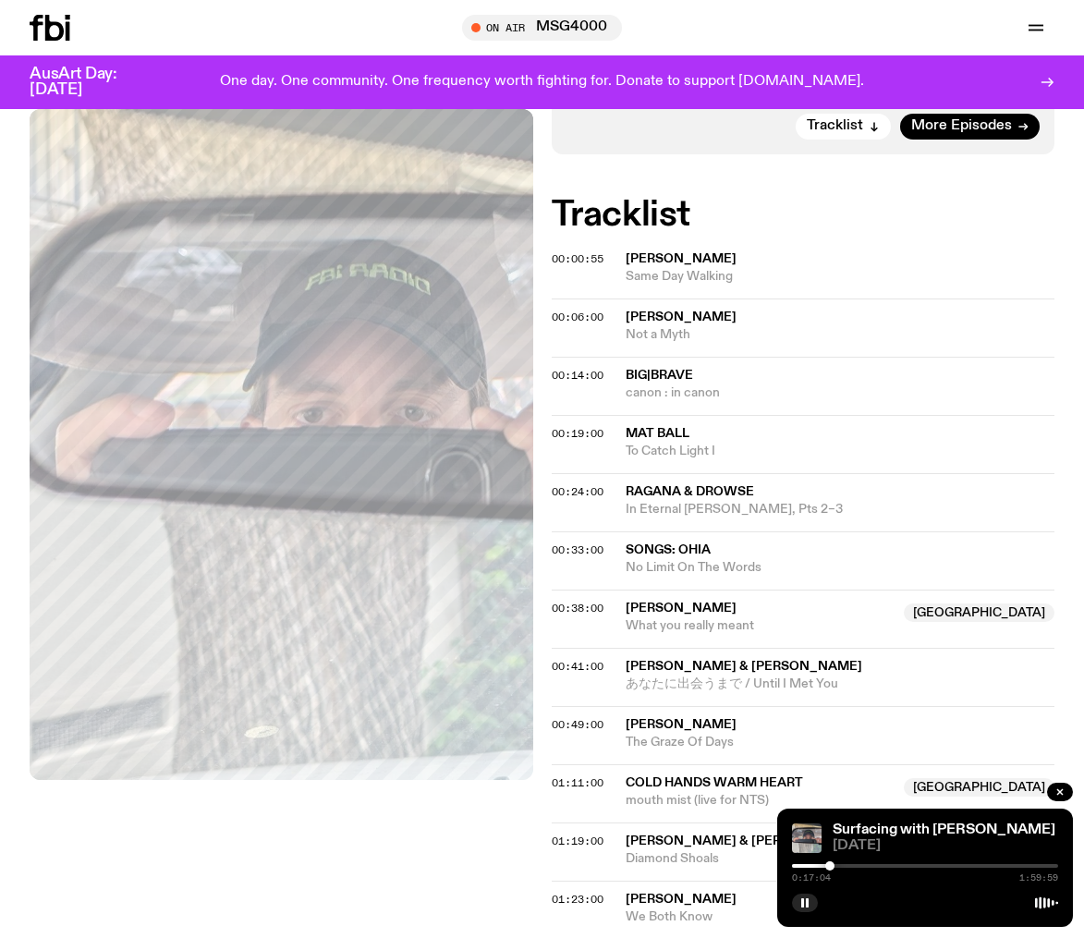
click at [830, 867] on div at bounding box center [829, 865] width 9 height 9
click at [835, 868] on div at bounding box center [834, 865] width 9 height 9
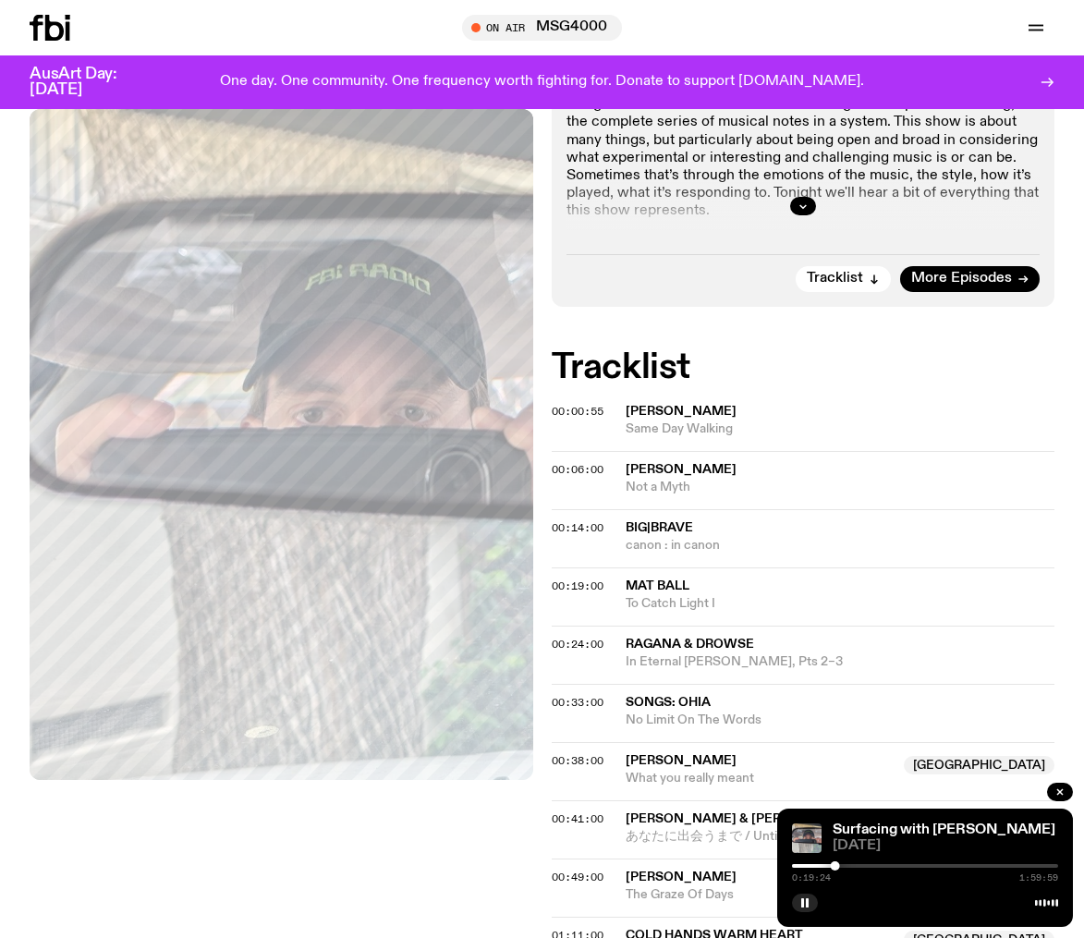
scroll to position [494, 0]
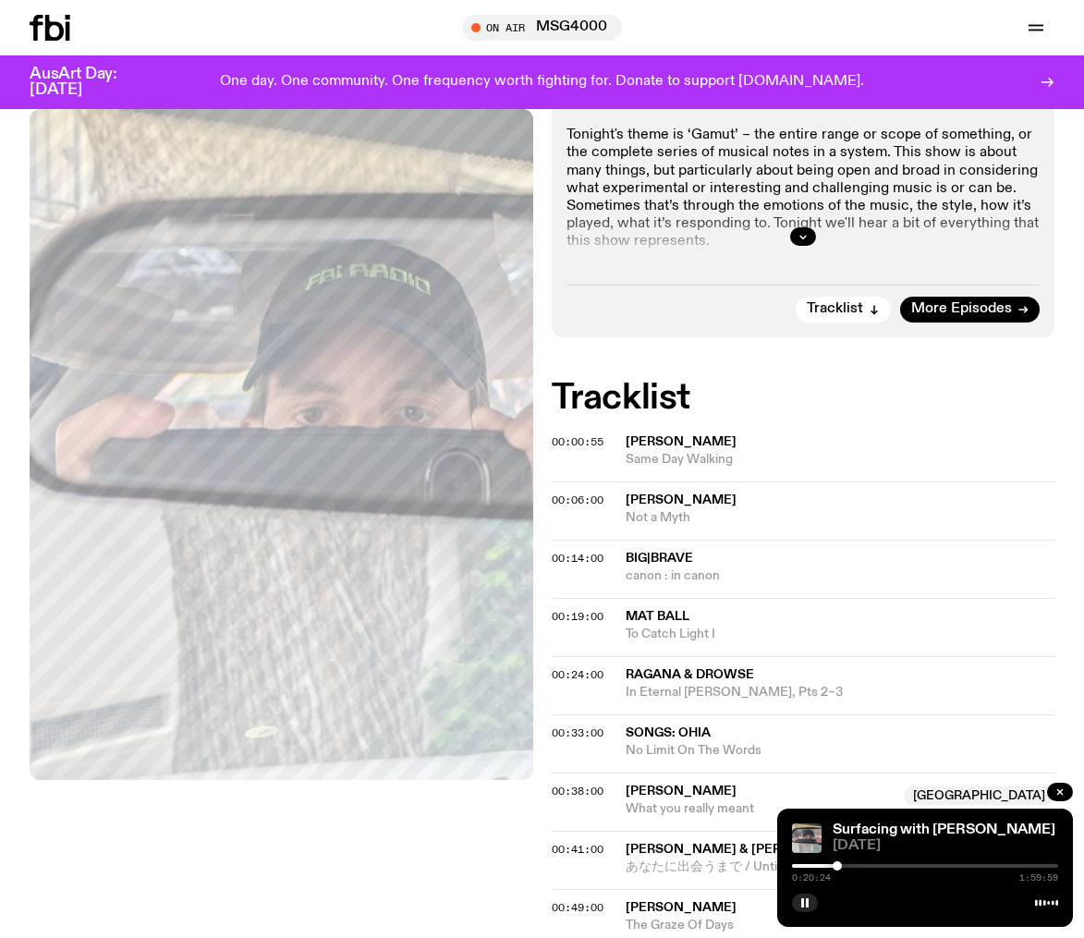
click at [837, 867] on div at bounding box center [837, 865] width 9 height 9
click at [841, 867] on div at bounding box center [840, 865] width 9 height 9
click at [844, 867] on div at bounding box center [843, 865] width 9 height 9
click at [849, 867] on div at bounding box center [848, 865] width 9 height 9
click at [852, 868] on div at bounding box center [852, 865] width 9 height 9
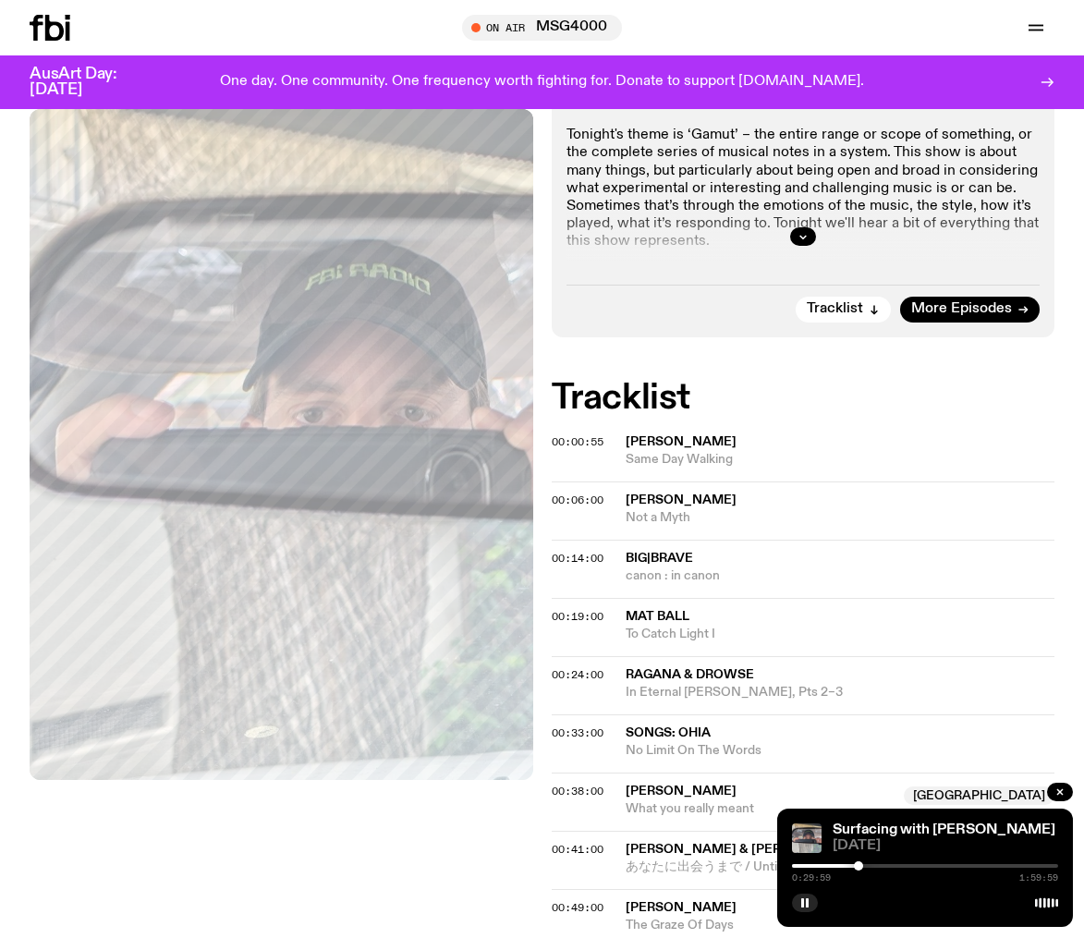
click at [859, 868] on div at bounding box center [858, 865] width 9 height 9
click at [867, 868] on div at bounding box center [866, 865] width 9 height 9
click at [871, 868] on div at bounding box center [870, 865] width 9 height 9
click at [876, 869] on div at bounding box center [876, 865] width 9 height 9
click at [883, 869] on div at bounding box center [882, 865] width 9 height 9
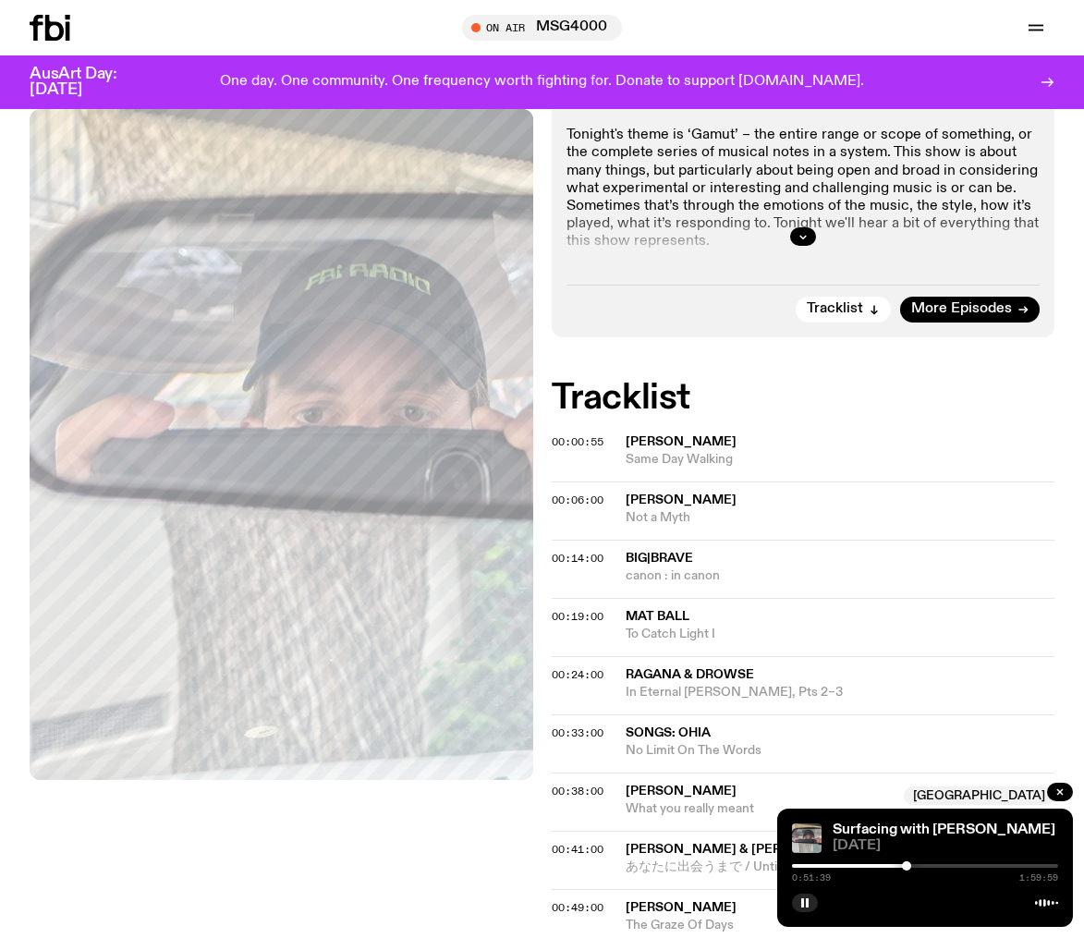
click at [907, 867] on div at bounding box center [906, 865] width 9 height 9
drag, startPoint x: 907, startPoint y: 867, endPoint x: 923, endPoint y: 869, distance: 16.7
click at [923, 869] on div at bounding box center [922, 865] width 9 height 9
click at [931, 869] on div at bounding box center [930, 865] width 9 height 9
click at [937, 869] on div at bounding box center [937, 865] width 9 height 9
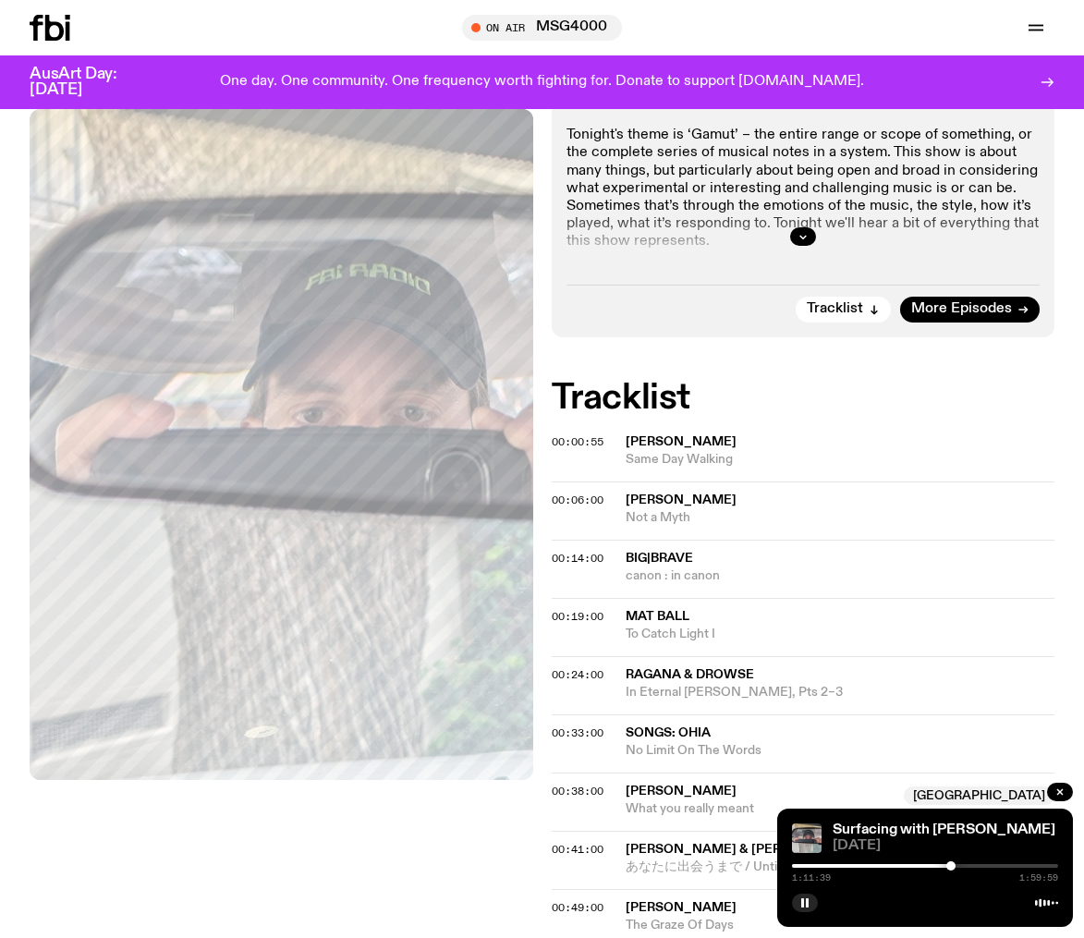
click at [951, 870] on div at bounding box center [950, 865] width 9 height 9
click at [958, 868] on div at bounding box center [958, 865] width 9 height 9
drag, startPoint x: 958, startPoint y: 868, endPoint x: 971, endPoint y: 868, distance: 12.9
click at [971, 868] on div at bounding box center [971, 865] width 9 height 9
click at [980, 869] on div at bounding box center [979, 865] width 9 height 9
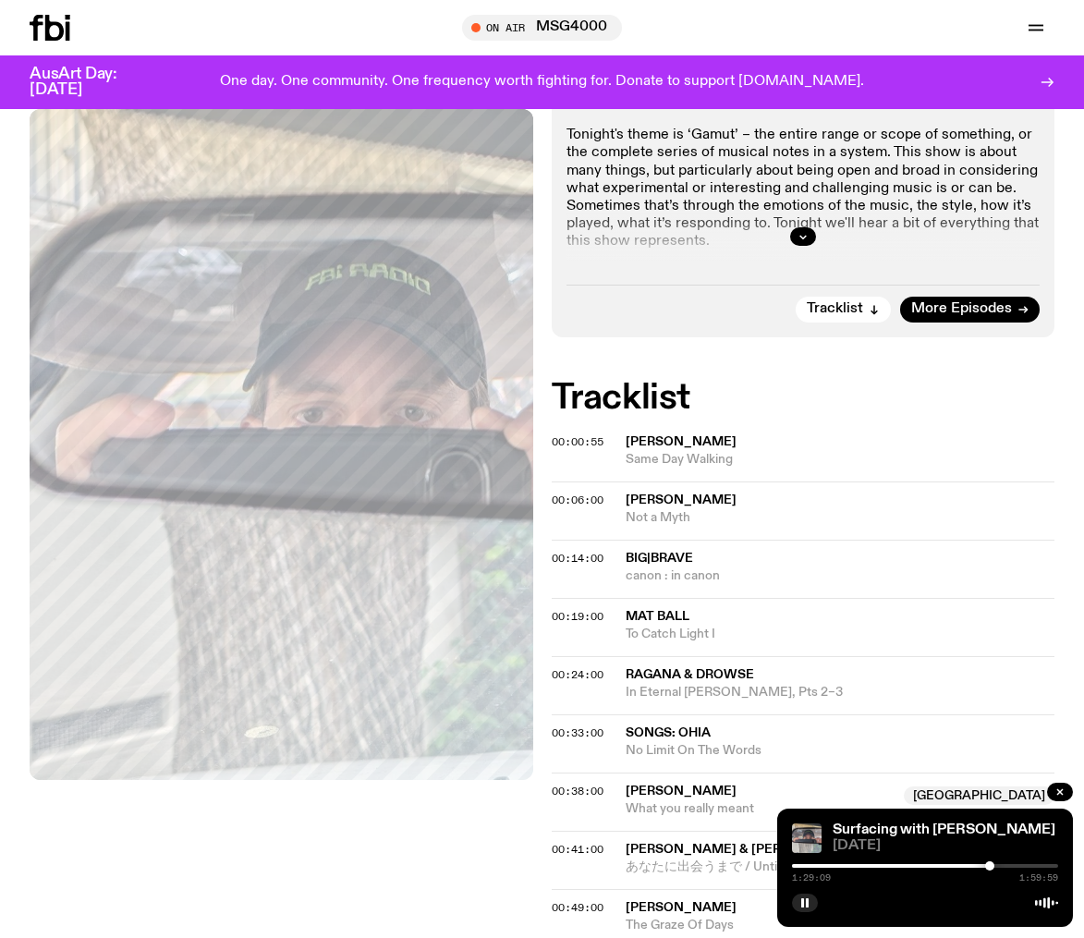
drag, startPoint x: 979, startPoint y: 869, endPoint x: 990, endPoint y: 869, distance: 11.1
click at [990, 869] on div at bounding box center [989, 865] width 9 height 9
